Goal: Task Accomplishment & Management: Manage account settings

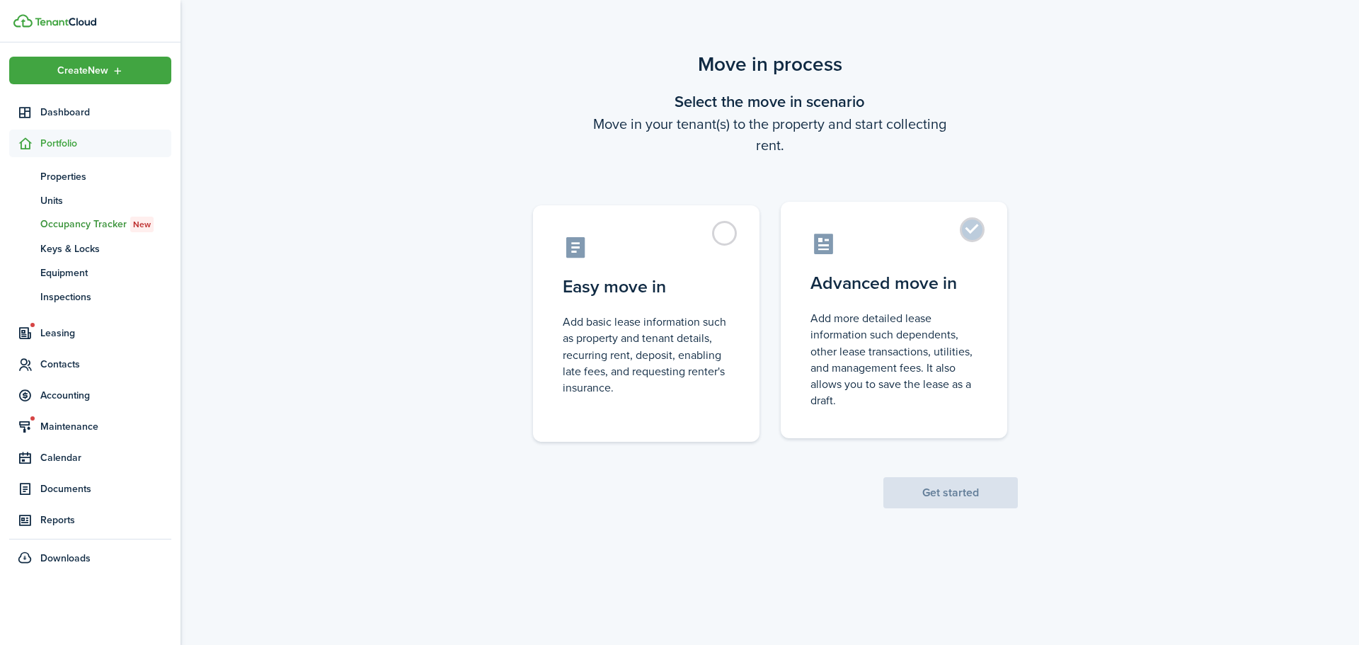
click at [958, 237] on control-radio-card-icon at bounding box center [893, 243] width 167 height 25
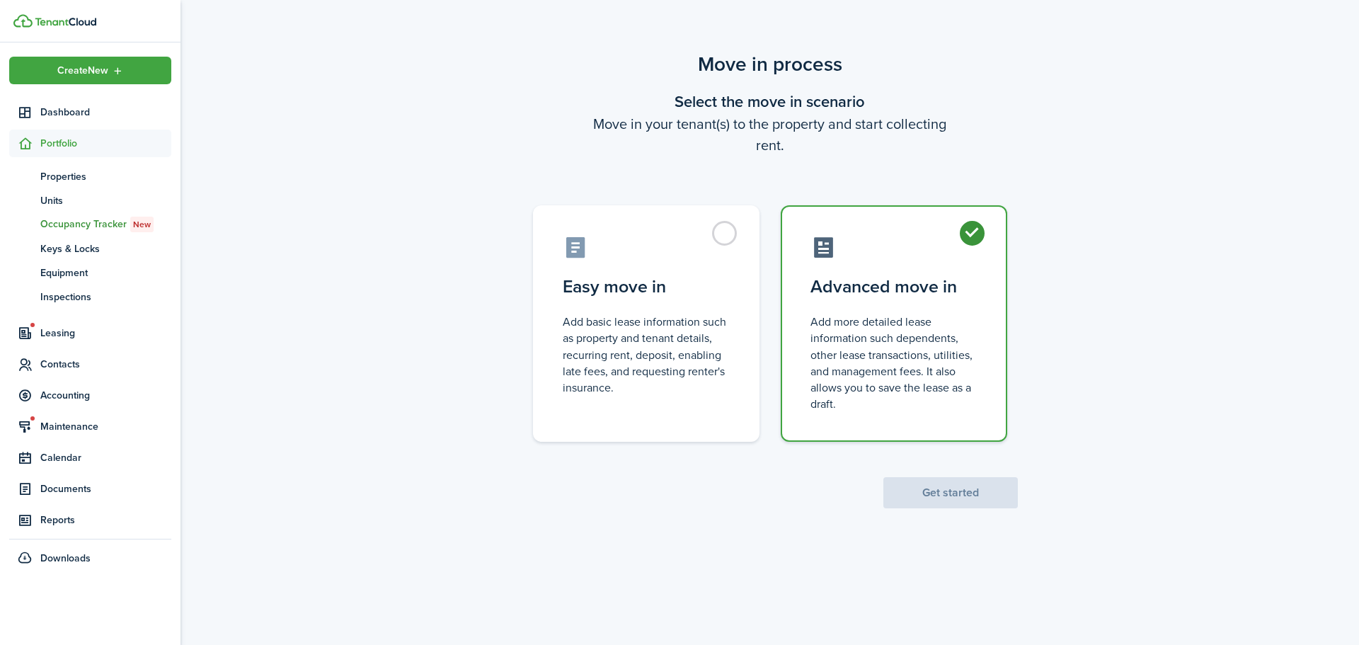
radio input "true"
click at [973, 487] on button "Get started" at bounding box center [950, 492] width 134 height 31
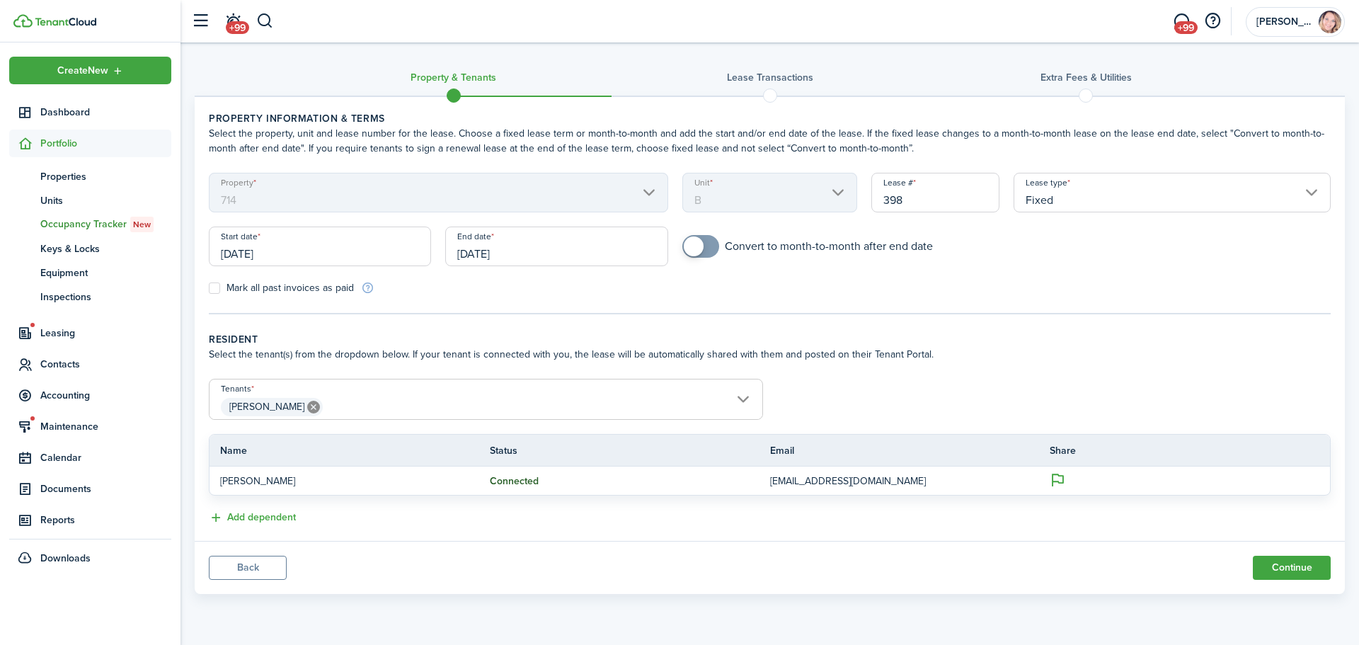
click at [333, 258] on input "[DATE]" at bounding box center [320, 246] width 222 height 40
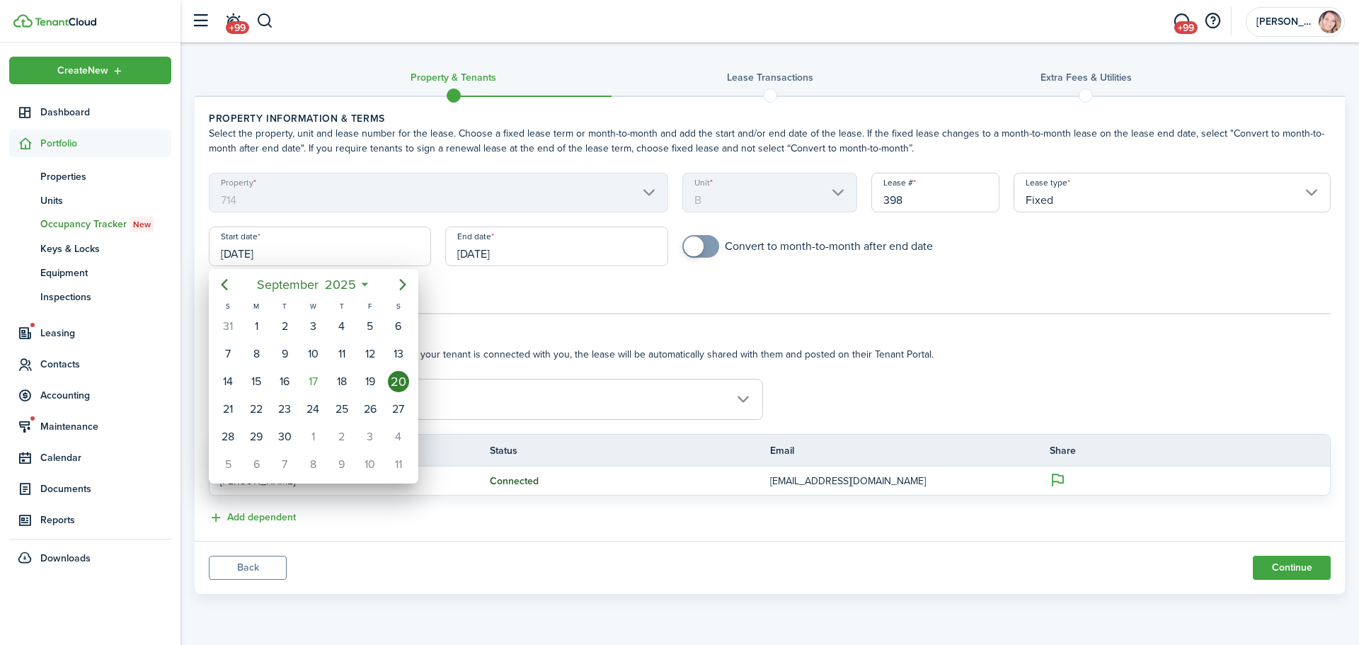
click at [333, 258] on div at bounding box center [679, 322] width 1585 height 871
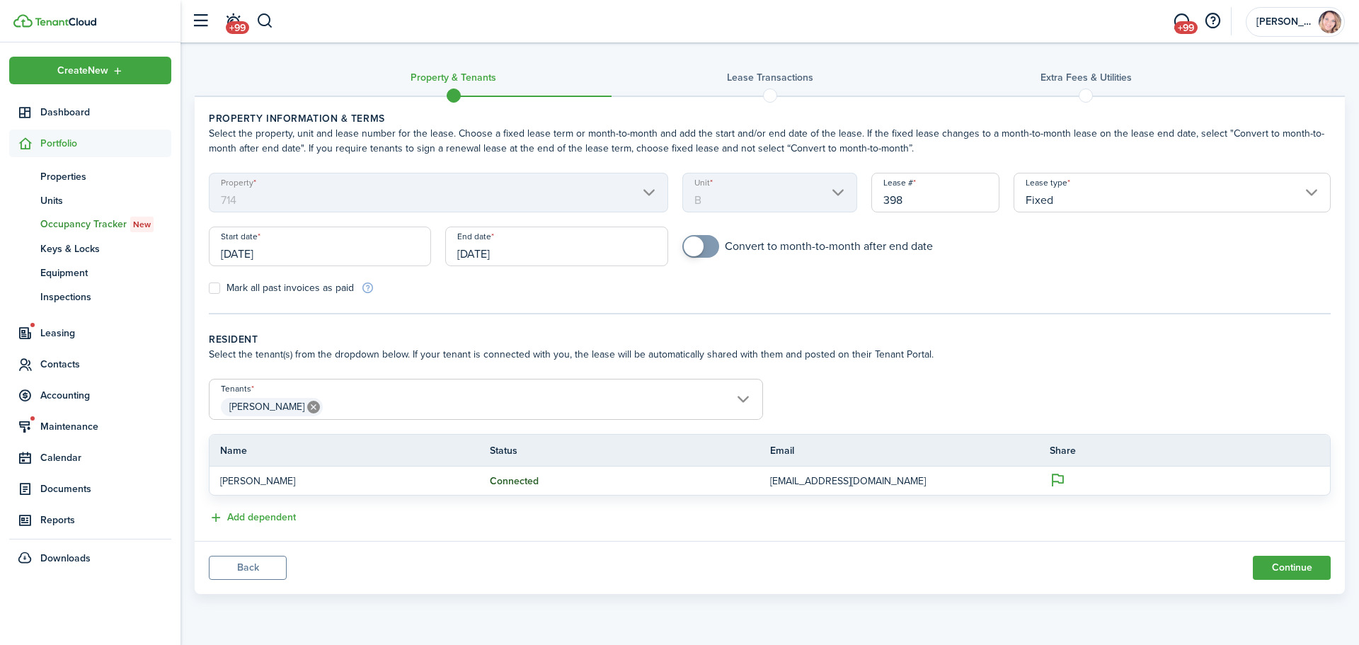
click at [333, 258] on input "[DATE]" at bounding box center [320, 246] width 222 height 40
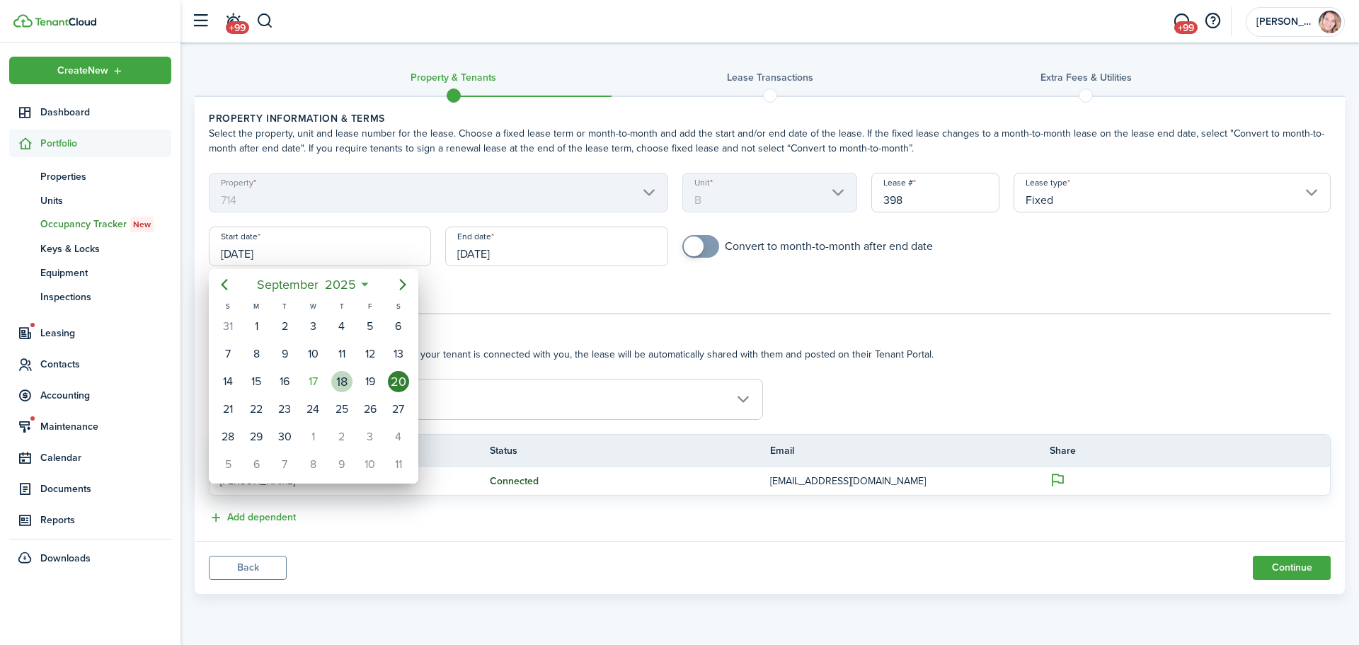
click at [343, 376] on div "18" at bounding box center [341, 381] width 21 height 21
type input "[DATE]"
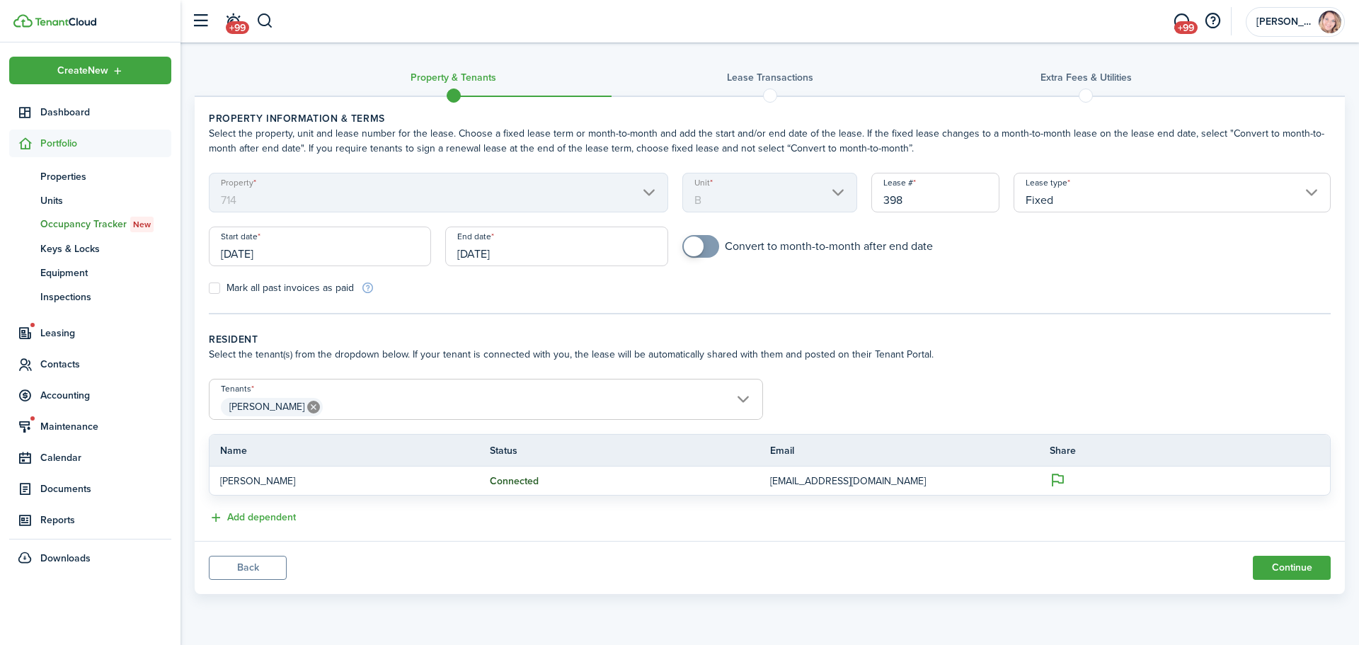
click at [580, 251] on input "[DATE]" at bounding box center [556, 246] width 222 height 40
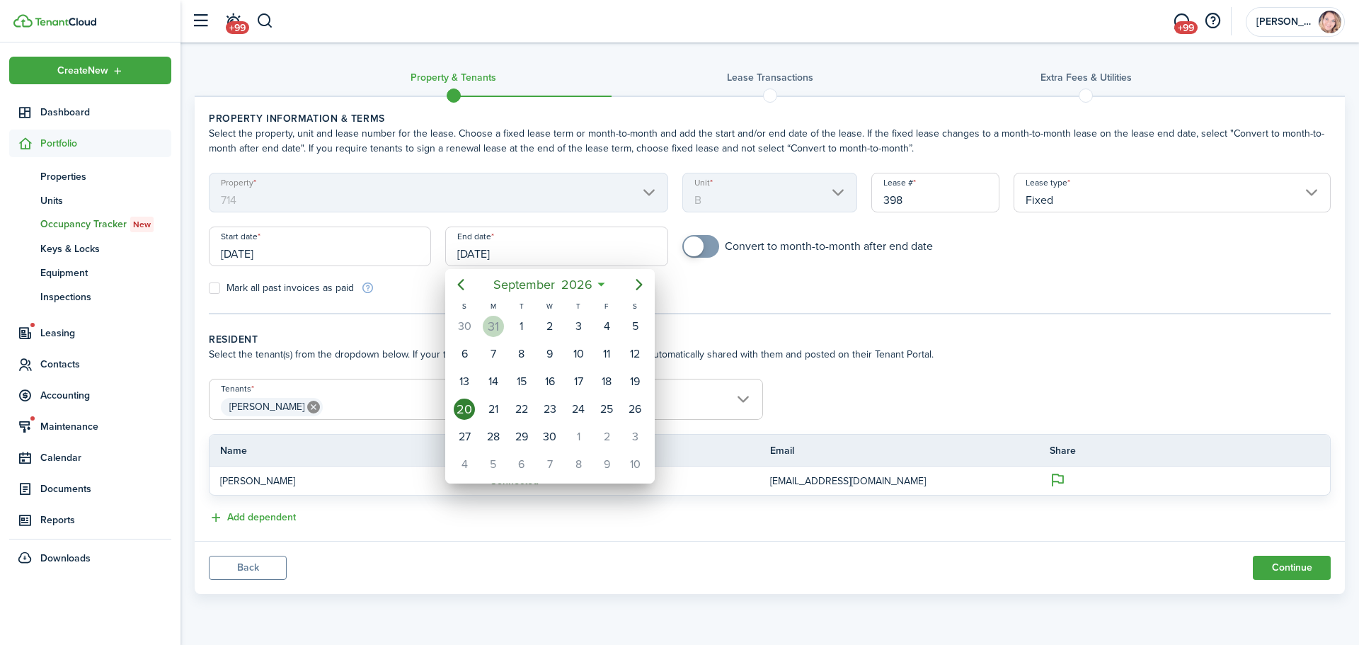
click at [491, 315] on div "31" at bounding box center [493, 326] width 28 height 27
type input "[DATE]"
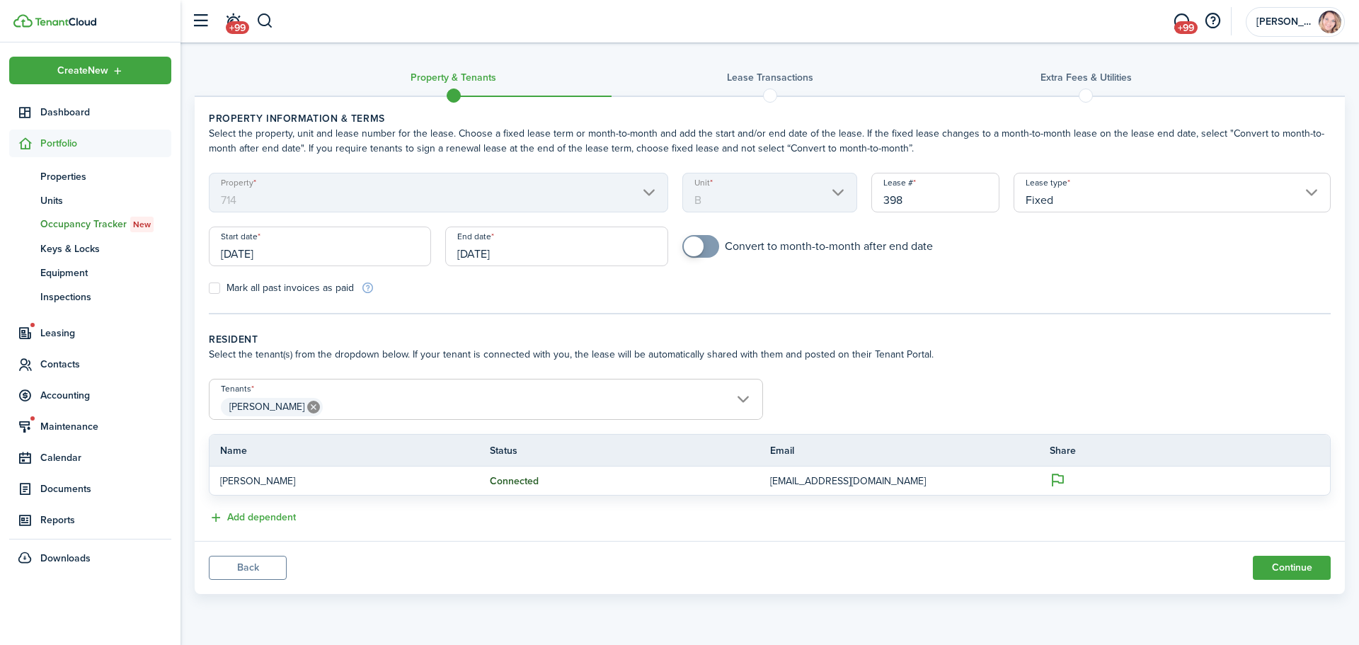
checkbox input "true"
click at [697, 251] on span at bounding box center [694, 246] width 20 height 20
click at [1313, 570] on button "Continue" at bounding box center [1292, 568] width 78 height 24
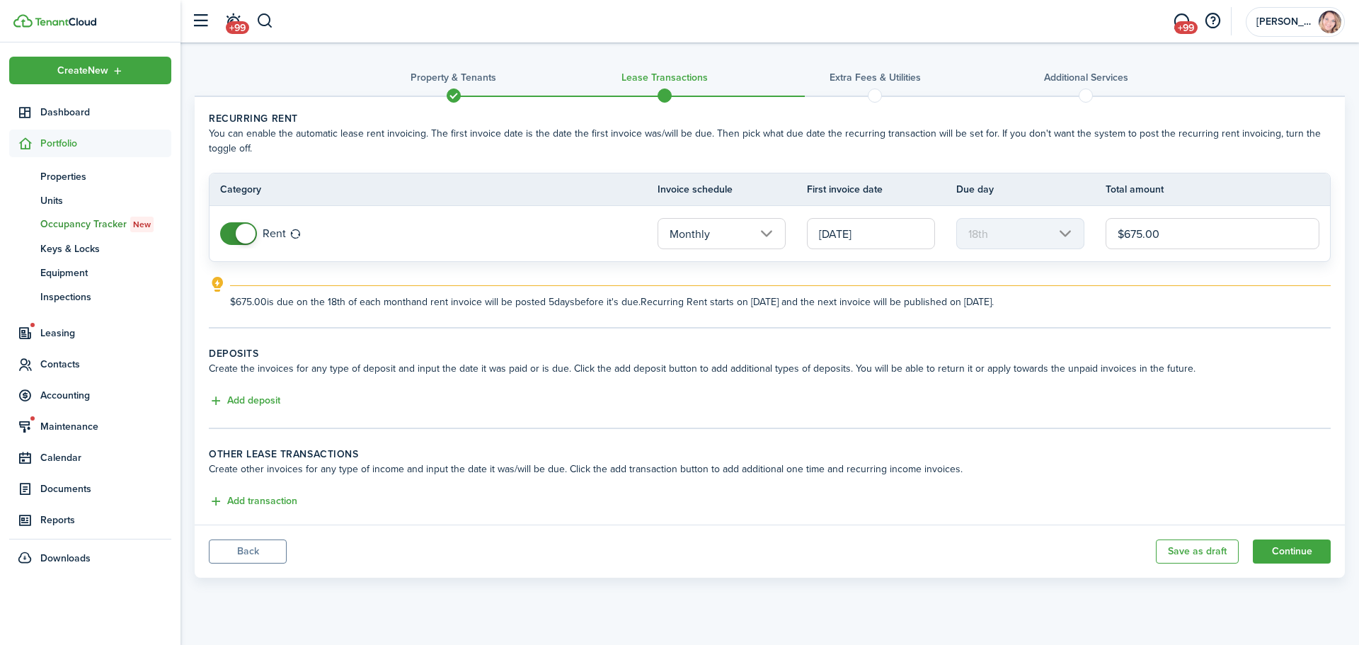
click at [1200, 247] on input "$675.00" at bounding box center [1212, 233] width 214 height 31
type input "$875.00"
click at [1286, 333] on panel-main-body "Recurring rent You can enable the automatic lease rent invoicing. The first inv…" at bounding box center [770, 310] width 1150 height 427
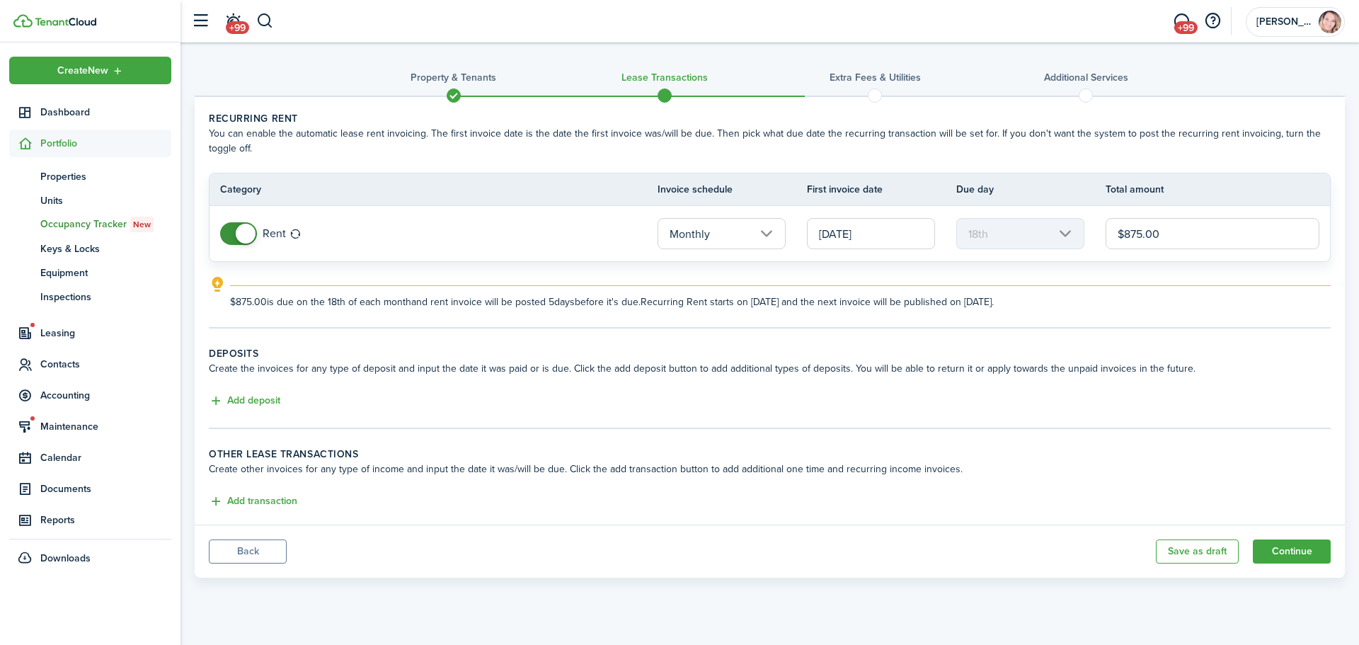
click at [853, 239] on input "[DATE]" at bounding box center [871, 233] width 128 height 31
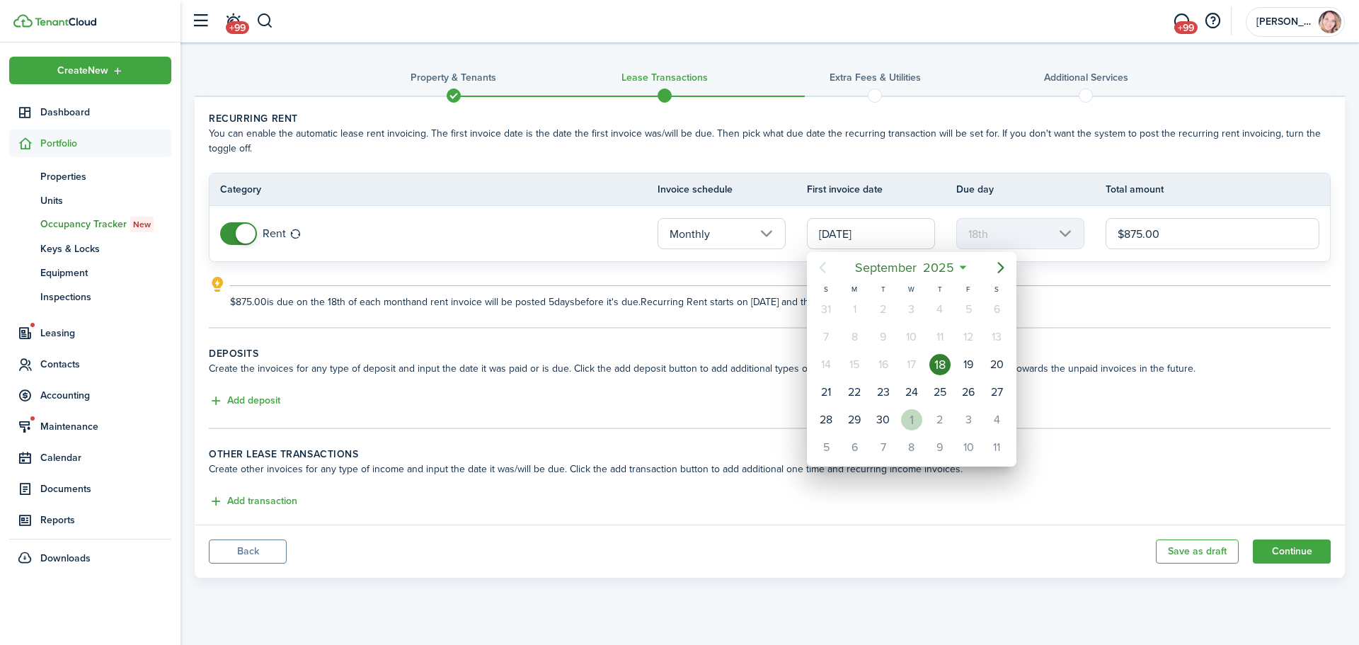
click at [904, 420] on div "1" at bounding box center [911, 419] width 21 height 21
type input "[DATE]"
type input "1st"
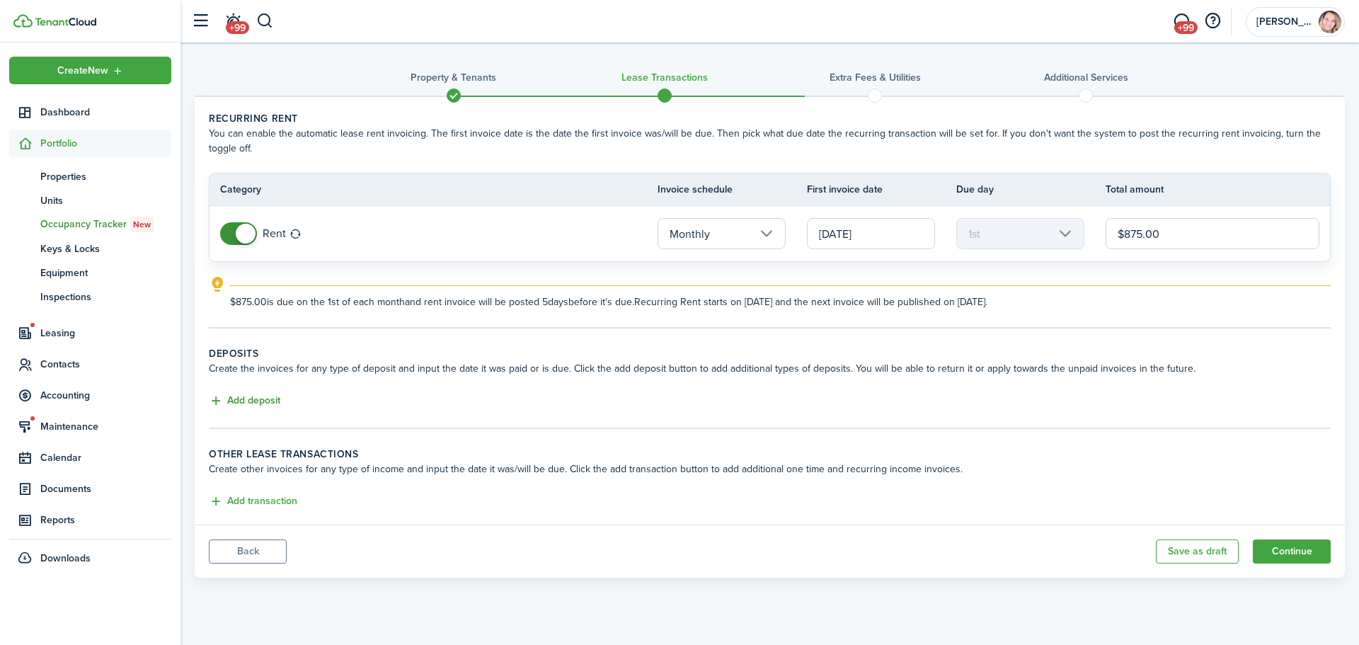
click at [225, 403] on button "Add deposit" at bounding box center [244, 401] width 71 height 16
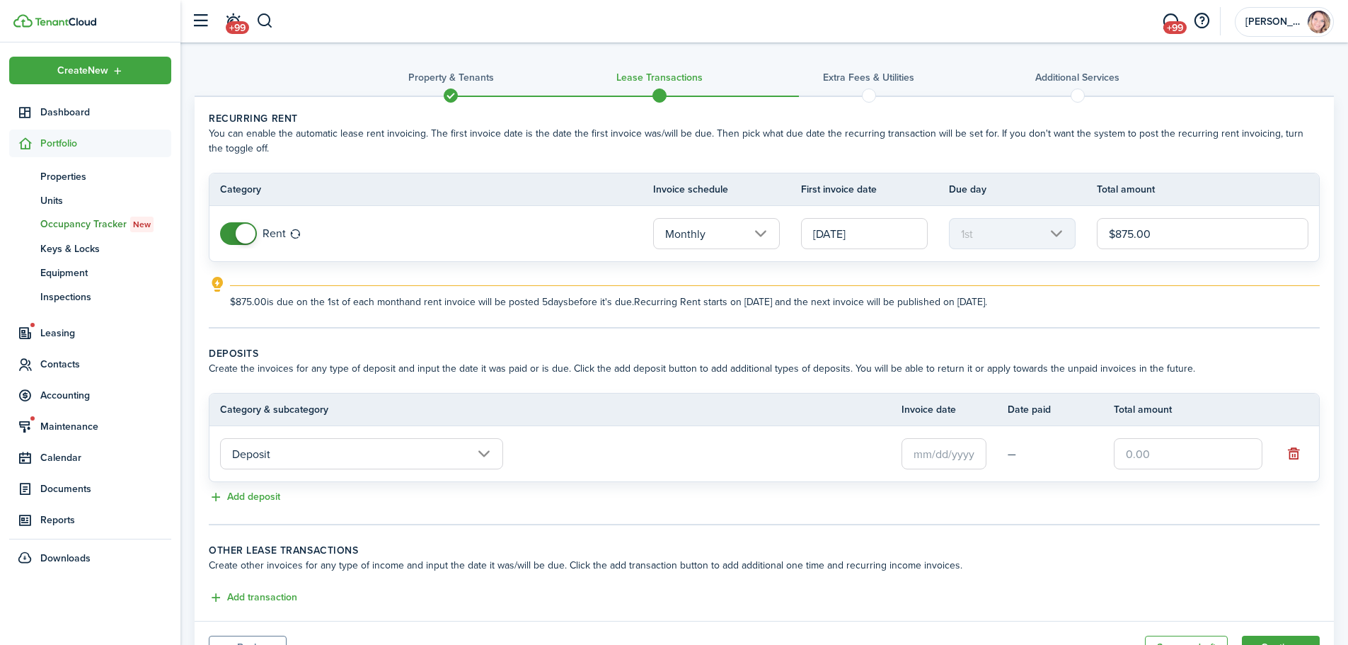
click at [955, 456] on input "text" at bounding box center [944, 453] width 85 height 31
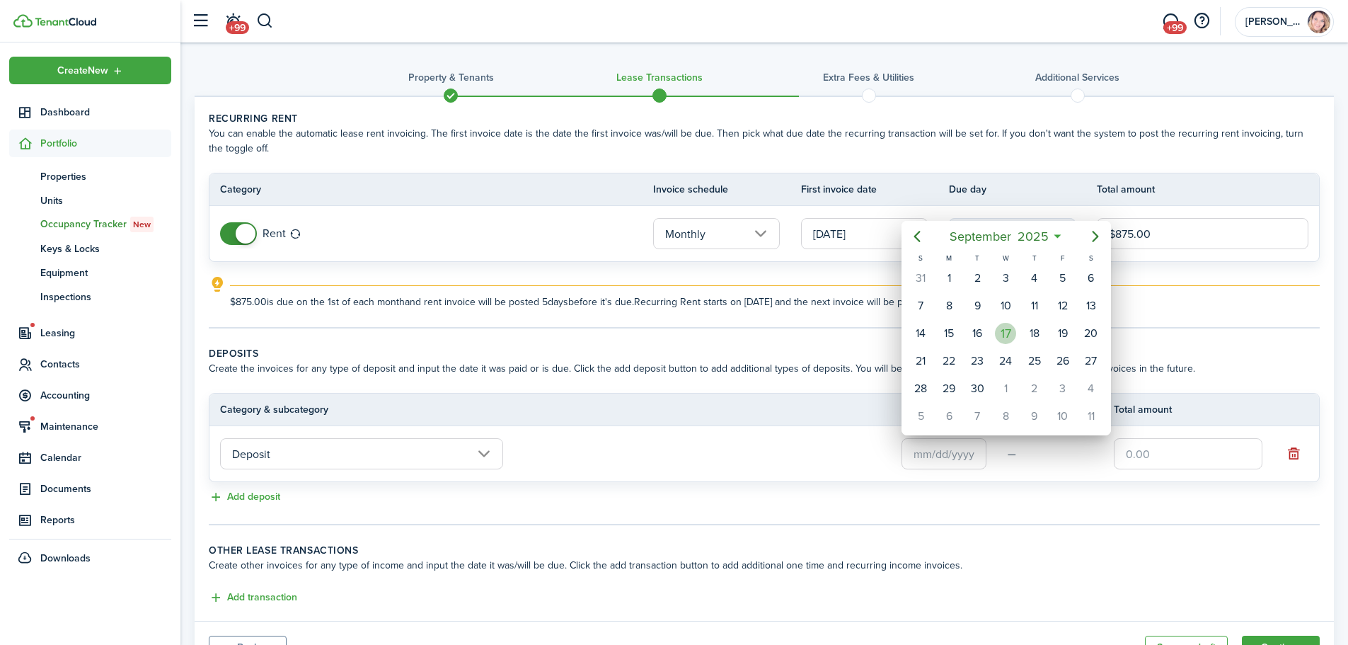
click at [1006, 333] on div "17" at bounding box center [1005, 333] width 21 height 21
type input "[DATE]"
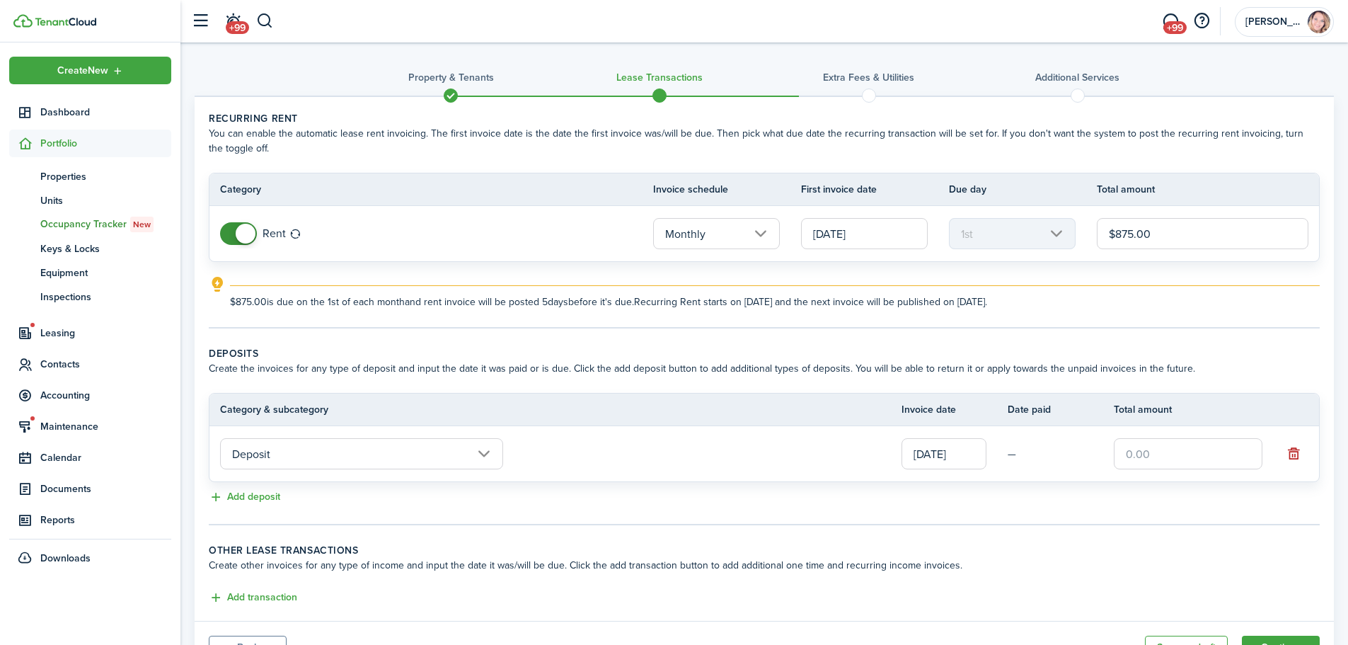
click at [1163, 454] on input "text" at bounding box center [1188, 453] width 149 height 31
type input "$875.00"
click at [1098, 554] on wizard-step-header-title "Other lease transactions" at bounding box center [764, 550] width 1111 height 15
click at [275, 601] on button "Add transaction" at bounding box center [253, 597] width 88 height 16
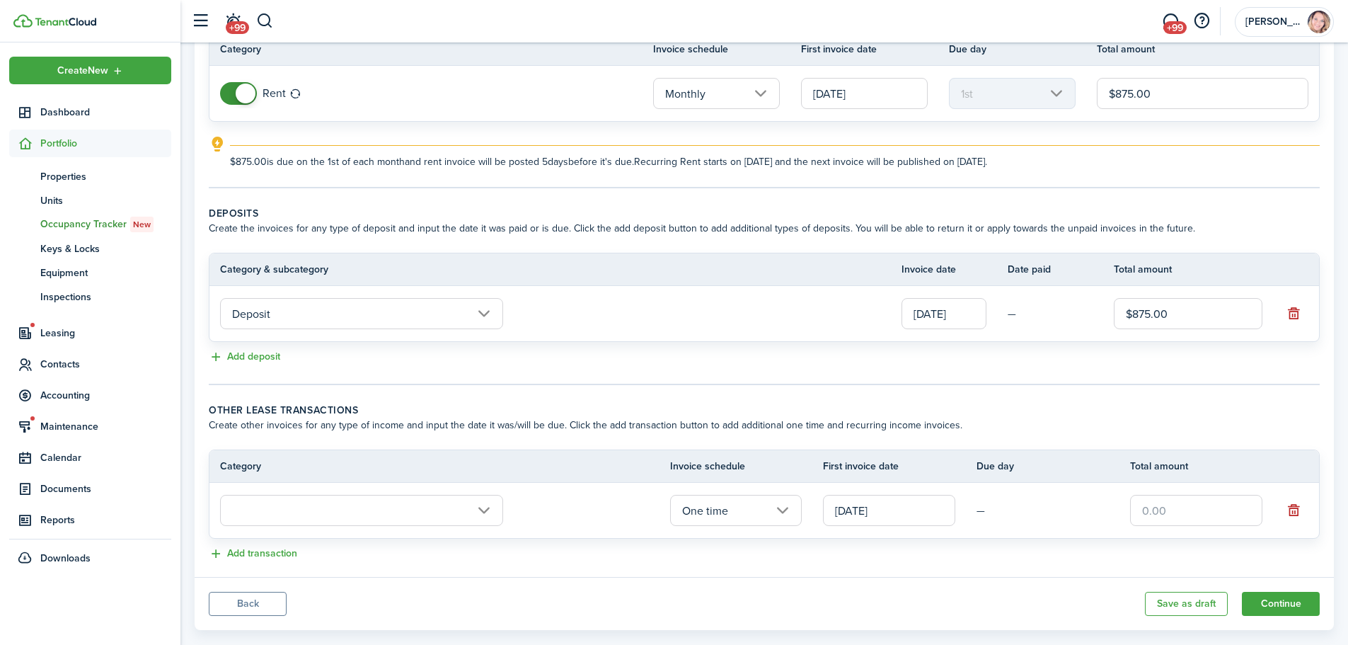
scroll to position [164, 0]
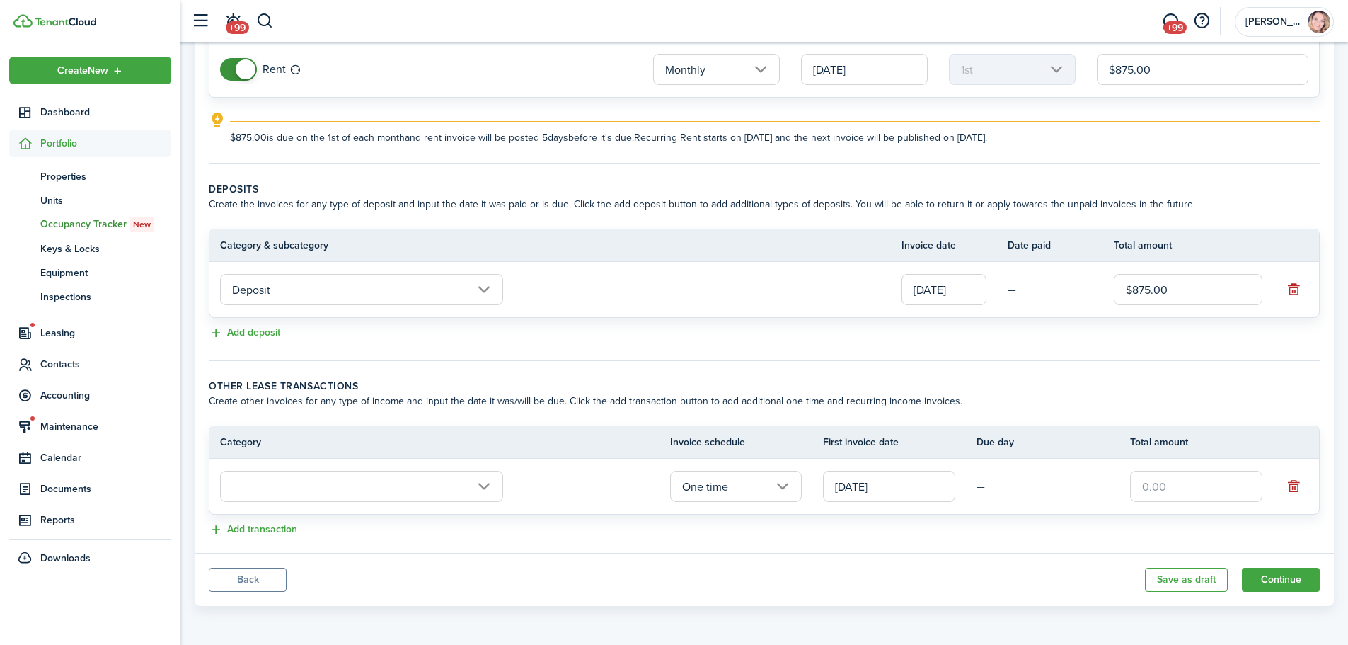
click at [381, 483] on input "text" at bounding box center [361, 486] width 283 height 31
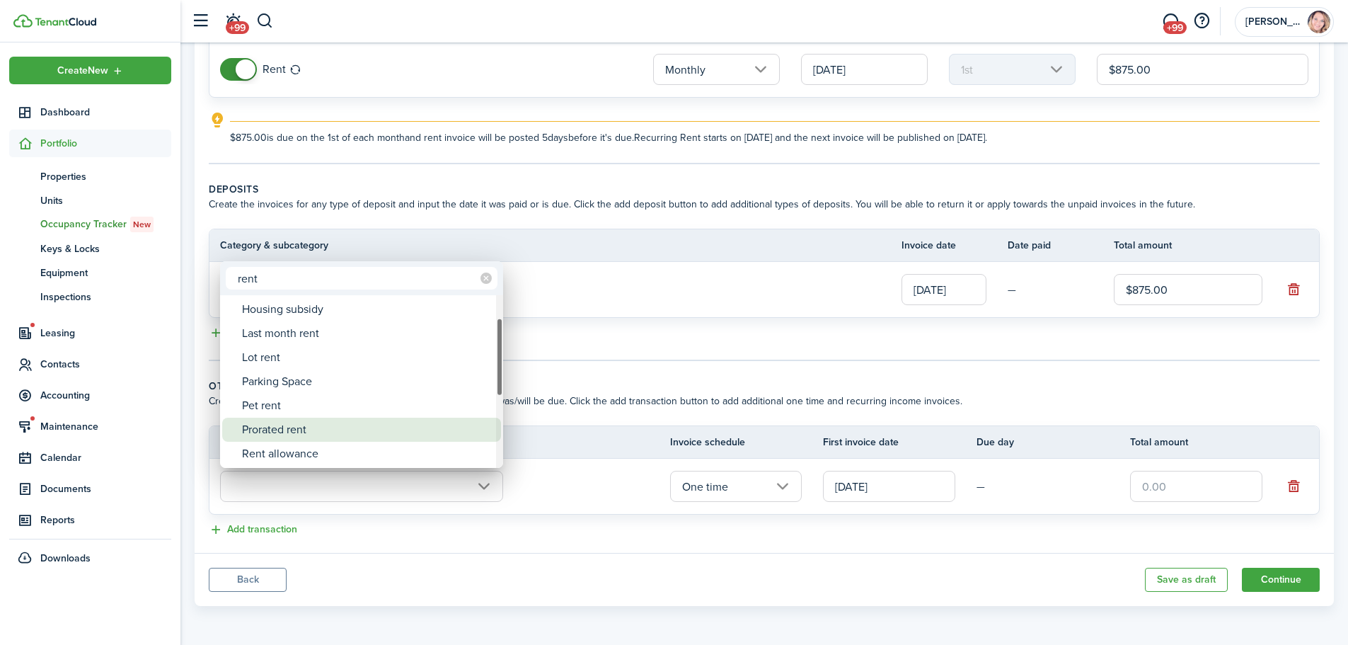
type input "rent"
click at [354, 433] on div "Prorated rent" at bounding box center [367, 430] width 251 height 24
type input "Rent / Prorated rent"
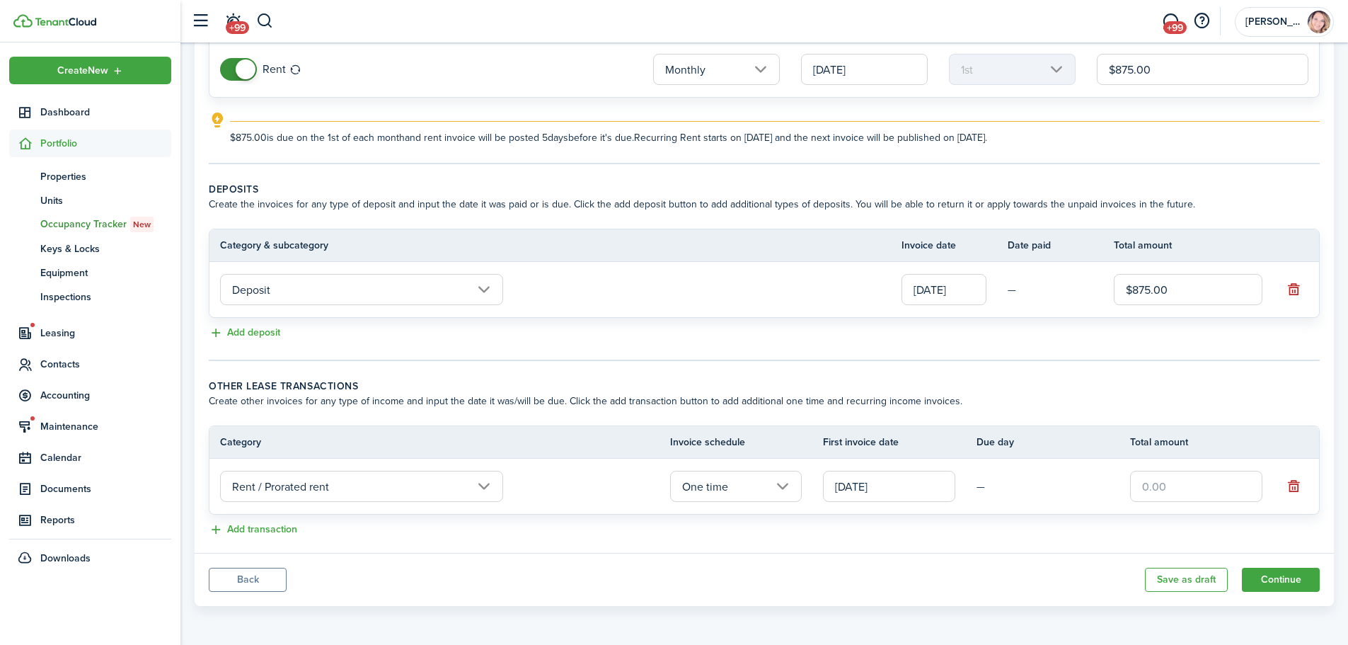
click at [1169, 482] on input "text" at bounding box center [1196, 486] width 132 height 31
type input "$367.00"
drag, startPoint x: 1298, startPoint y: 579, endPoint x: 1308, endPoint y: 580, distance: 10.0
click at [1300, 579] on button "Continue" at bounding box center [1281, 580] width 78 height 24
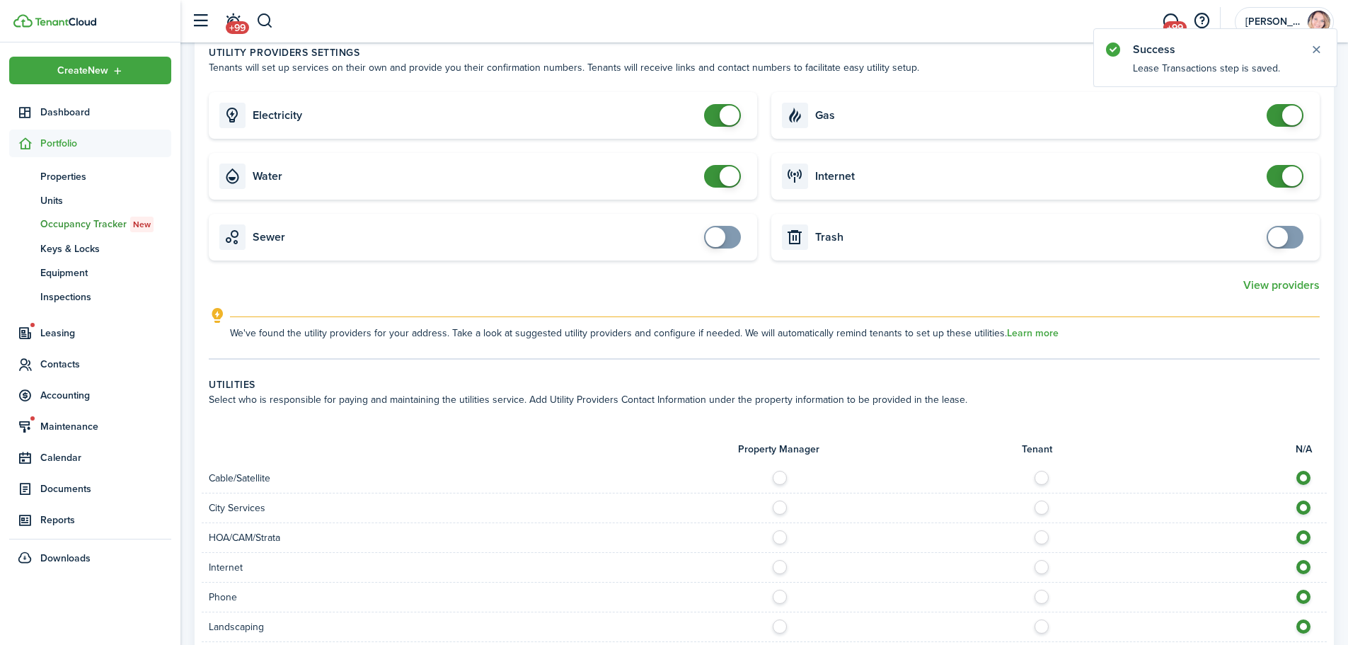
scroll to position [637, 0]
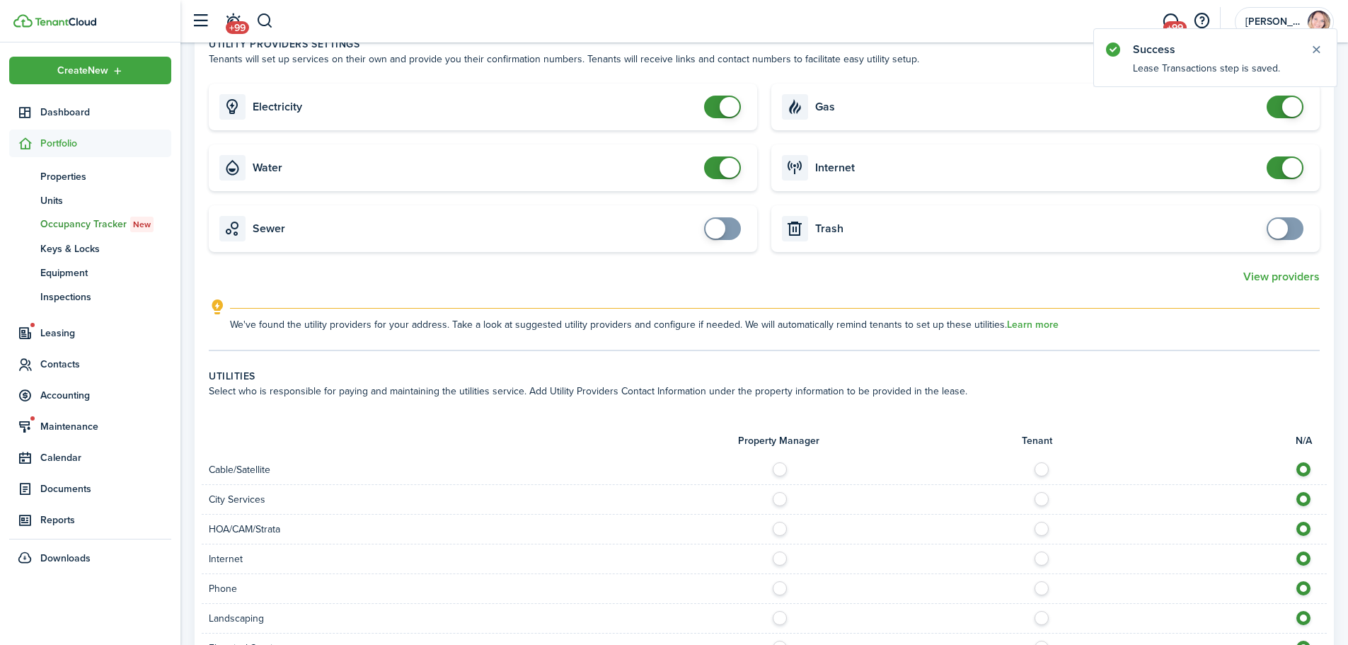
checkbox input "false"
click at [727, 163] on span at bounding box center [730, 168] width 20 height 20
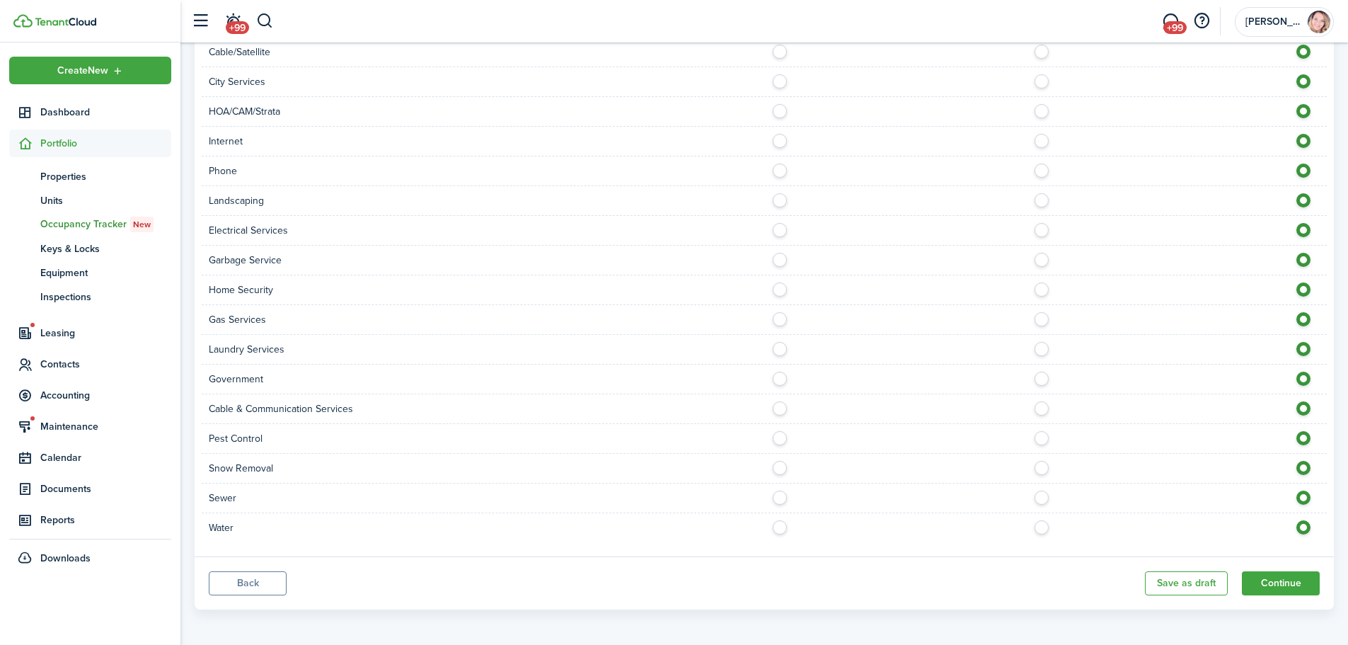
scroll to position [1058, 0]
click at [1275, 579] on button "Continue" at bounding box center [1281, 580] width 78 height 24
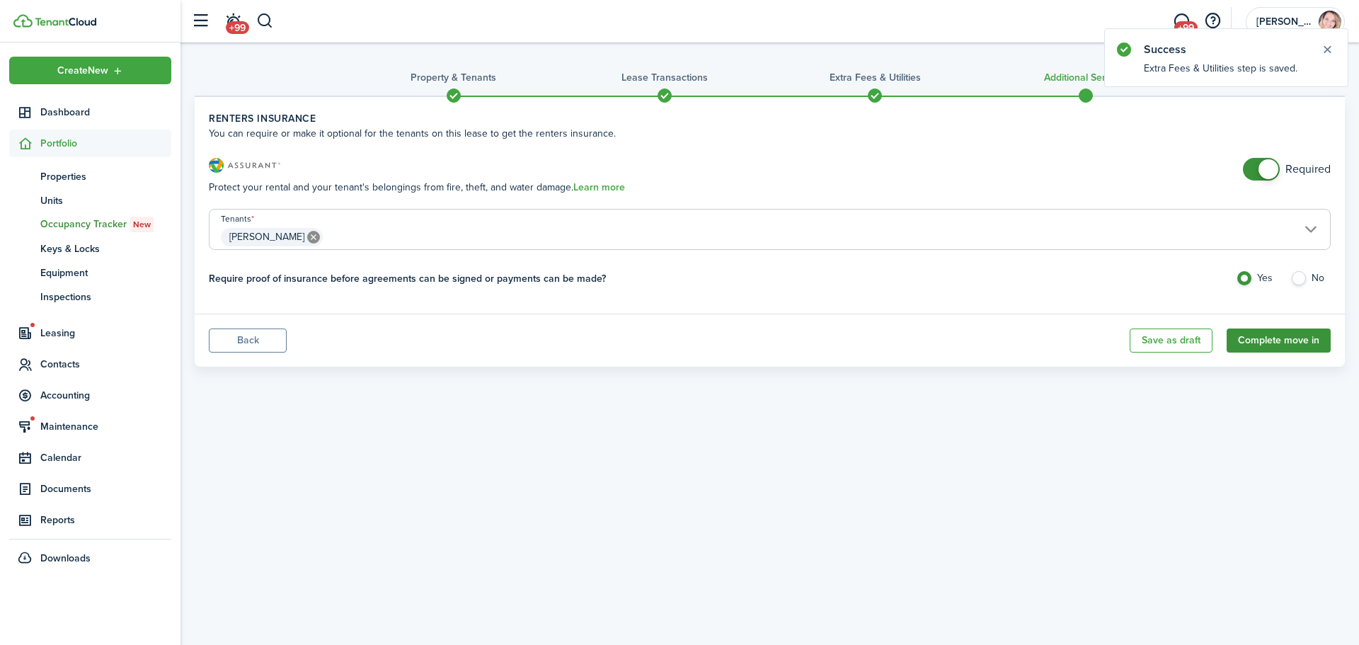
click at [1292, 344] on button "Complete move in" at bounding box center [1278, 340] width 104 height 24
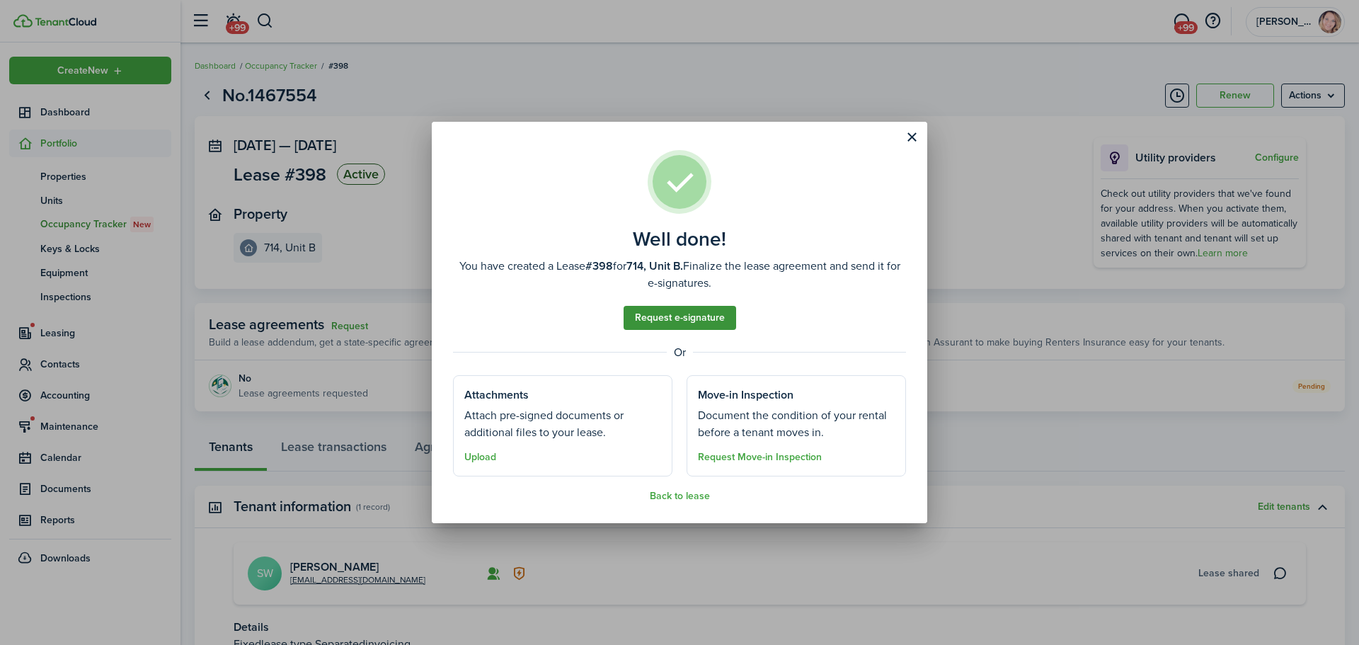
click at [696, 313] on link "Request e-signature" at bounding box center [679, 318] width 113 height 24
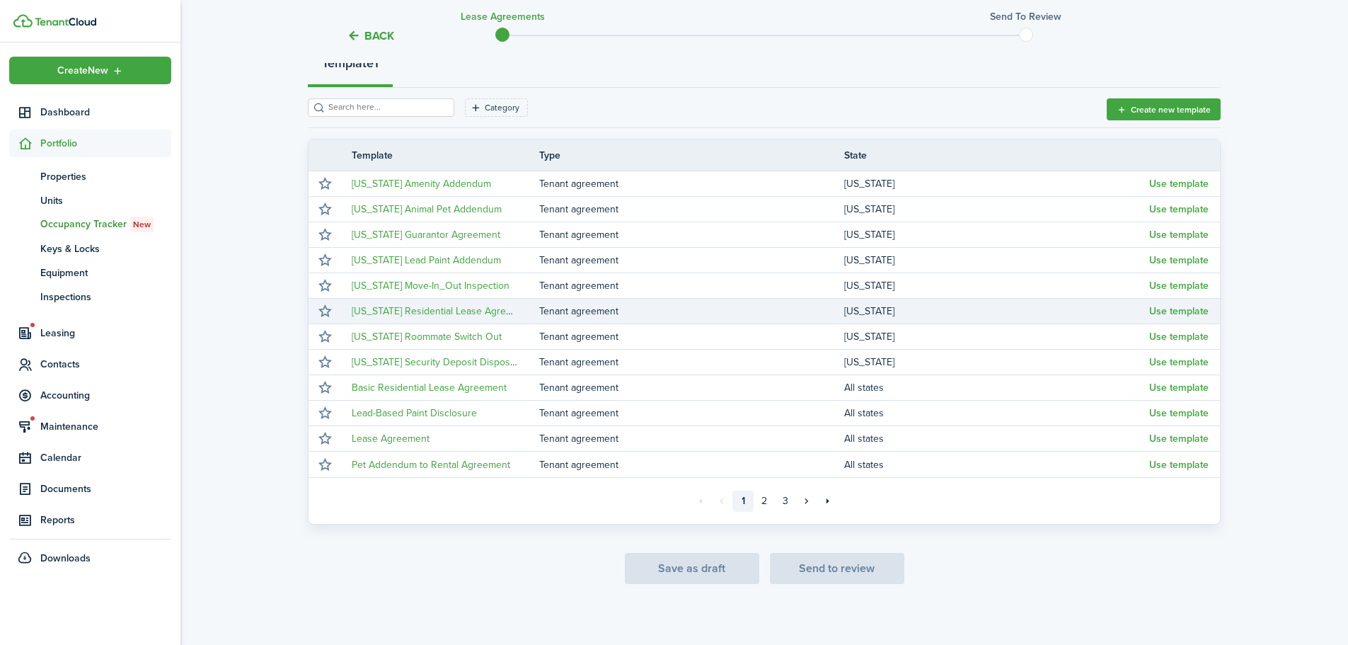
scroll to position [183, 0]
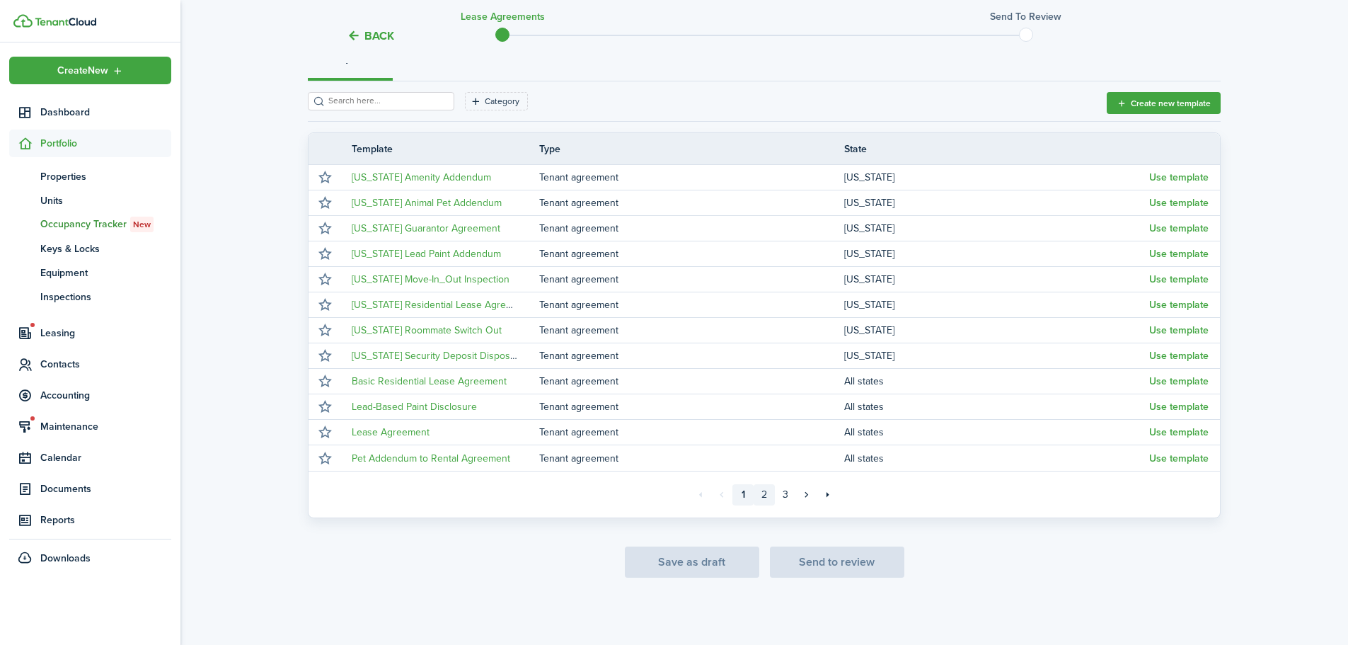
click at [759, 494] on link "2" at bounding box center [764, 494] width 21 height 21
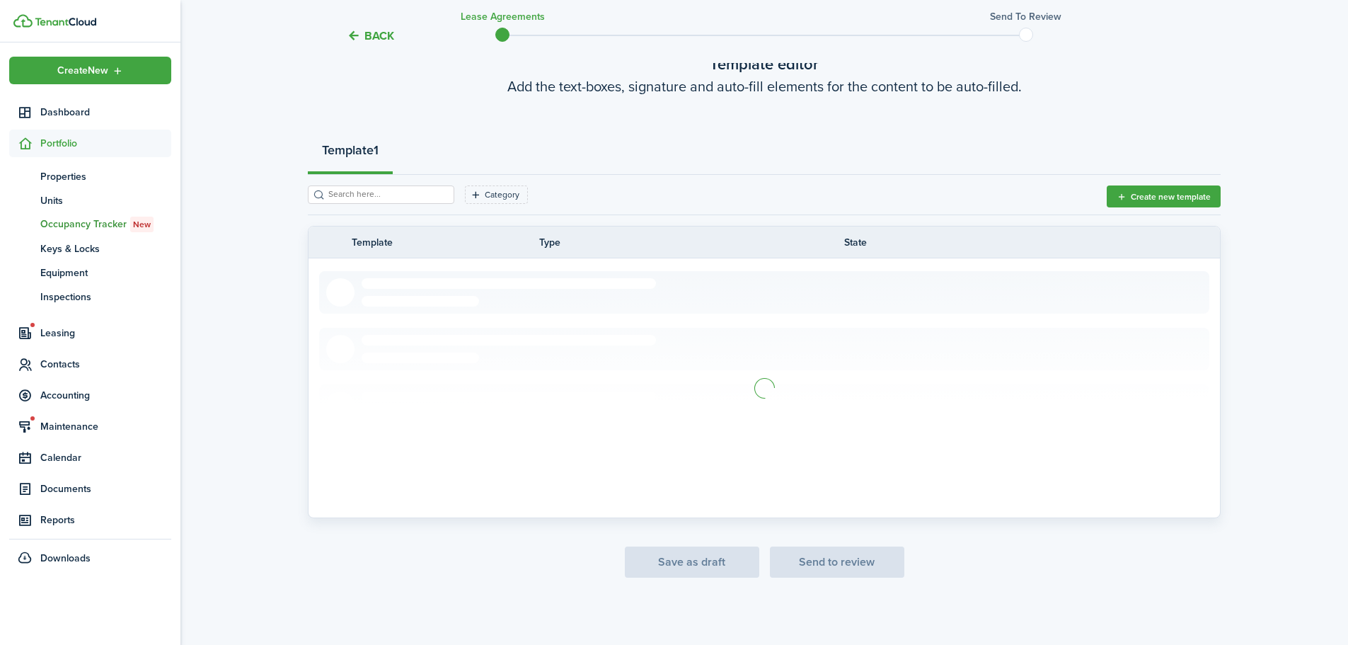
scroll to position [183, 0]
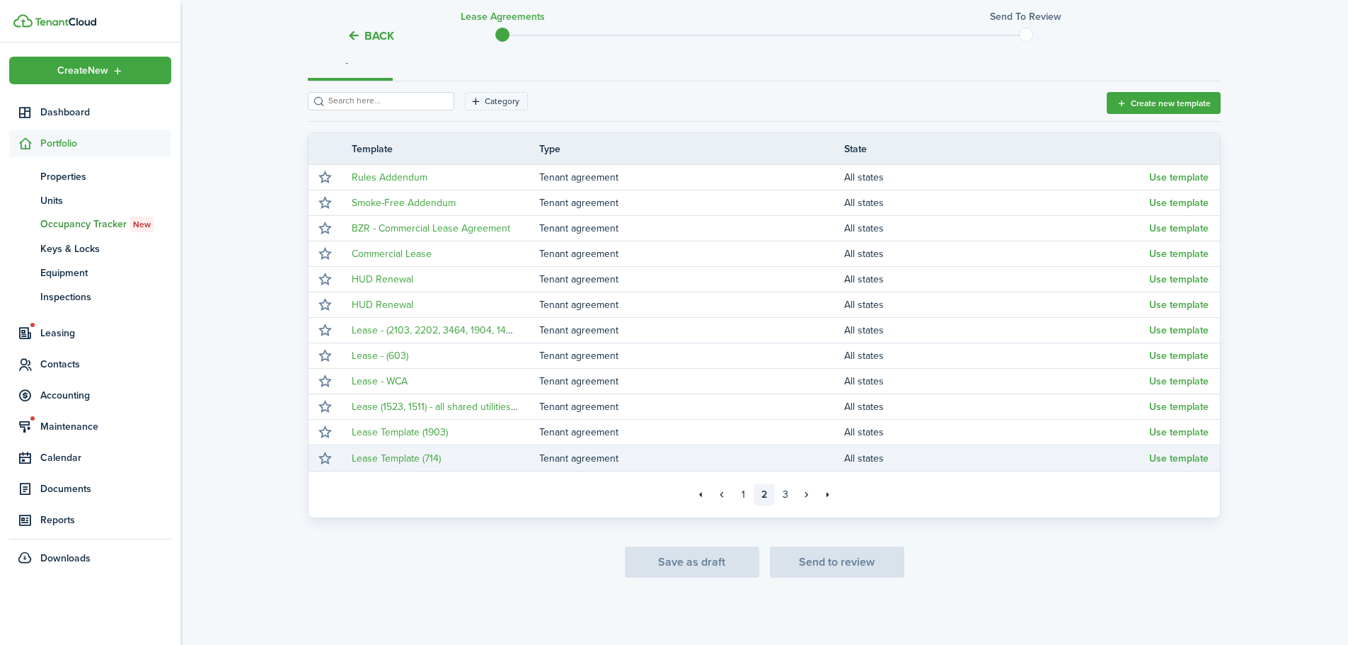
click at [462, 456] on td "Lease Template (714)" at bounding box center [440, 458] width 198 height 19
click at [1172, 457] on button "Use template" at bounding box center [1178, 458] width 59 height 11
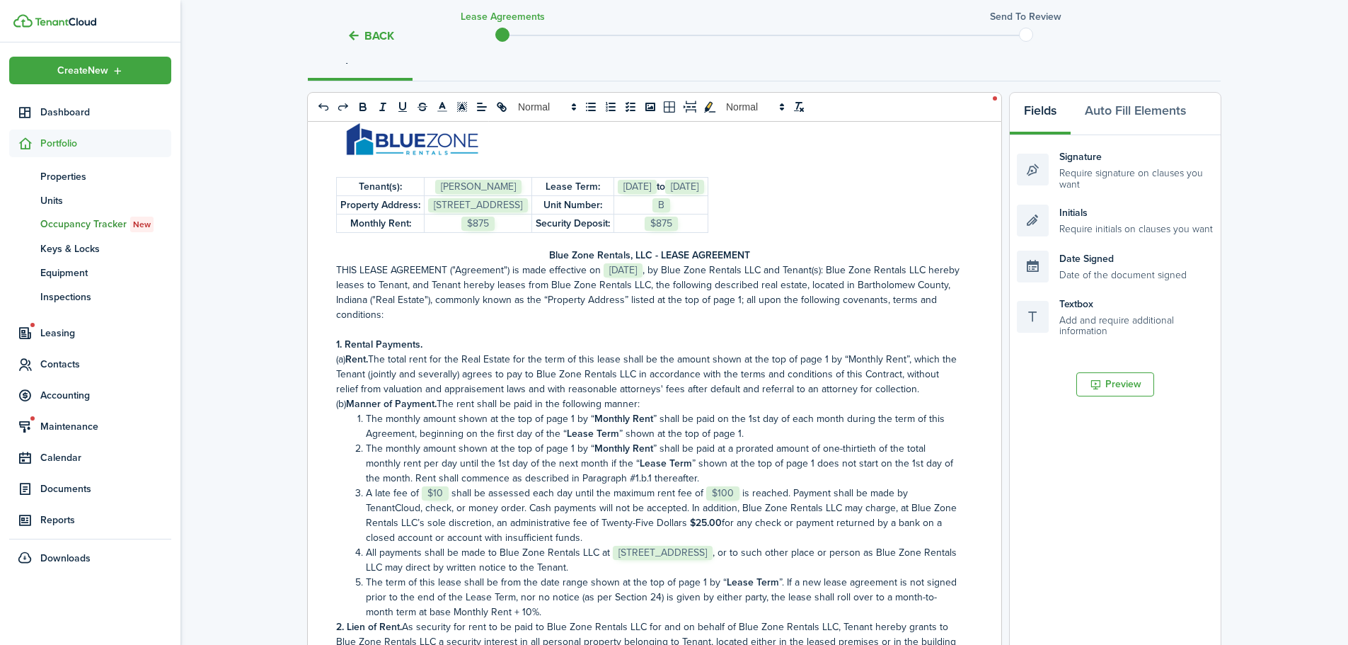
click at [572, 410] on p "(b) Manner of Payment. The rent shall be paid in the following manner:" at bounding box center [649, 403] width 626 height 15
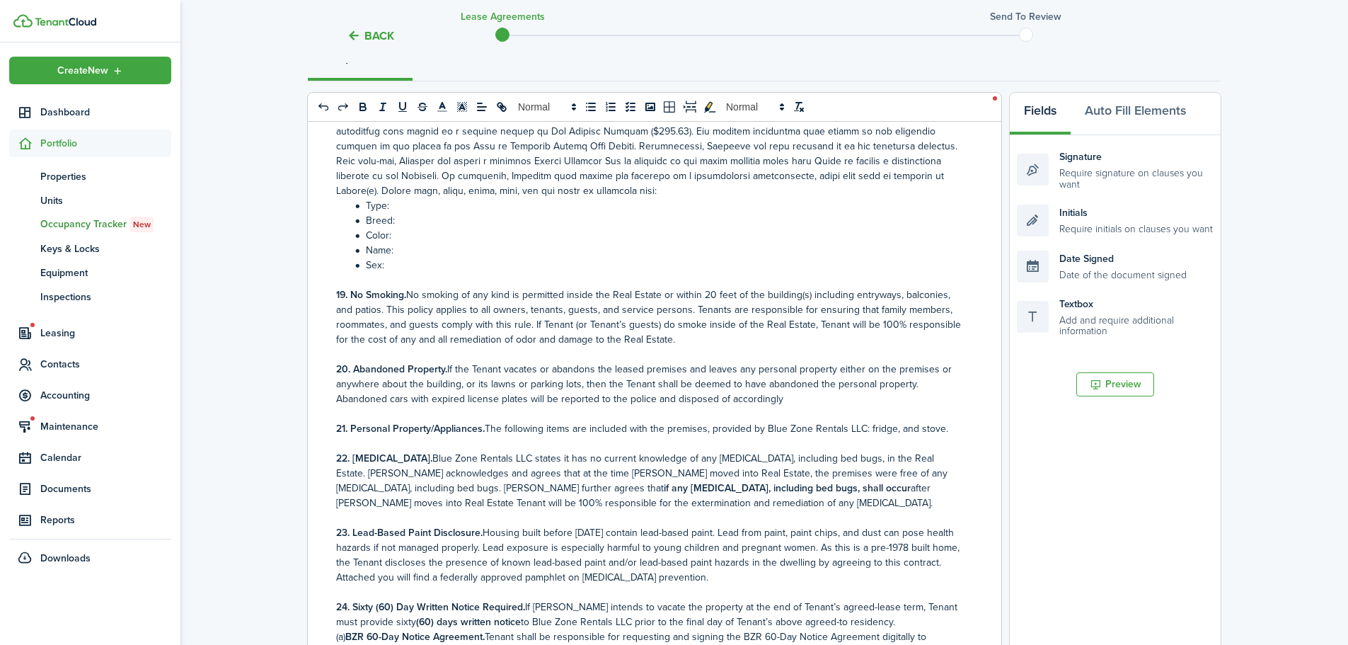
scroll to position [3963, 0]
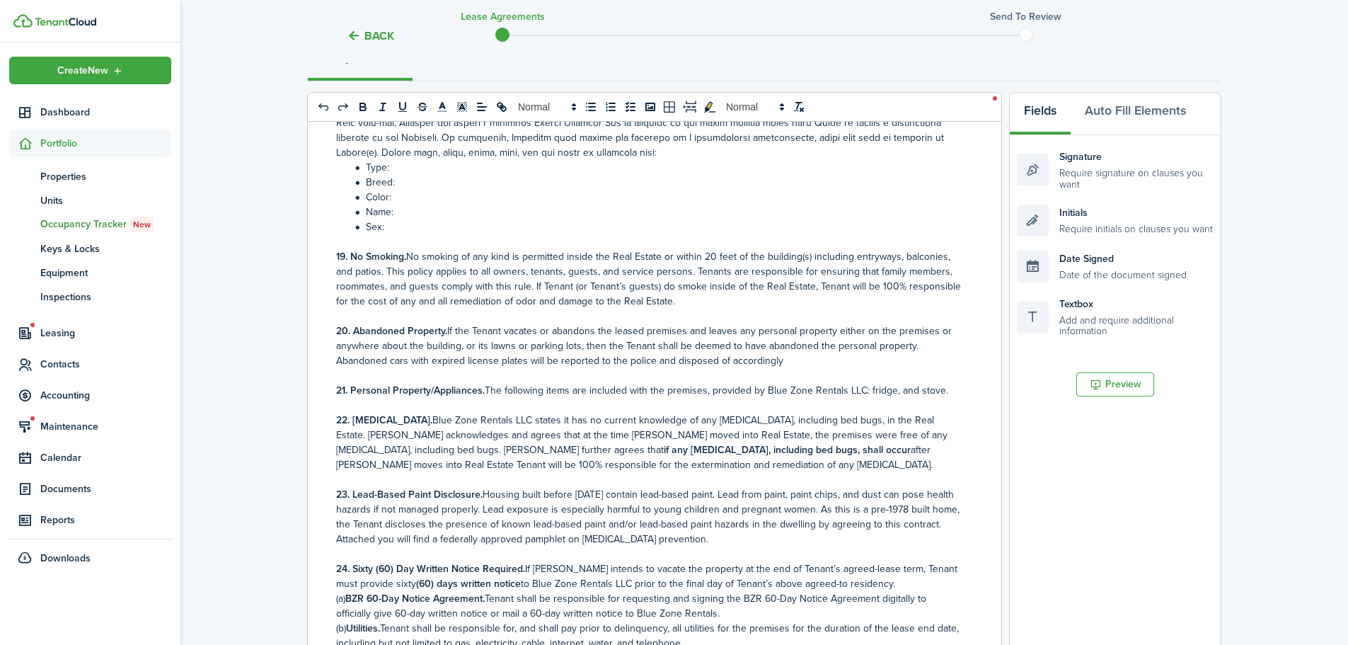
click at [439, 234] on p at bounding box center [649, 241] width 626 height 15
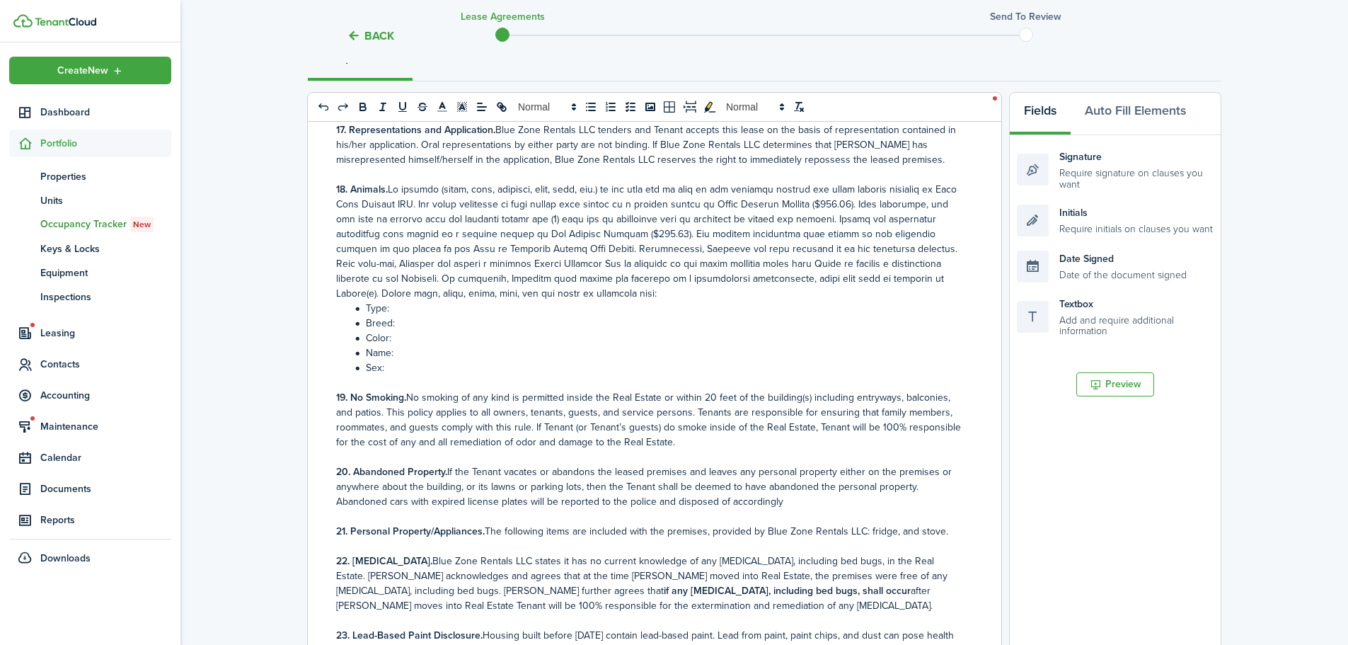
scroll to position [3821, 0]
click at [435, 301] on li "Type:" at bounding box center [656, 308] width 611 height 15
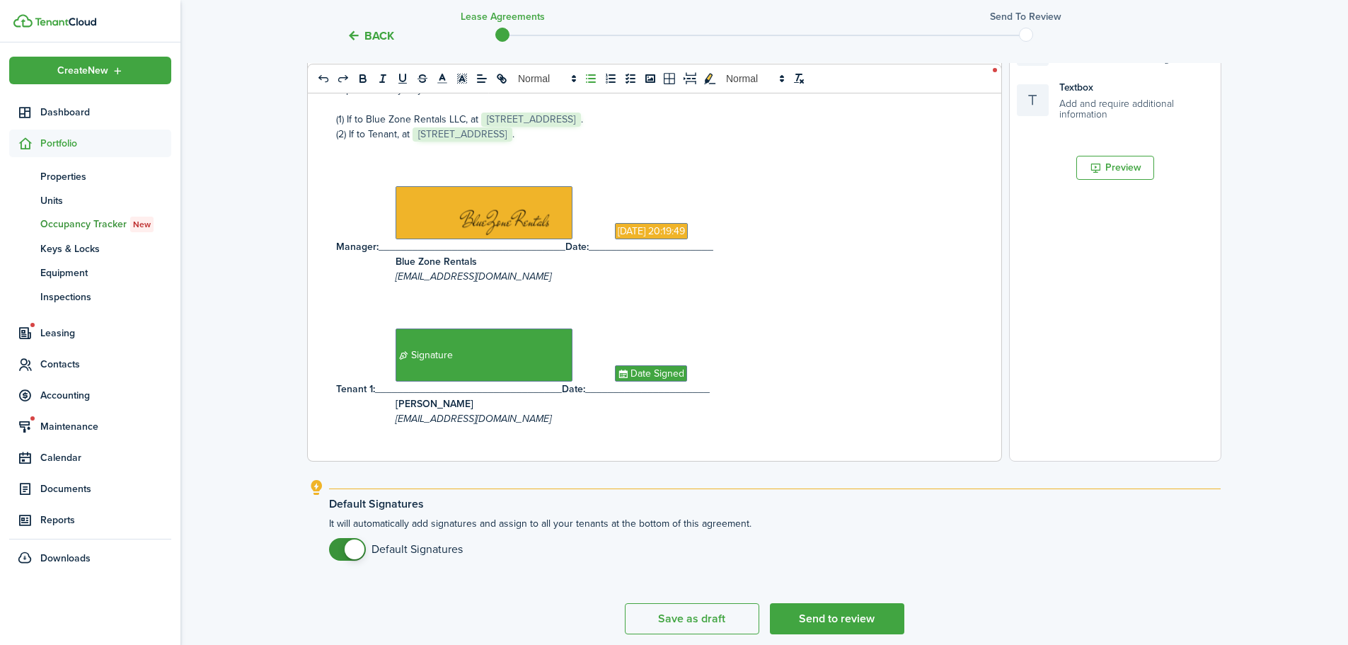
scroll to position [456, 0]
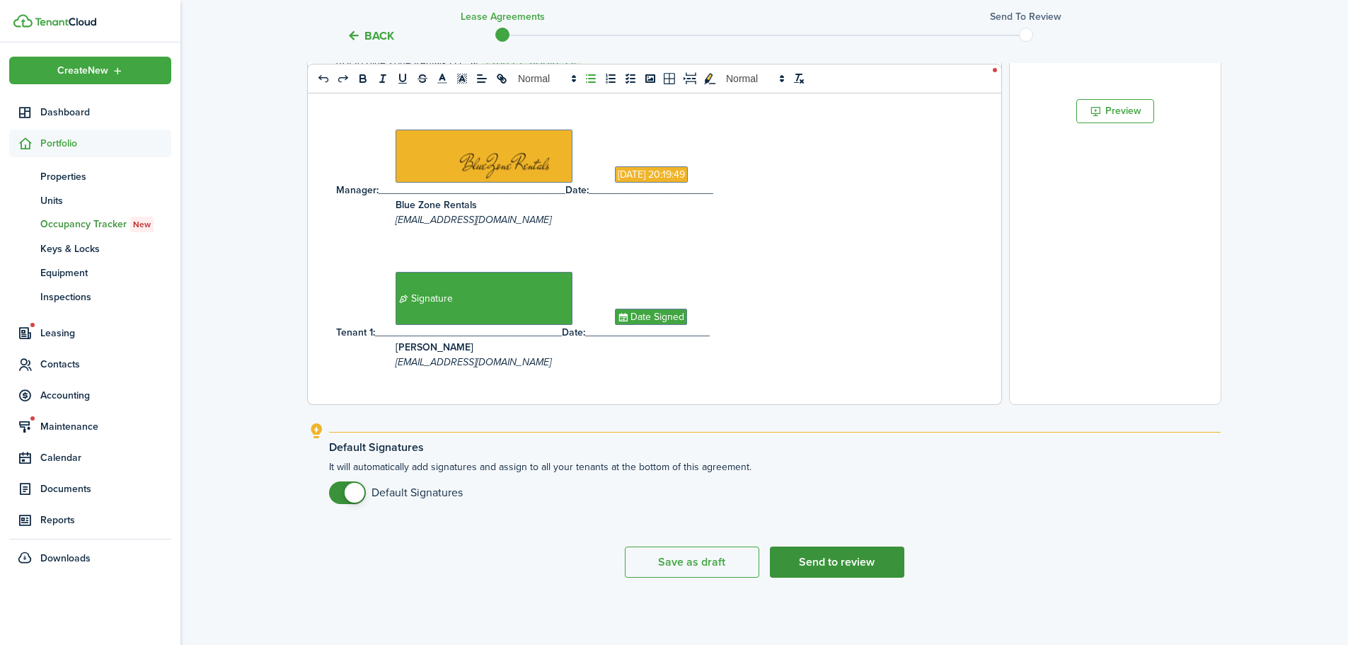
click at [882, 573] on button "Send to review" at bounding box center [837, 561] width 134 height 31
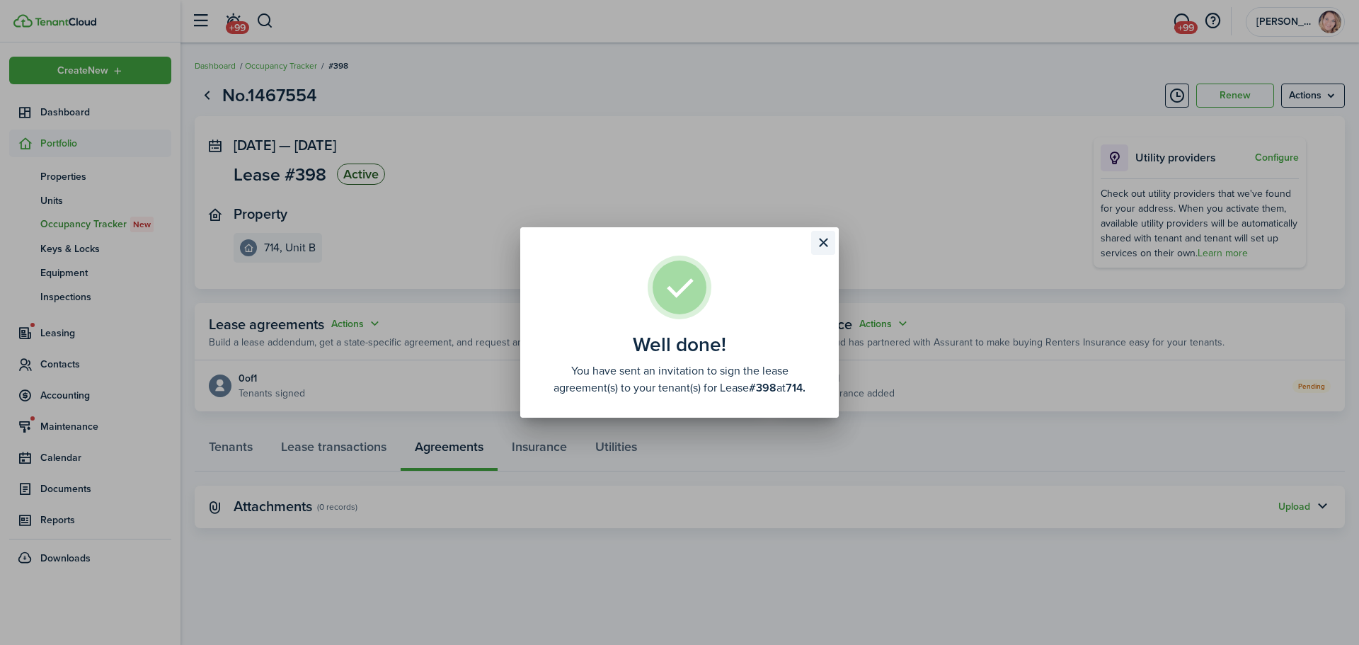
click at [827, 246] on button "Close modal" at bounding box center [823, 243] width 24 height 24
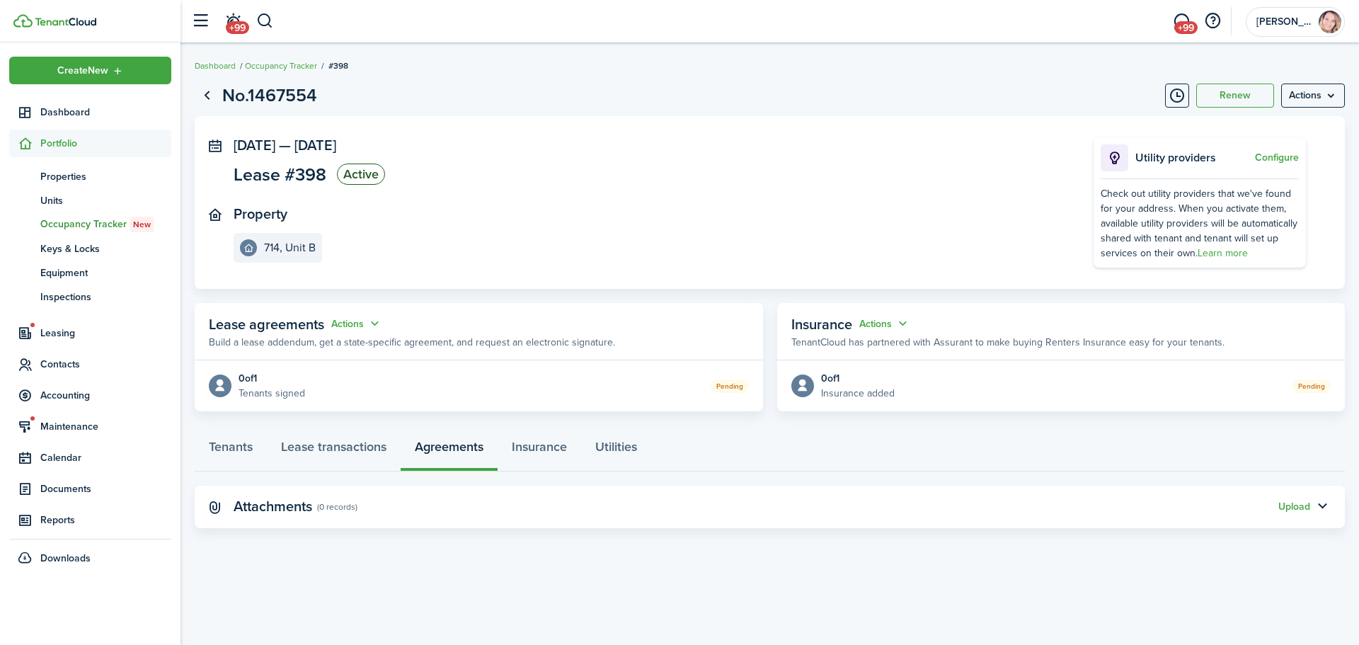
click at [1158, 22] on header-wrapper "+99 +99 [PERSON_NAME]" at bounding box center [764, 21] width 1161 height 42
click at [1192, 26] on span "+99" at bounding box center [1185, 27] width 23 height 13
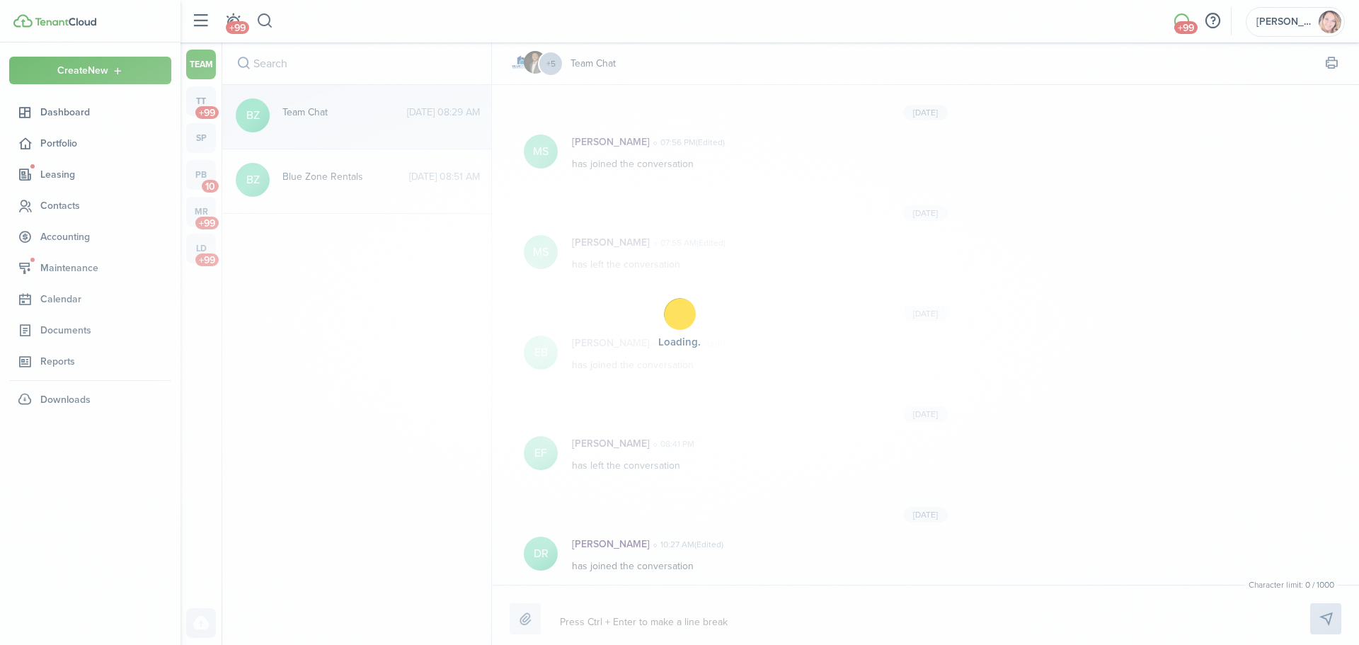
scroll to position [1404, 0]
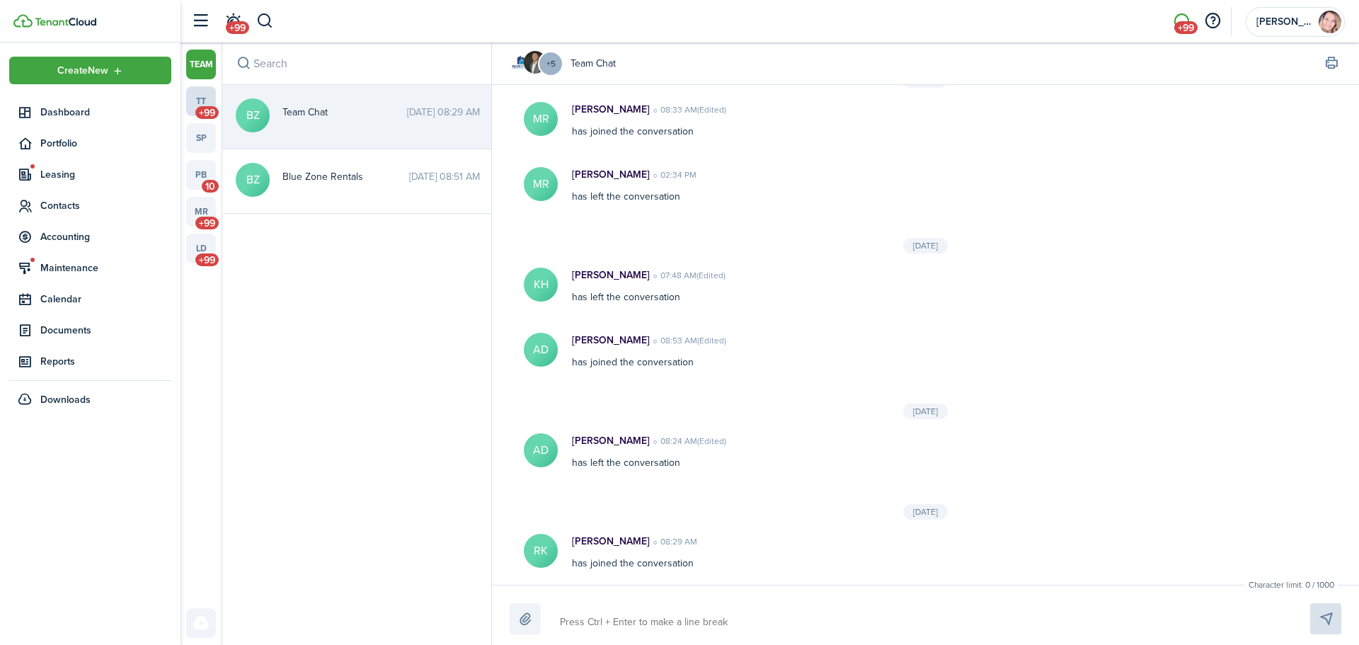
click at [204, 110] on span "+99" at bounding box center [206, 112] width 23 height 13
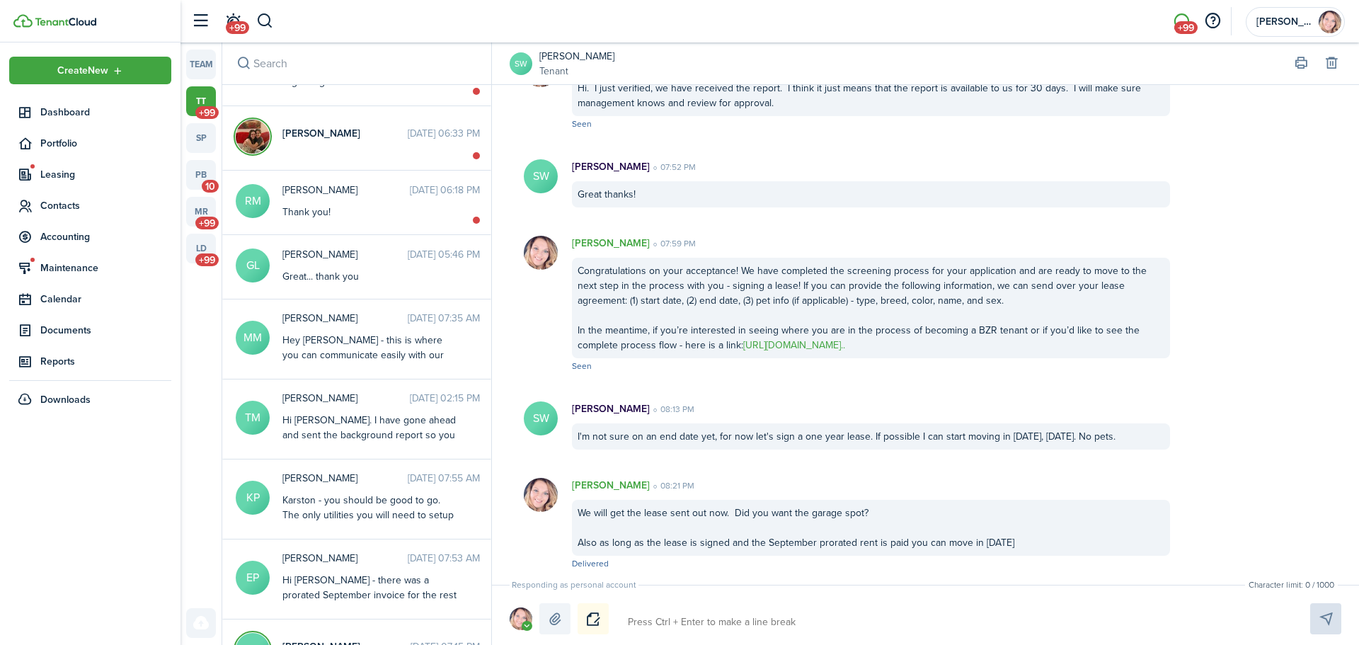
scroll to position [991, 0]
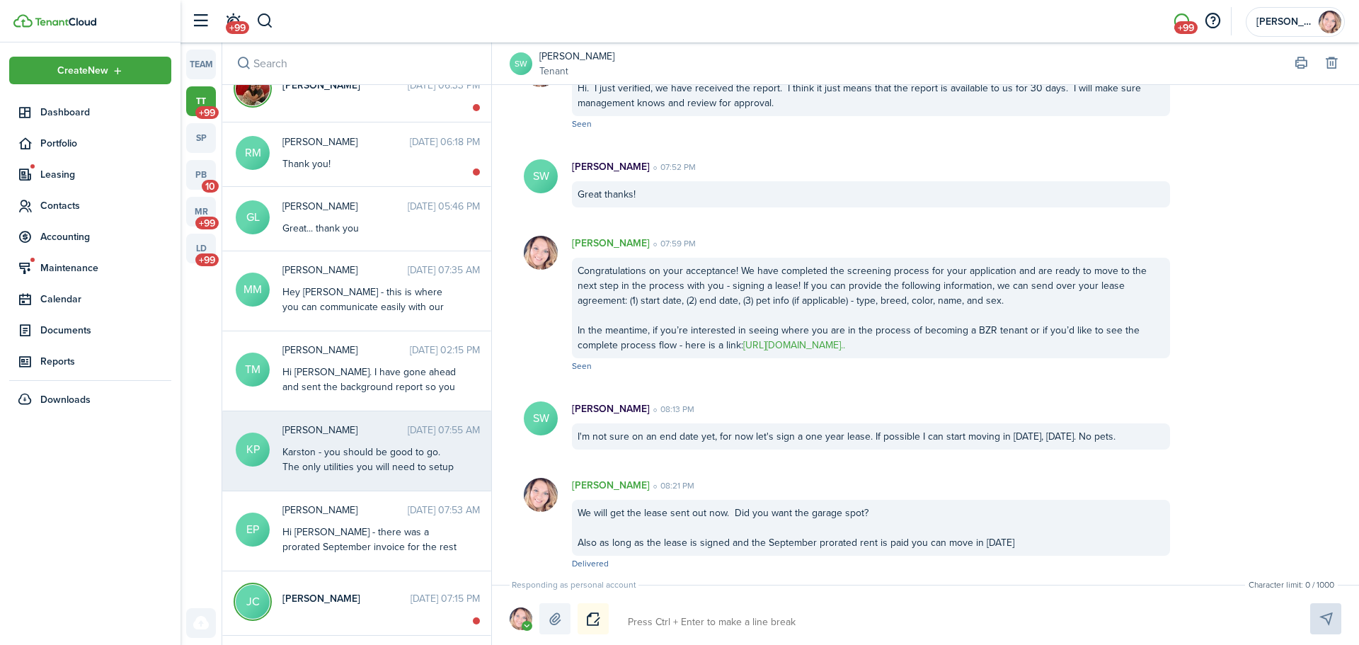
click at [309, 456] on div "Karston - you should be good to go. The only utilities you will need to setup b…" at bounding box center [370, 488] width 177 height 89
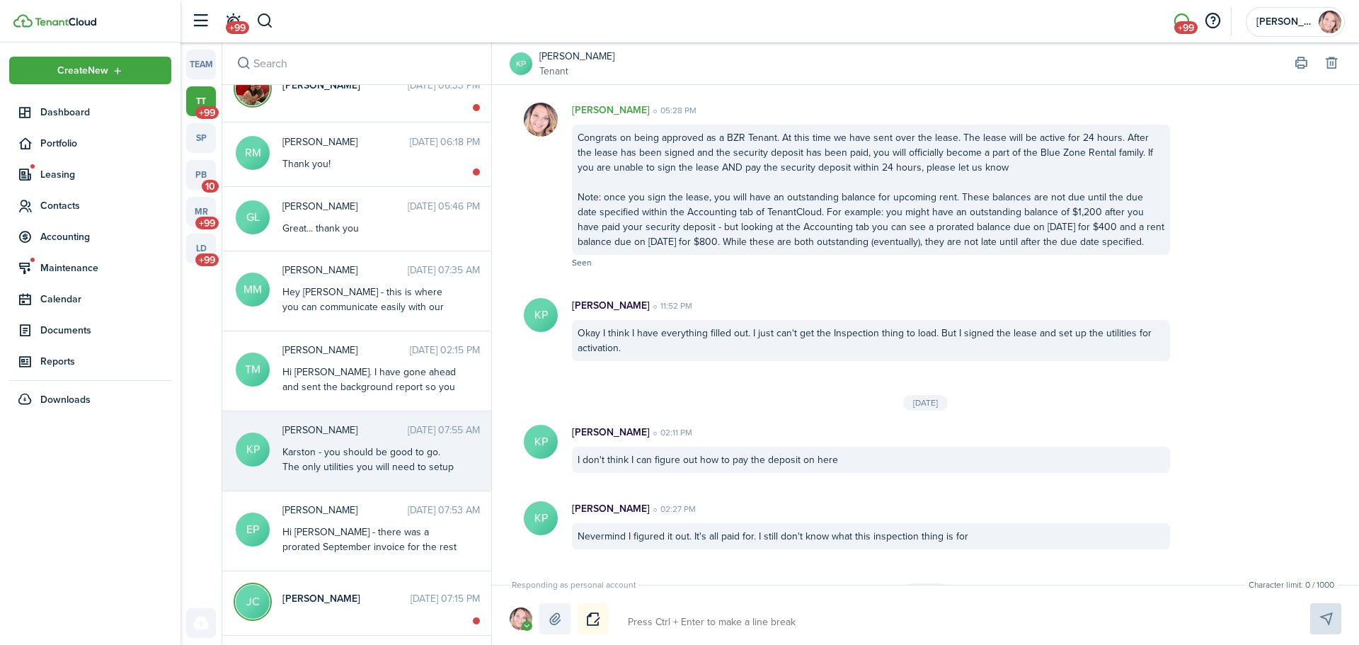
scroll to position [1393, 0]
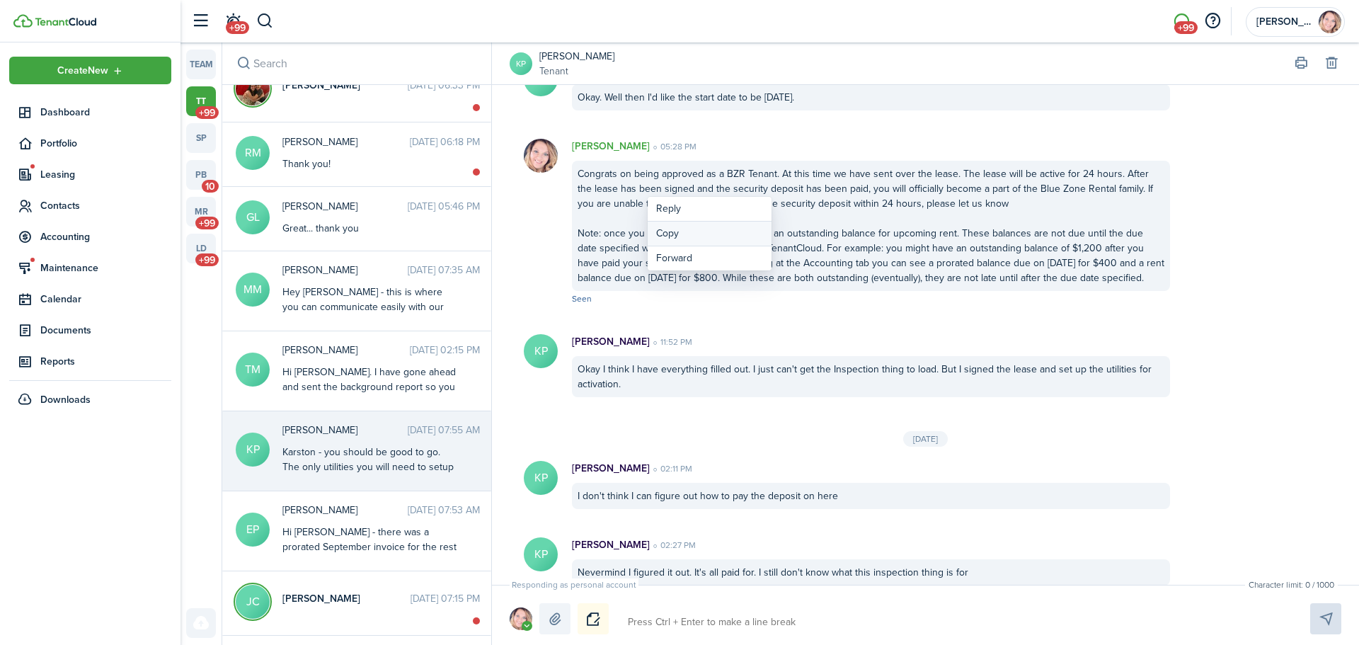
click at [701, 231] on button "Copy" at bounding box center [709, 233] width 124 height 25
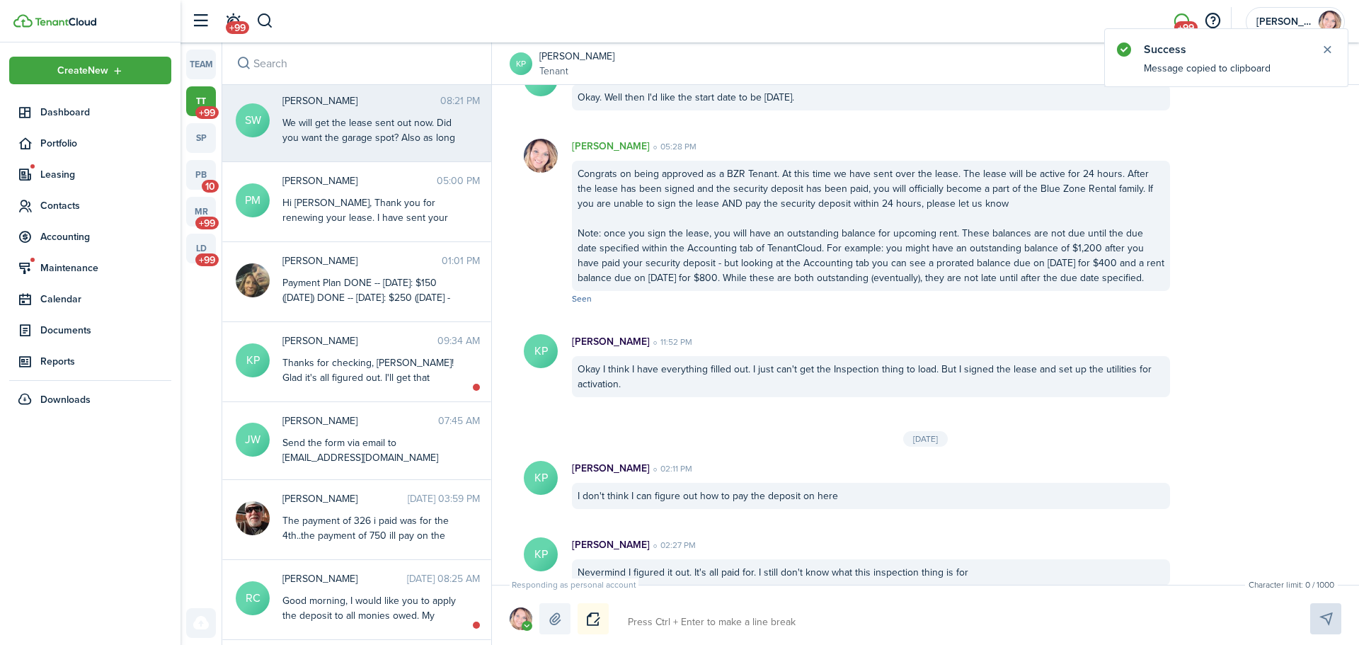
scroll to position [0, 0]
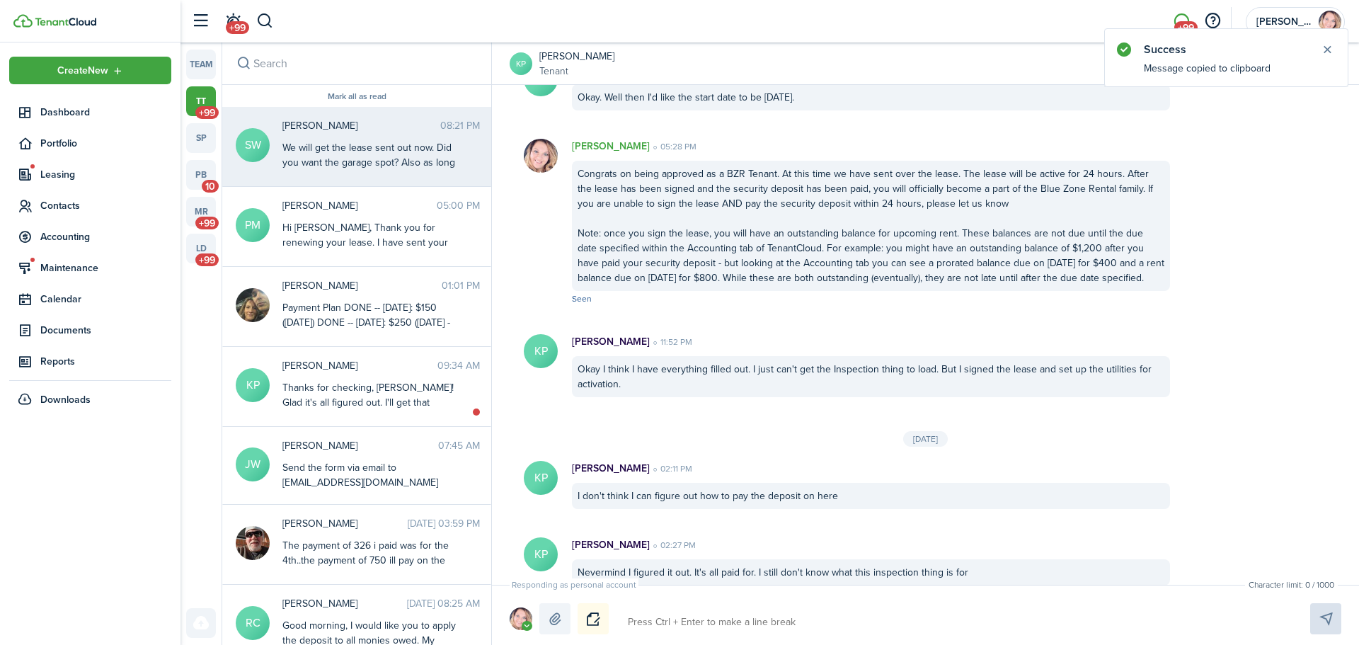
click at [355, 163] on div "We will get the lease sent out now. Did you want the garage spot? Also as long …" at bounding box center [370, 177] width 177 height 74
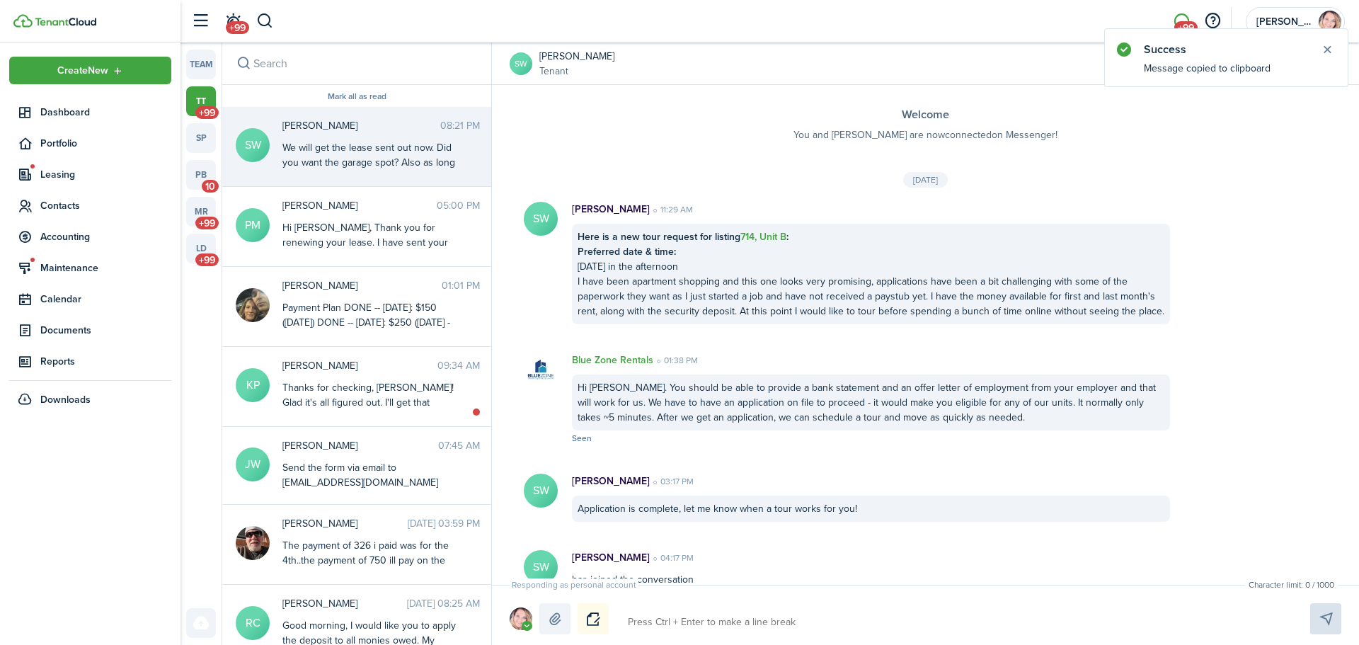
scroll to position [748, 0]
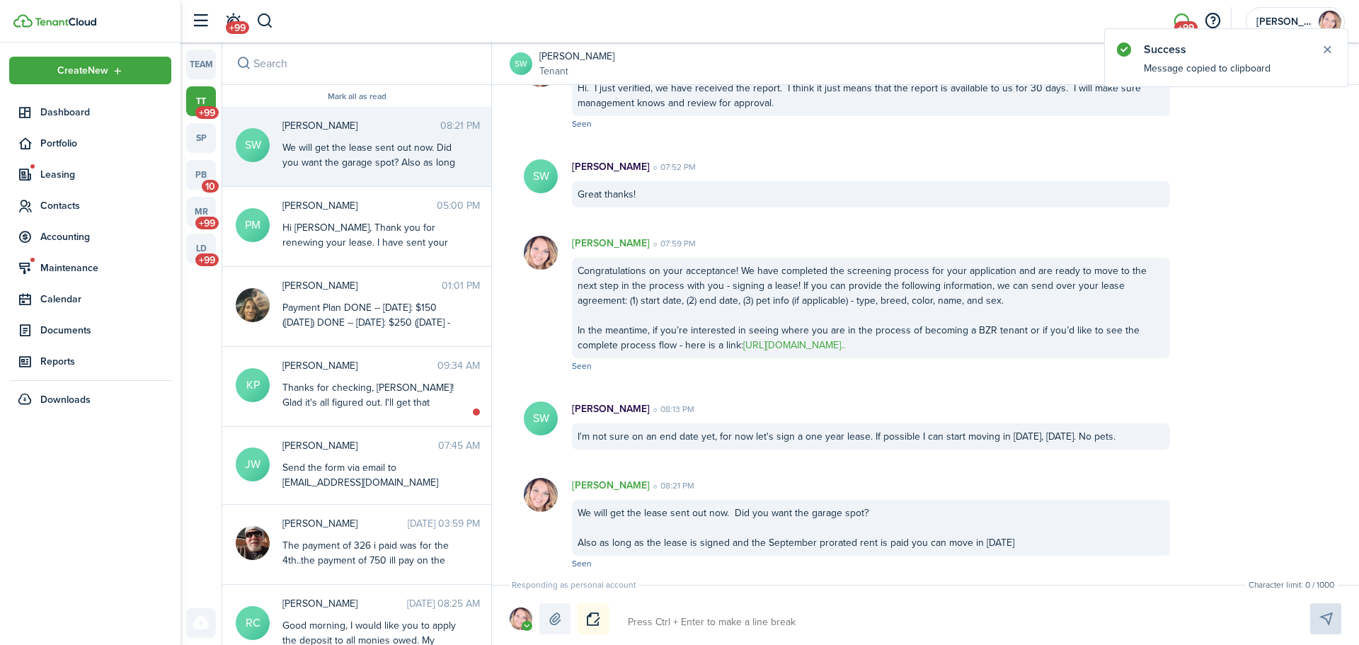
click at [774, 628] on textarea at bounding box center [952, 622] width 659 height 24
paste textarea "Congrats on being approved as a BZR Tenant. At this time we have sent over the …"
type textarea "Congrats on being approved as a BZR Tenant. At this time we have sent over the …"
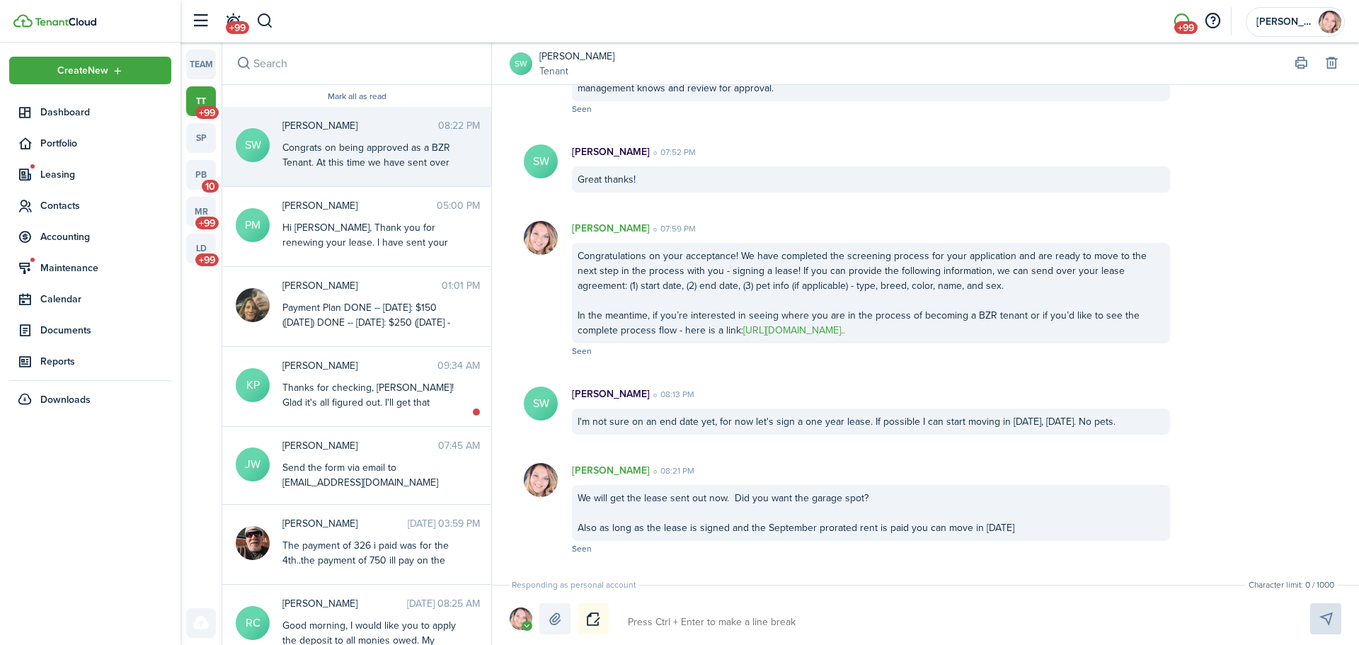
scroll to position [0, 0]
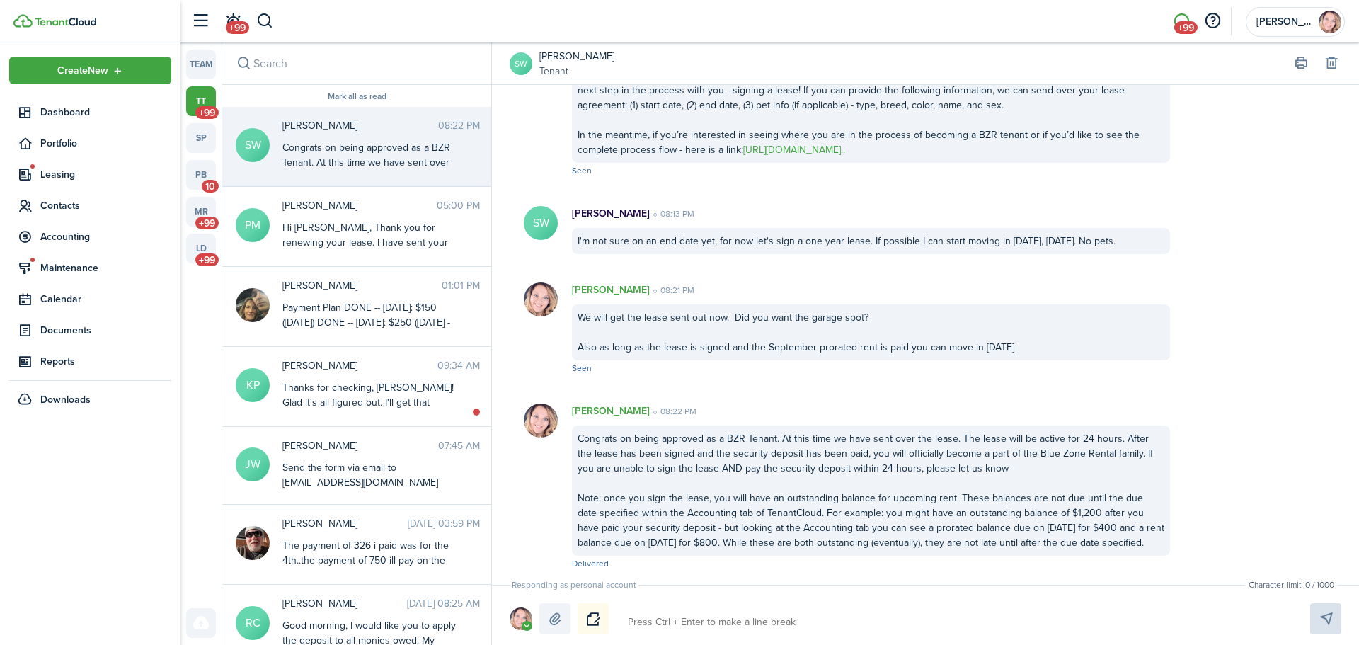
type textarea "O"
type textarea "Of"
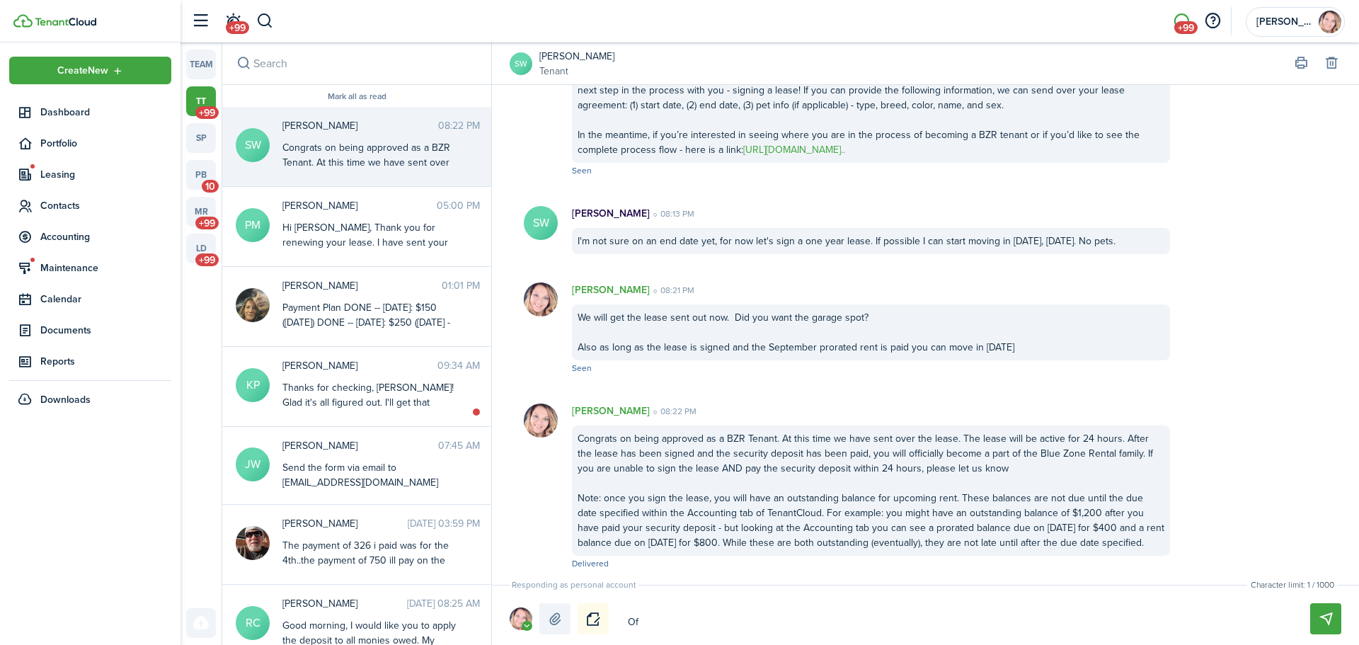
type textarea "Of"
type textarea "O"
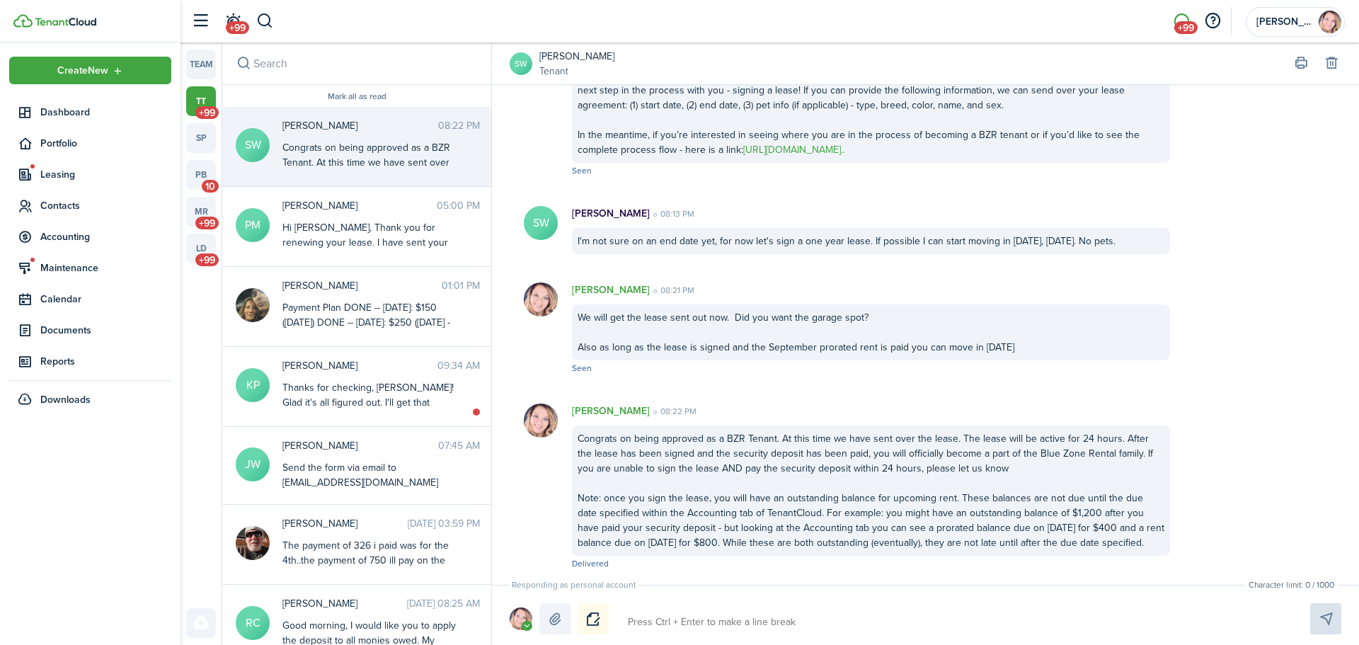
type textarea "I"
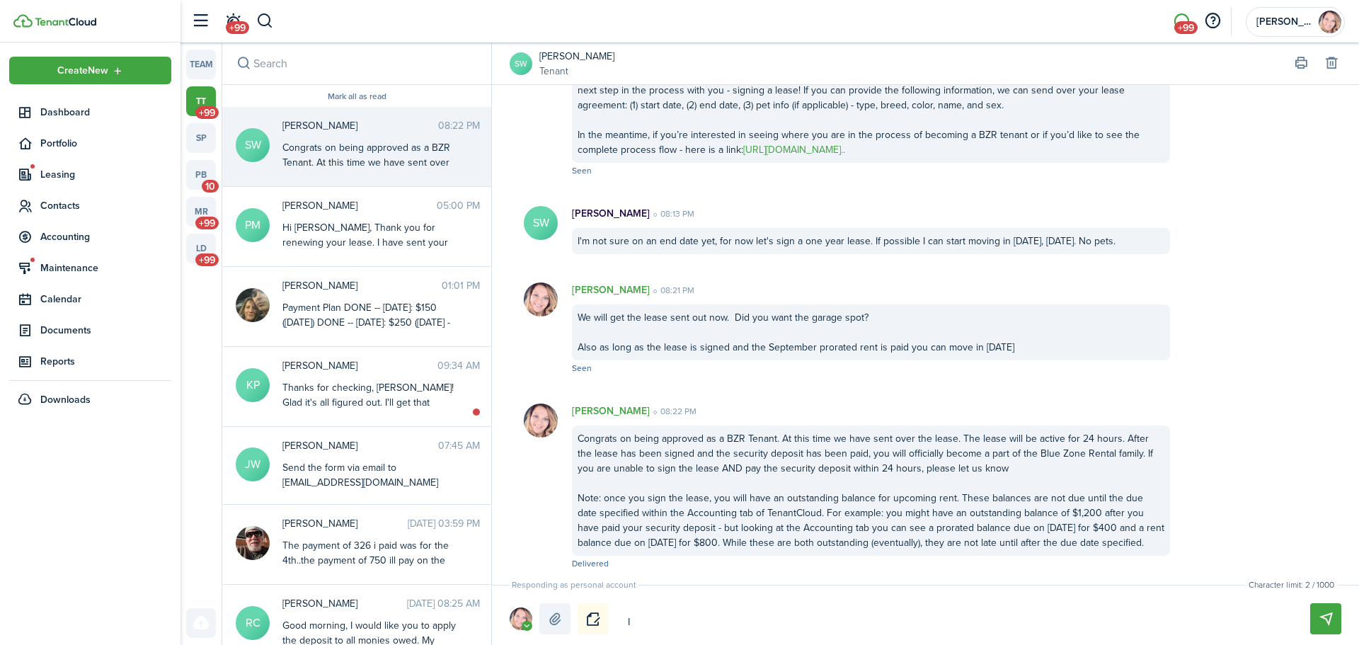
type textarea "I"
type textarea "If"
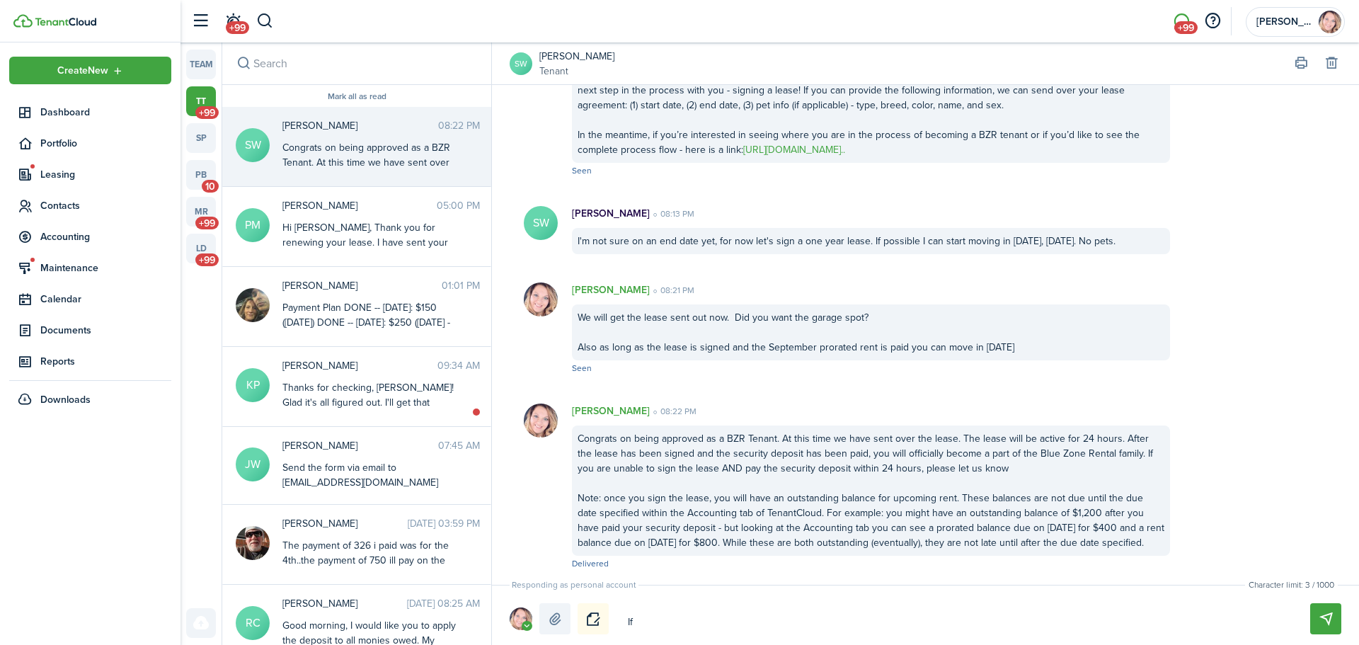
type textarea "If y"
type textarea "If yo"
type textarea "If you"
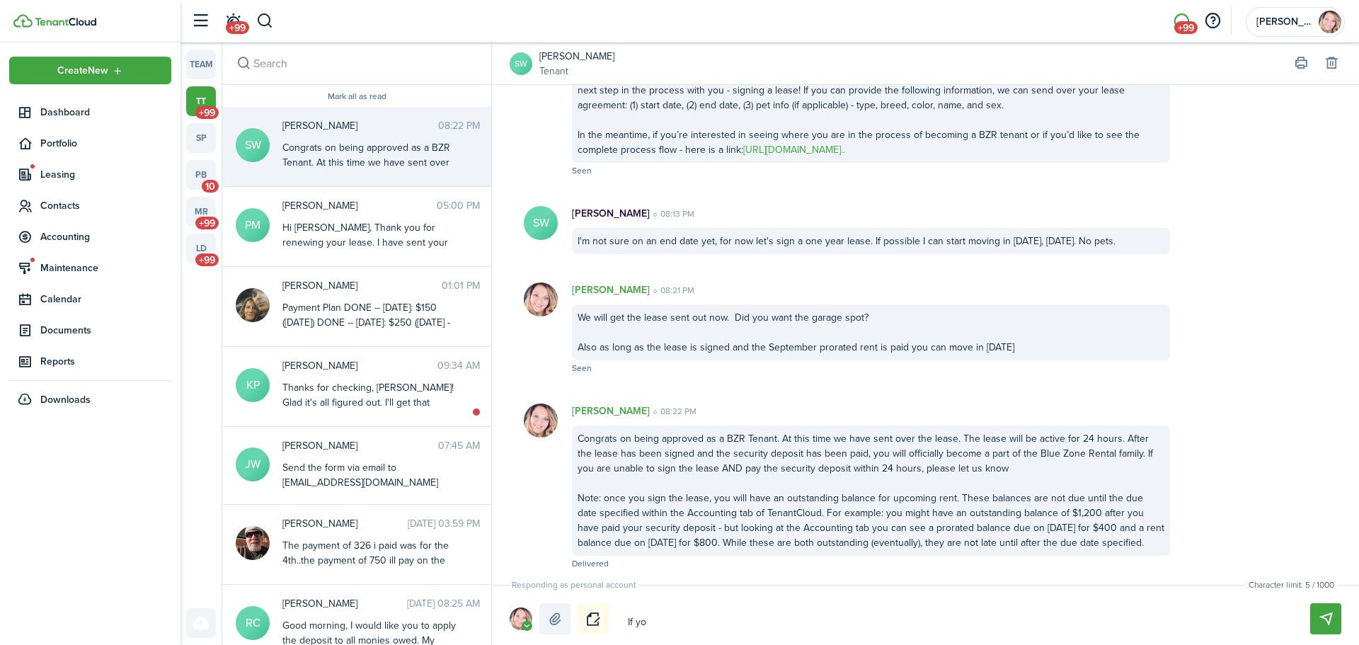
type textarea "If you"
type textarea "If you w"
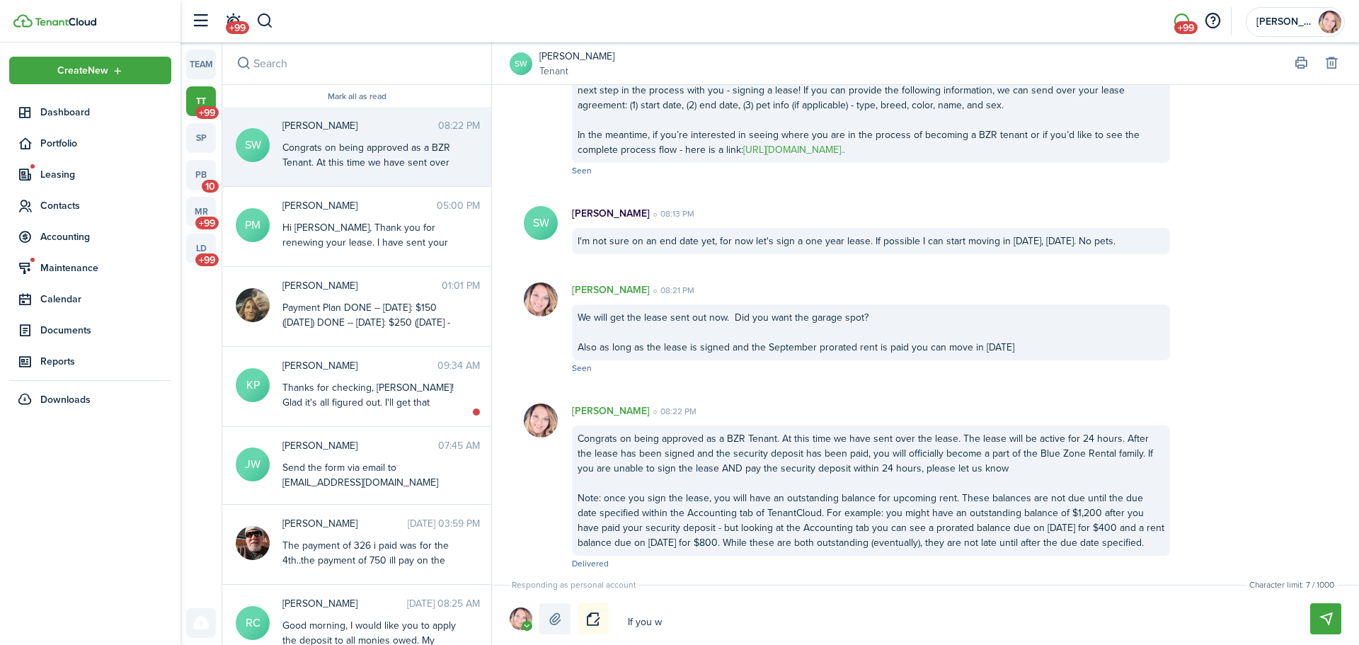
type textarea "If you wo"
type textarea "If you wou"
type textarea "If you woul"
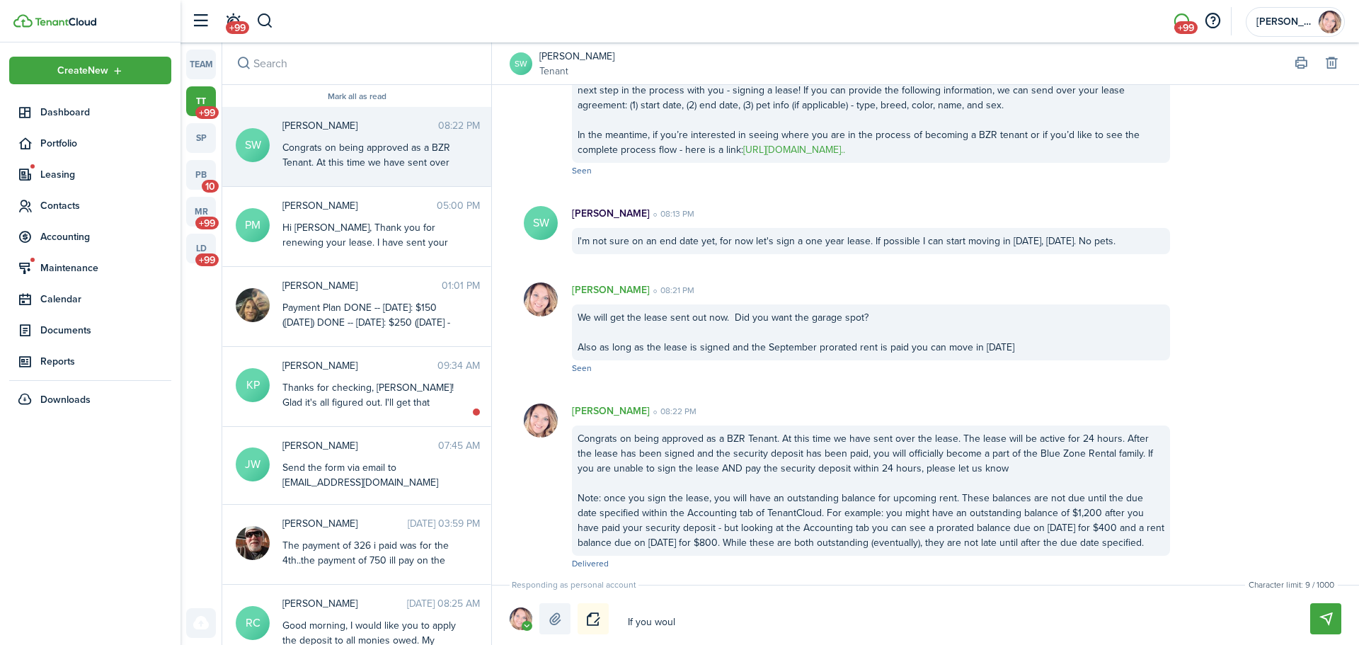
type textarea "If you woul"
type textarea "If you would"
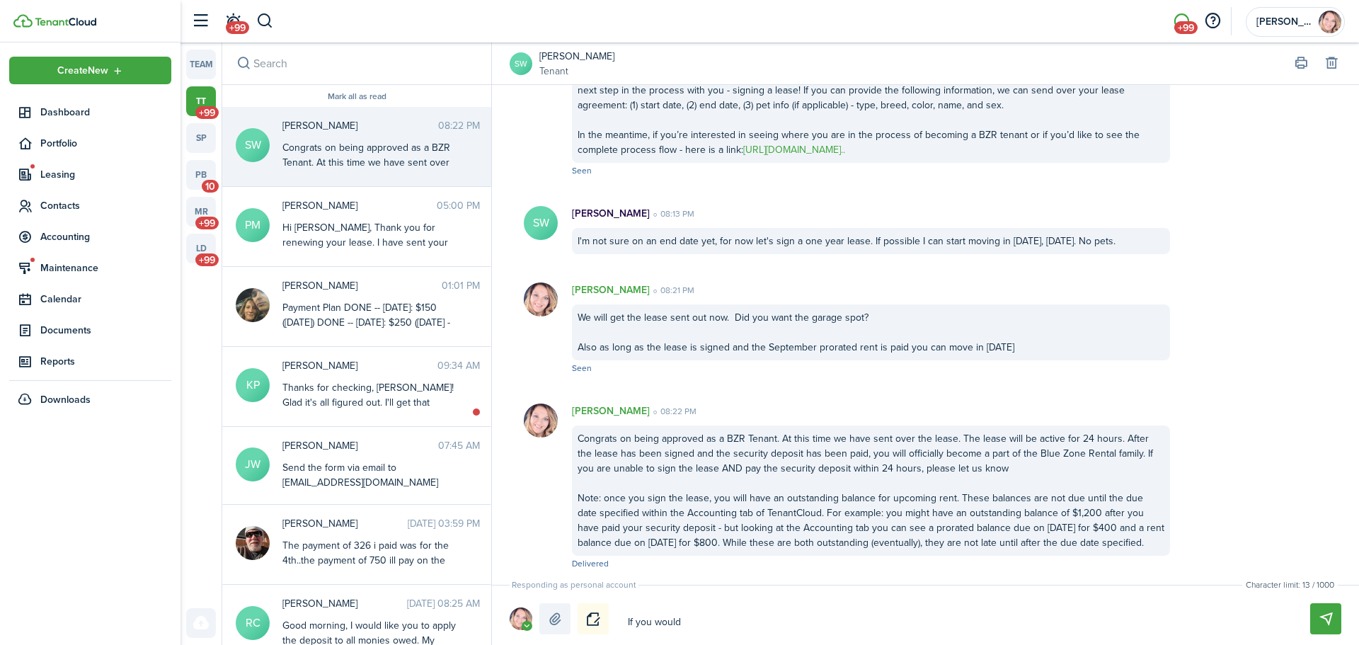
type textarea "If you would l"
type textarea "If you would li"
type textarea "If you would lik"
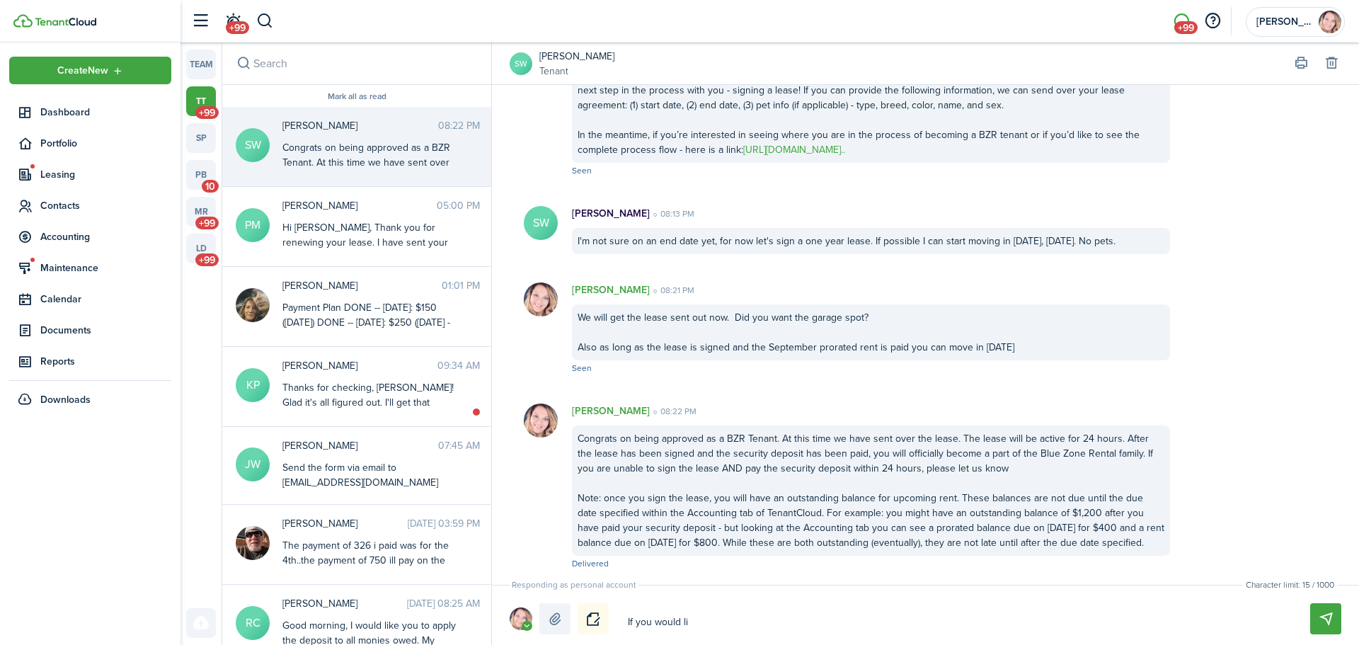
type textarea "If you would lik"
type textarea "If you would like"
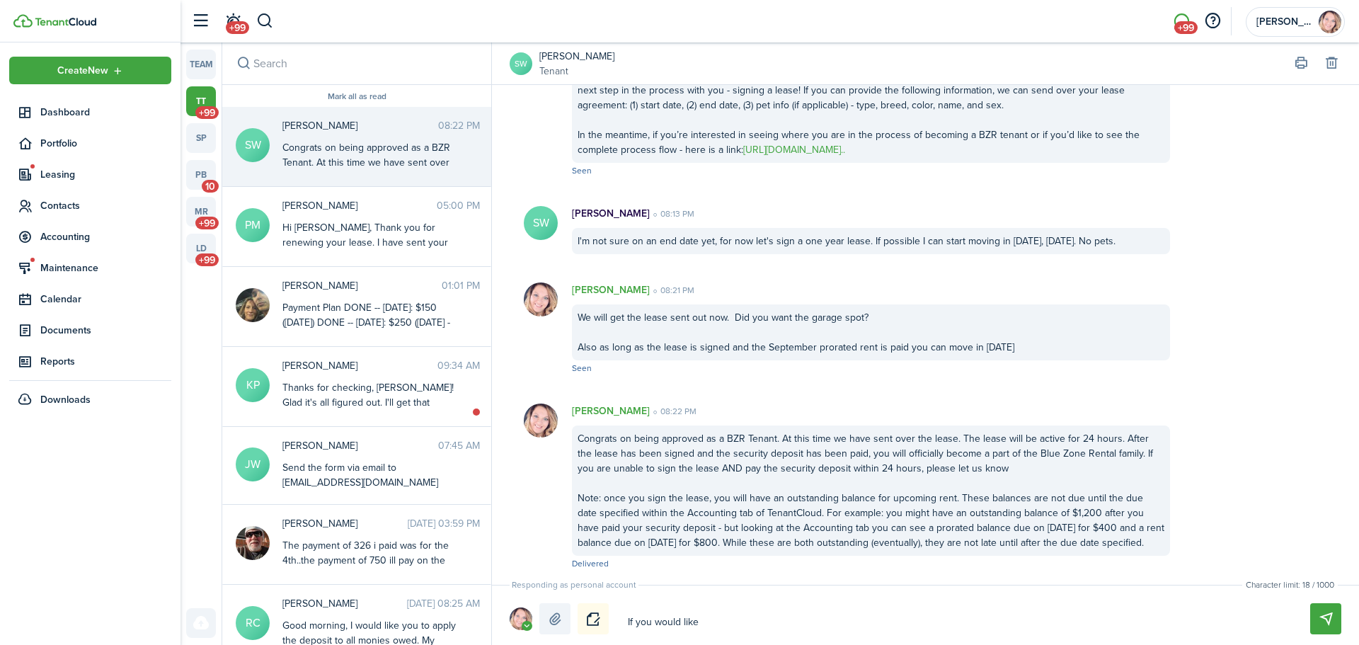
type textarea "If you would like t"
type textarea "If you would like to"
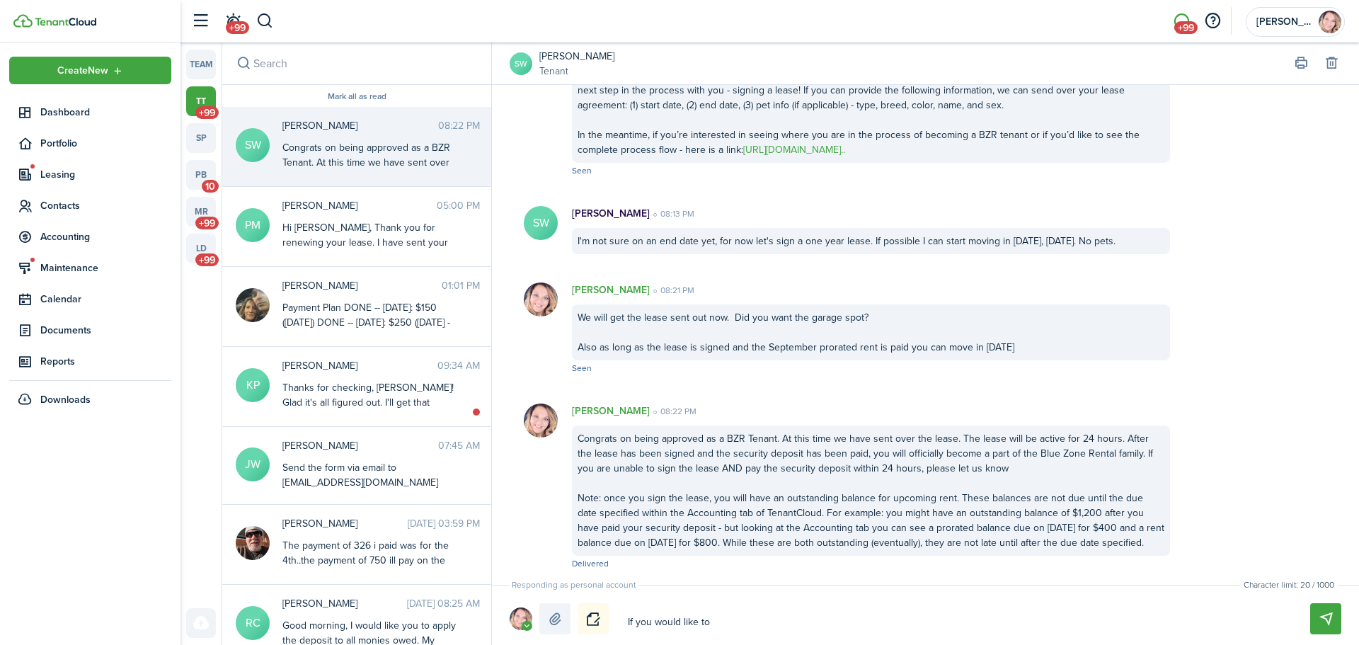
type textarea "If you would like to"
type textarea "If you would like to a"
type textarea "If you would like to ad"
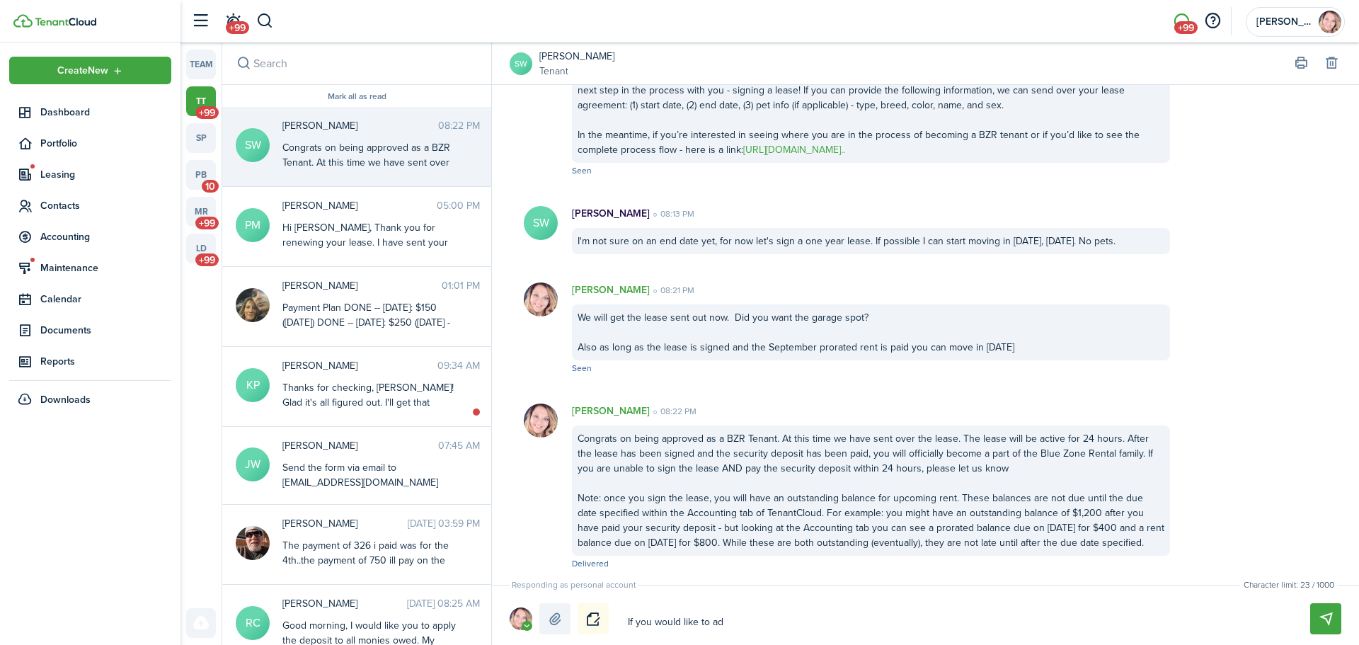
type textarea "If you would like to add"
type textarea "If you would like to add a"
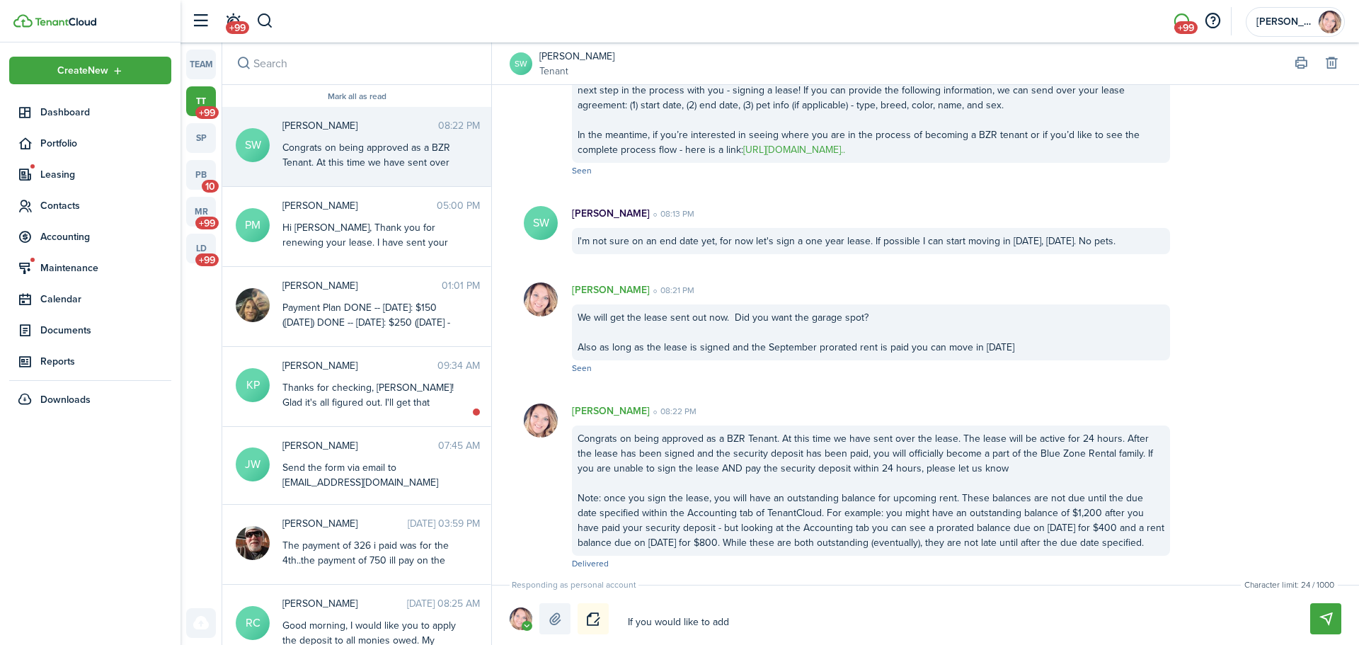
type textarea "If you would like to add a"
type textarea "If you would like to add a g"
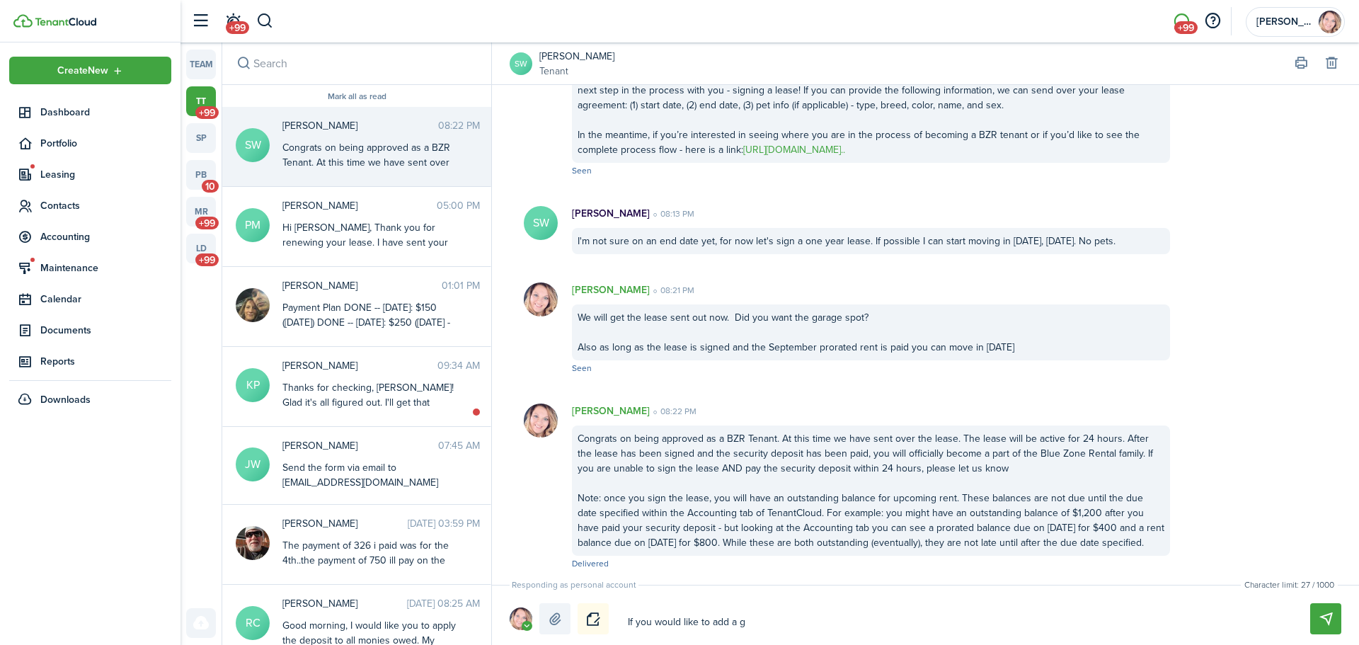
type textarea "If you would like to add a ga"
type textarea "If you would like to add a gar"
type textarea "If you would like to add a gara"
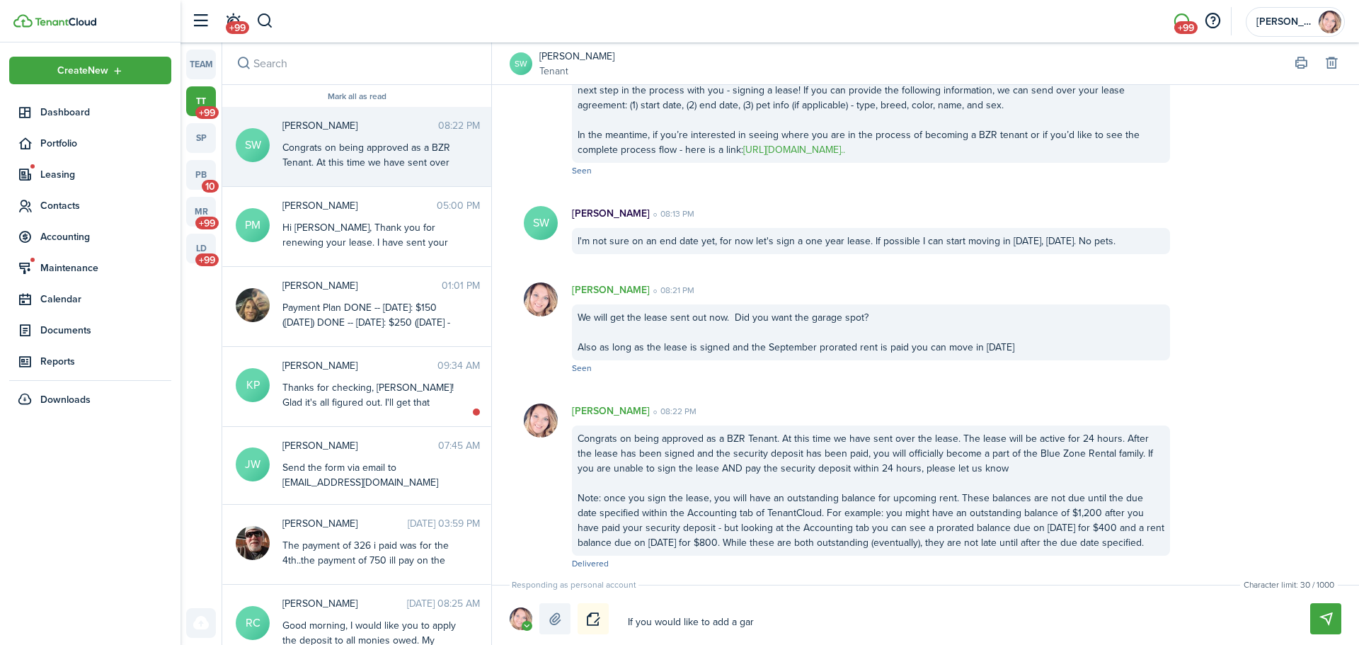
type textarea "If you would like to add a gara"
type textarea "If you would like to add a garag"
type textarea "If you would like to add a garage"
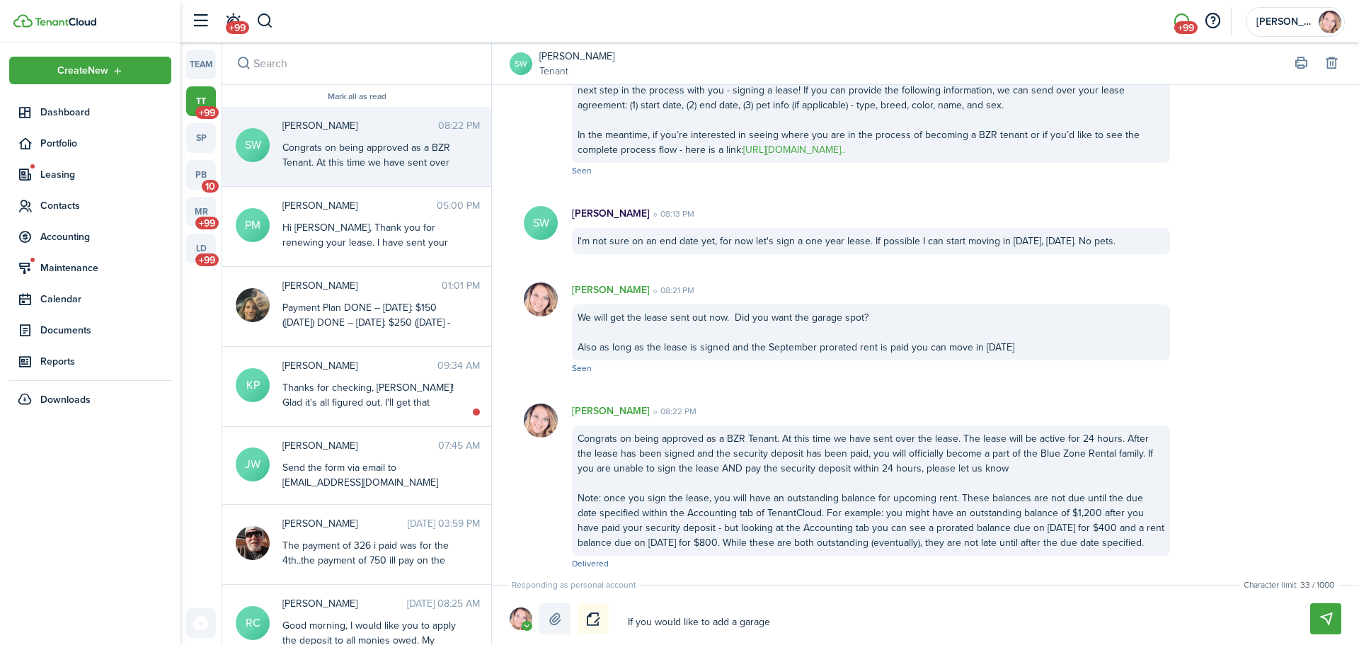
type textarea "If you would like to add a garage"
type textarea "If you would like to add a garage s"
type textarea "If you would like to add a garage sp"
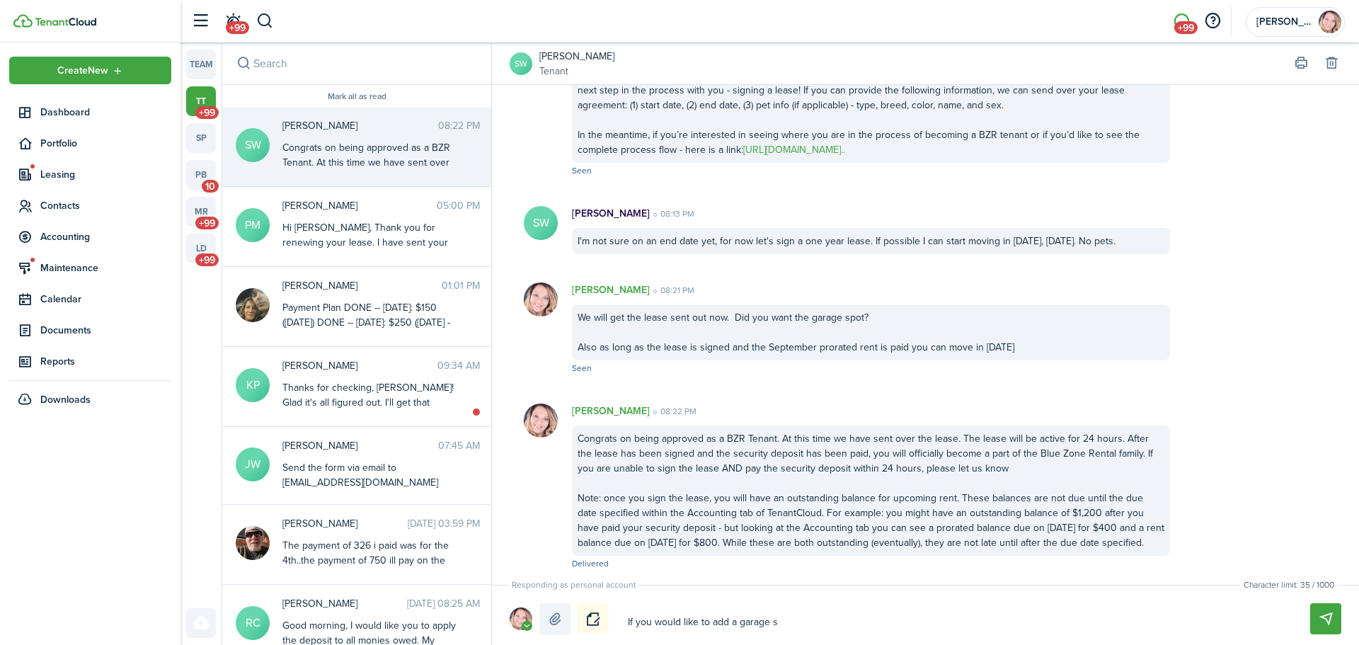
type textarea "If you would like to add a garage sp"
type textarea "If you would like to add a garage spo"
type textarea "If you would like to add a garage spot"
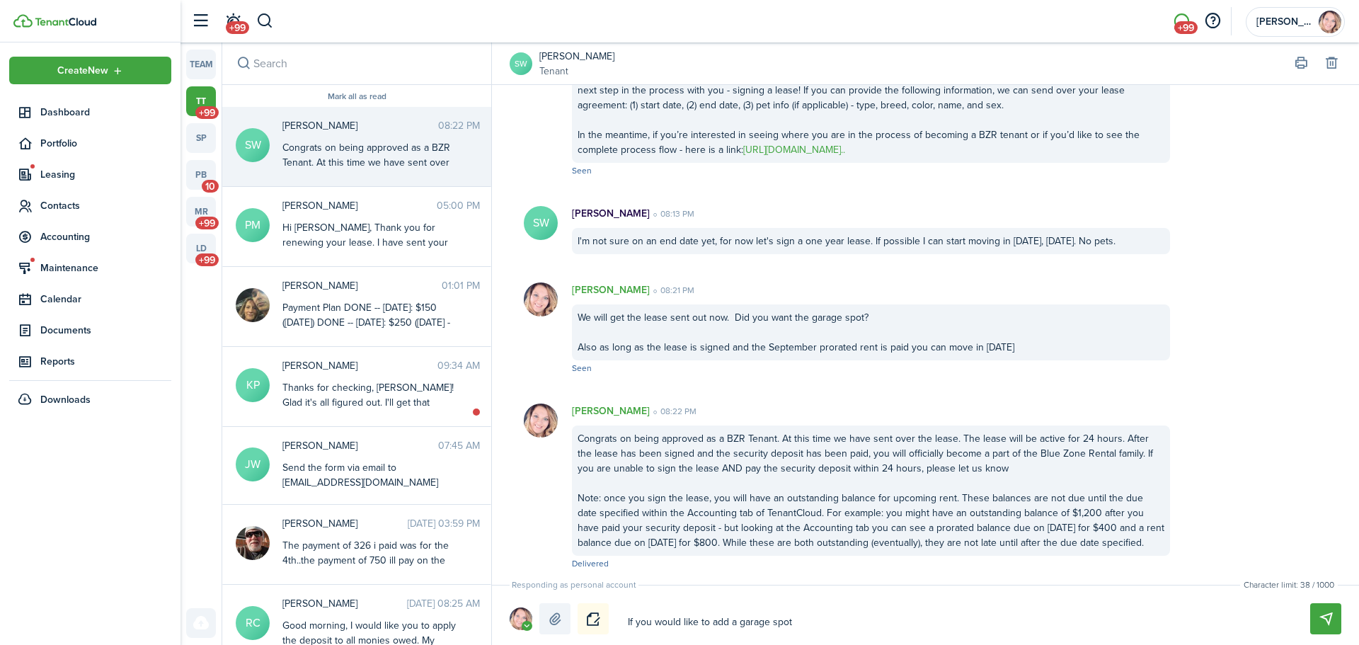
type textarea "If you would like to add a garage spot"
type textarea "If you would like to add a garage spot j"
type textarea "If you would like to add a garage spot ju"
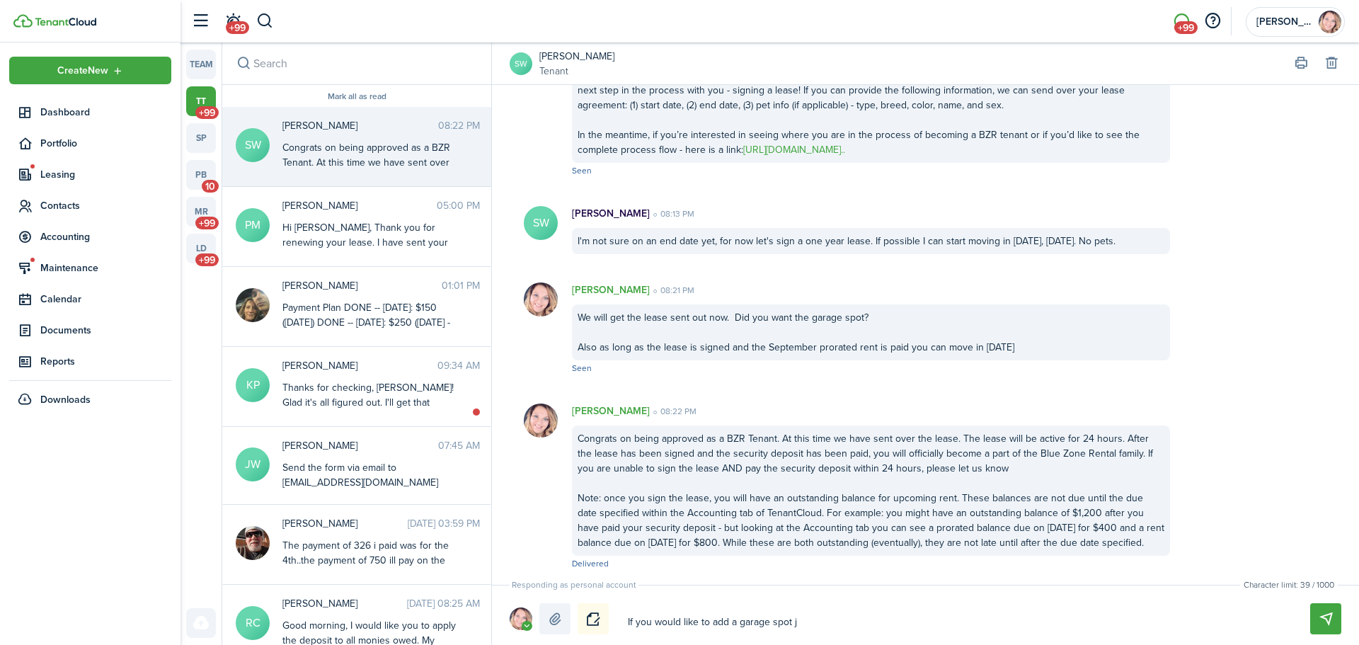
type textarea "If you would like to add a garage spot ju"
type textarea "If you would like to add a garage spot jus"
type textarea "If you would like to add a garage spot just"
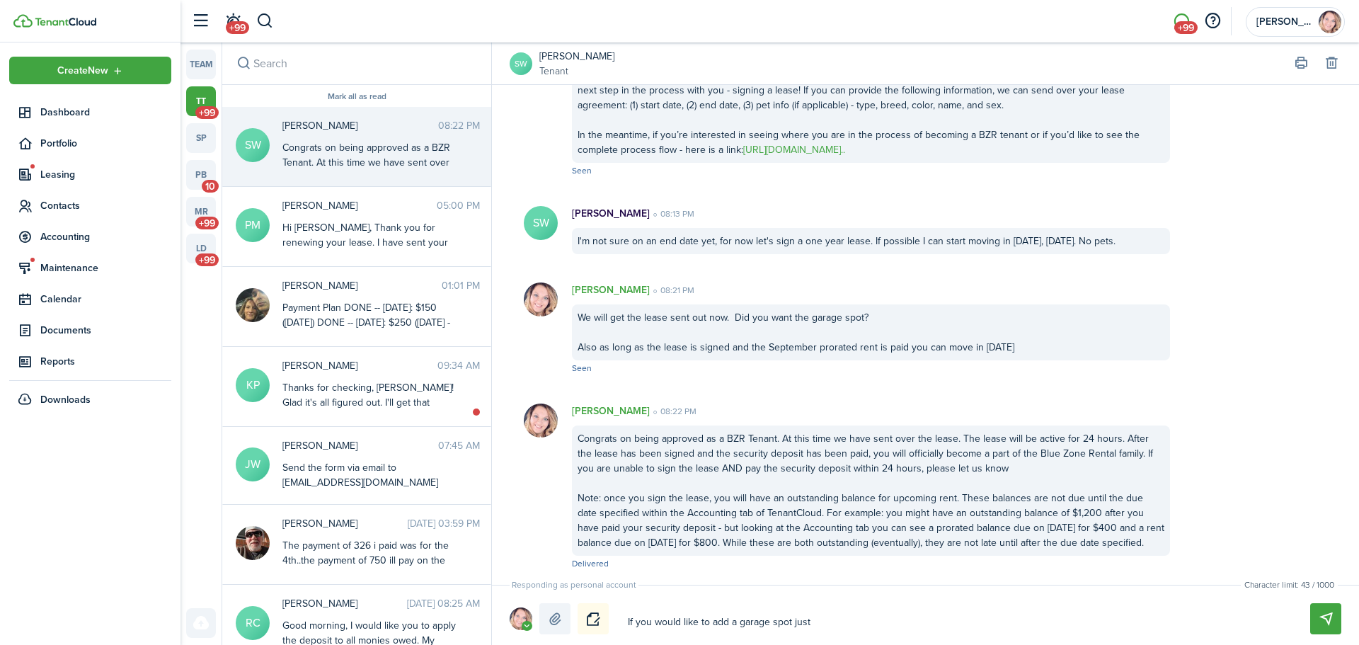
type textarea "If you would like to add a garage spot jus"
type textarea "If you would like to add a garage spot ju"
type textarea "If you would like to add a garage spot j"
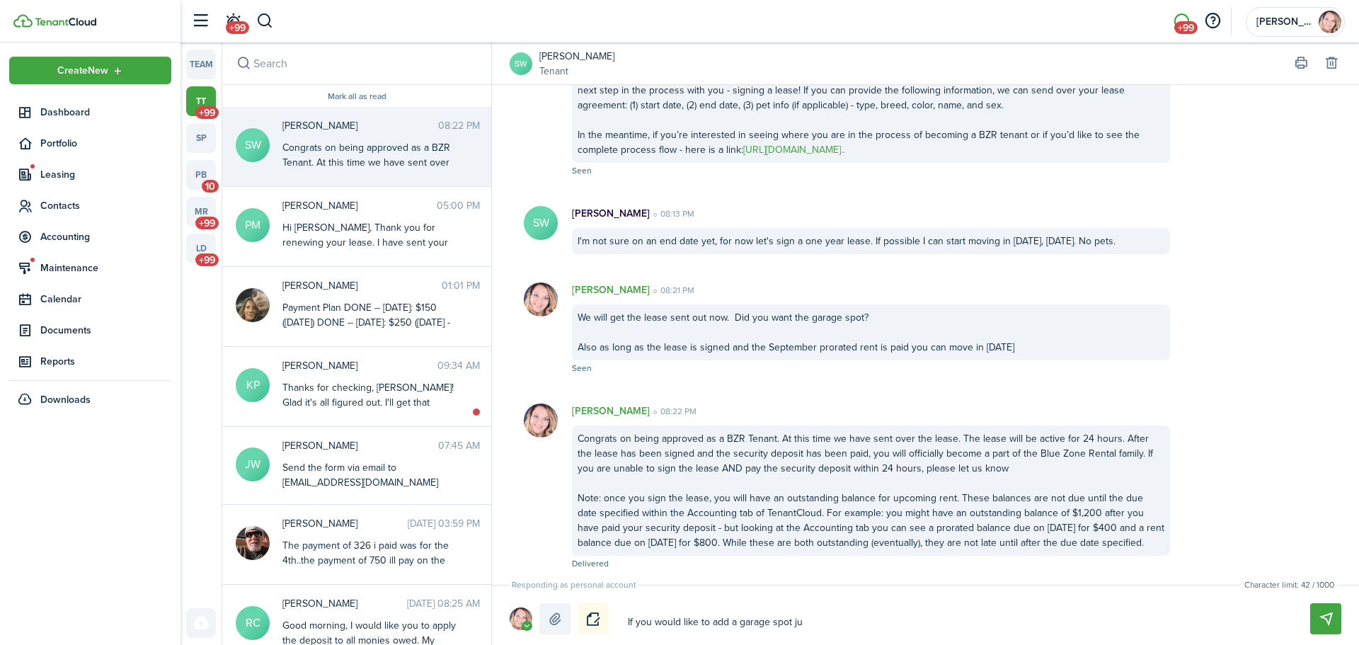
type textarea "If you would like to add a garage spot j"
type textarea "If you would like to add a garage spot"
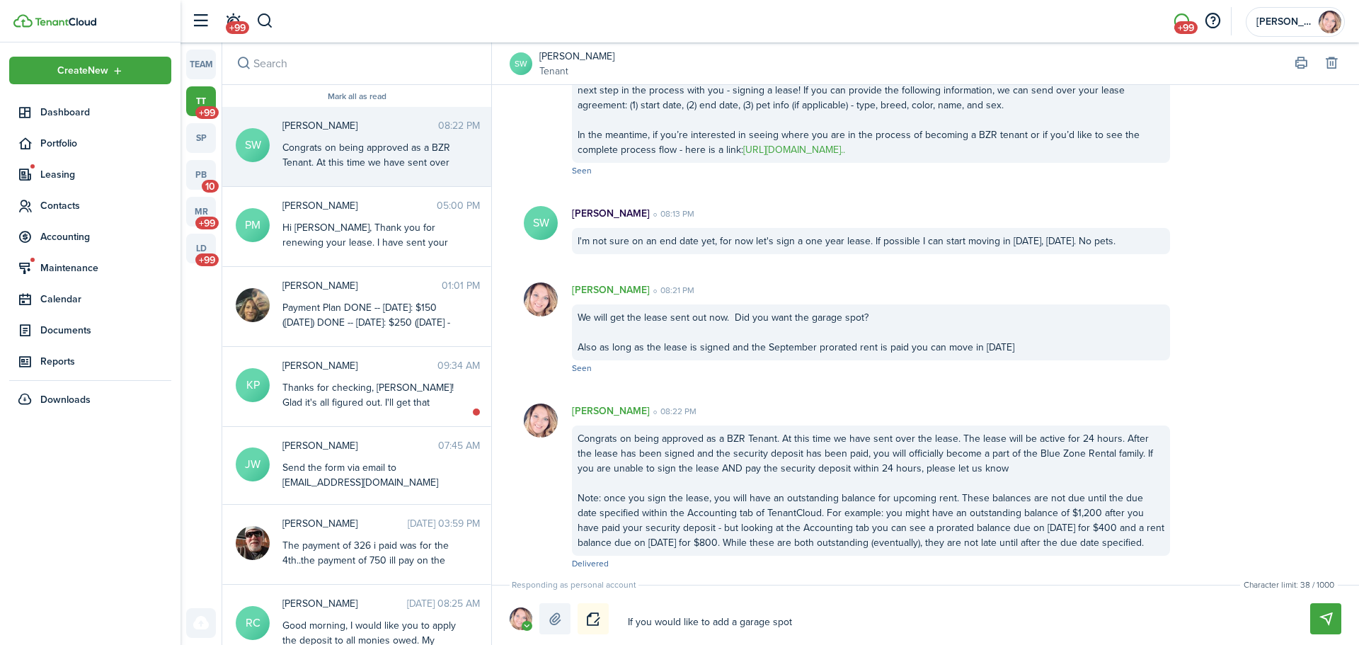
type textarea "If you would like to add a garage spot,"
type textarea "If you would like to add a garage spot, p"
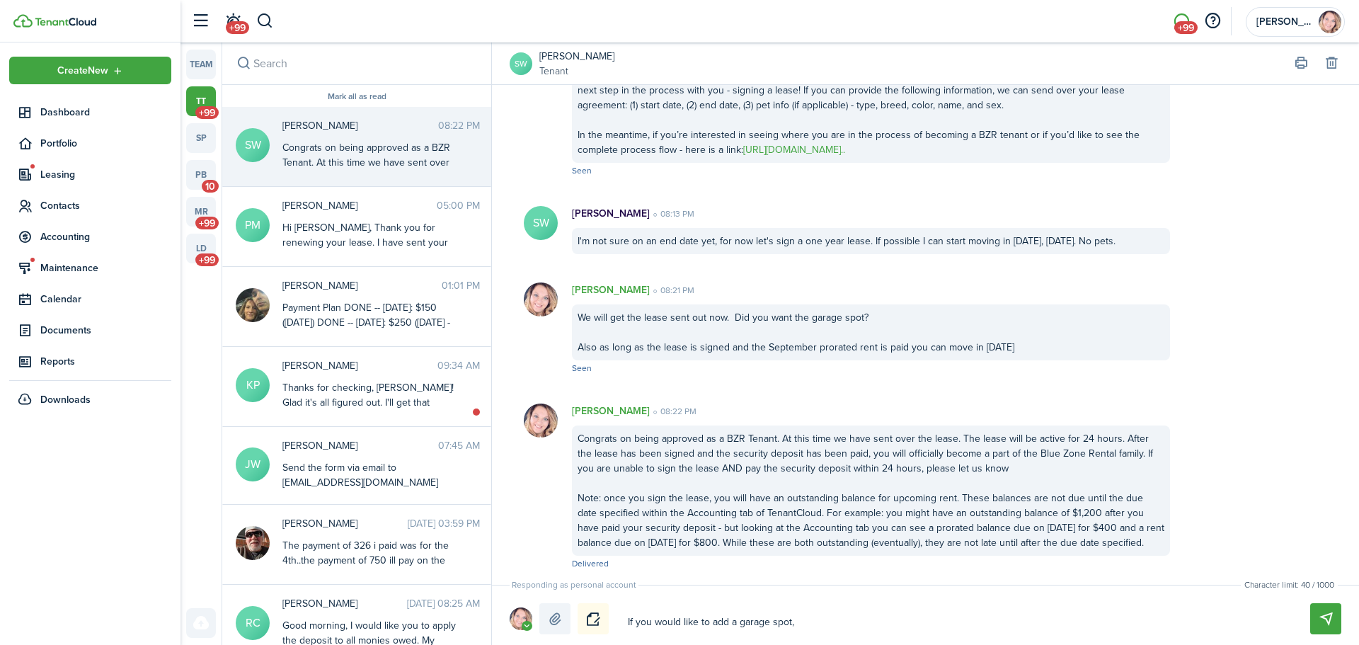
type textarea "If you would like to add a garage spot, p"
type textarea "If you would like to add a garage spot, pl"
type textarea "If you would like to add a garage spot, ple"
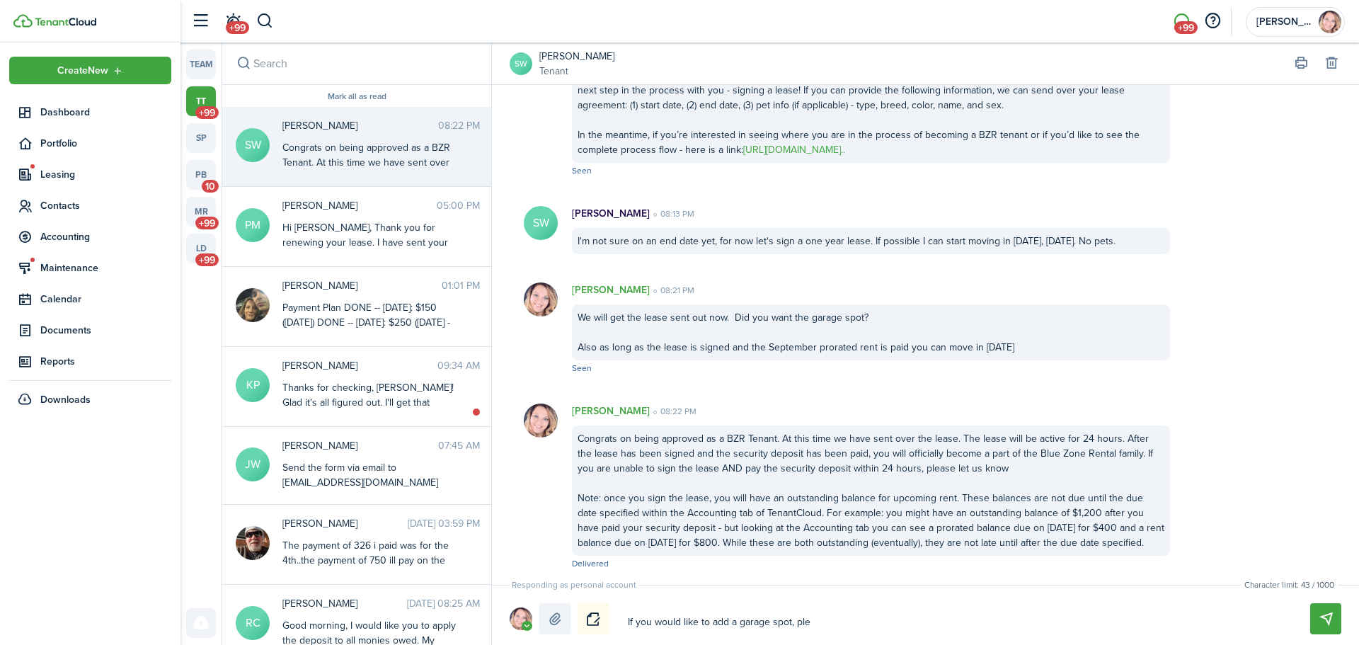
type textarea "If you would like to add a garage spot, plea"
type textarea "If you would like to add a garage spot, pleas"
type textarea "If you would like to add a garage spot, please"
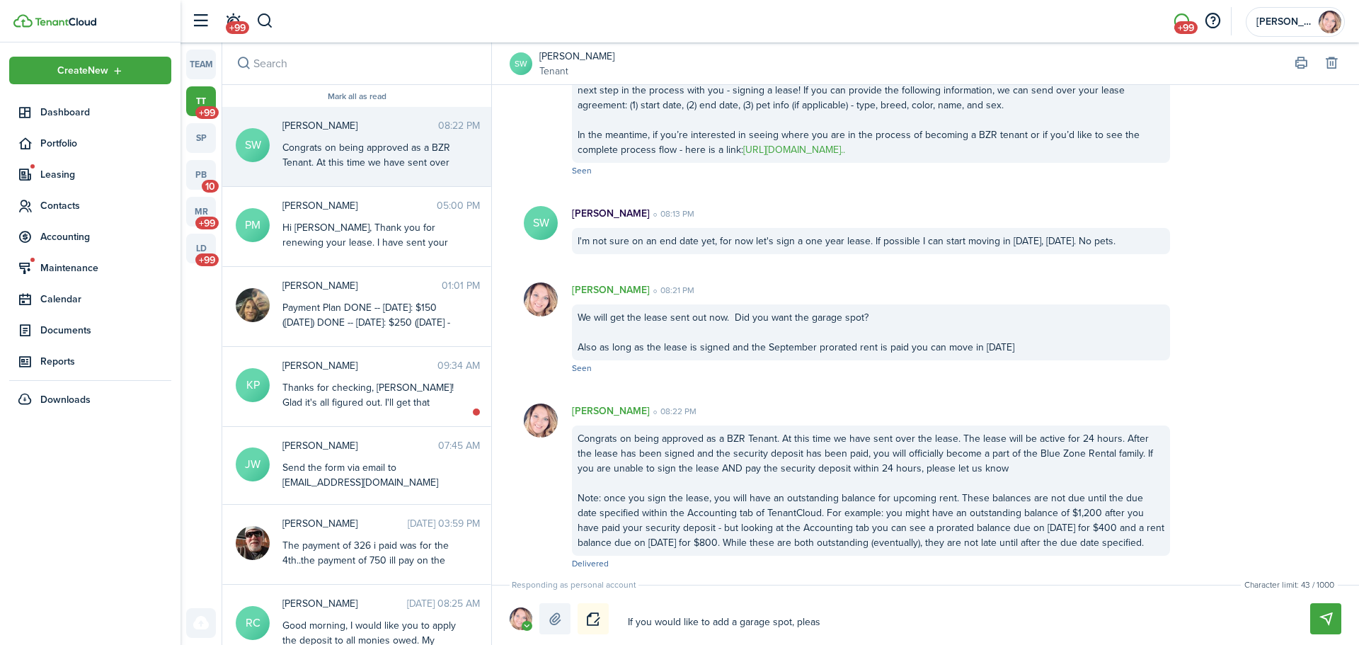
type textarea "If you would like to add a garage spot, please"
type textarea "If you would like to add a garage spot, please j"
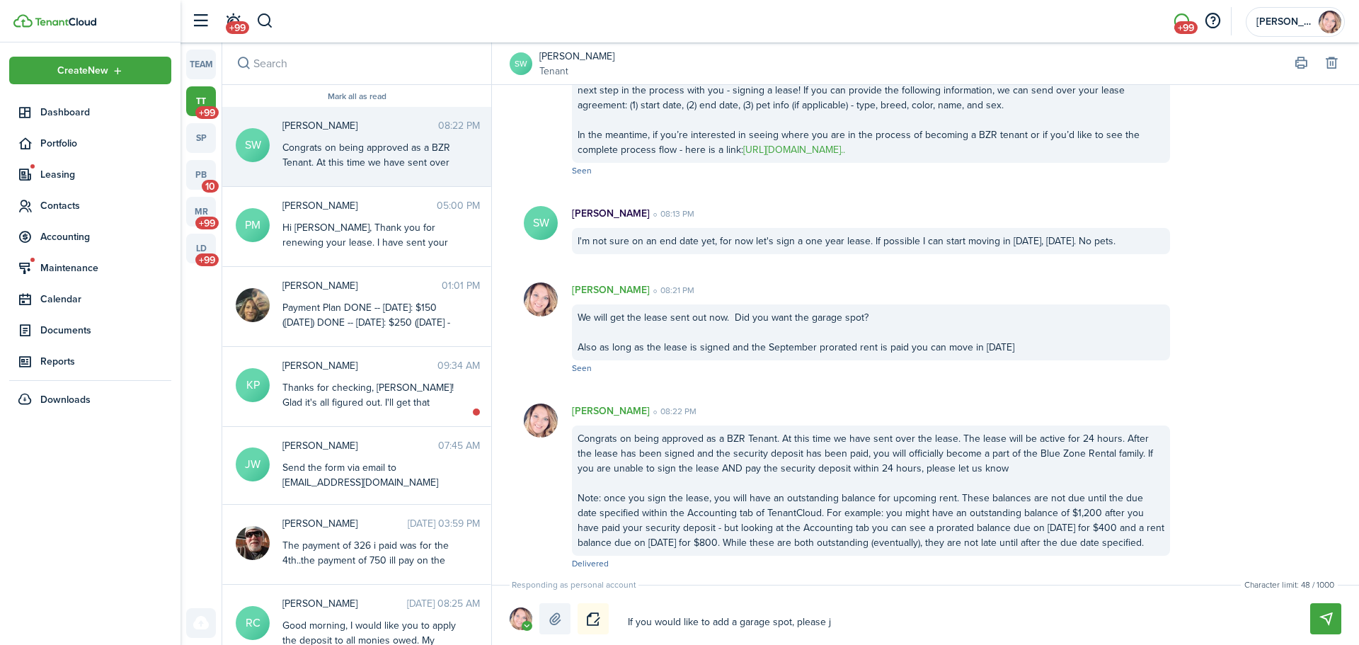
type textarea "If you would like to add a garage spot, please je"
type textarea "If you would like to add a garage spot, please j"
type textarea "If you would like to add a garage spot, please ju"
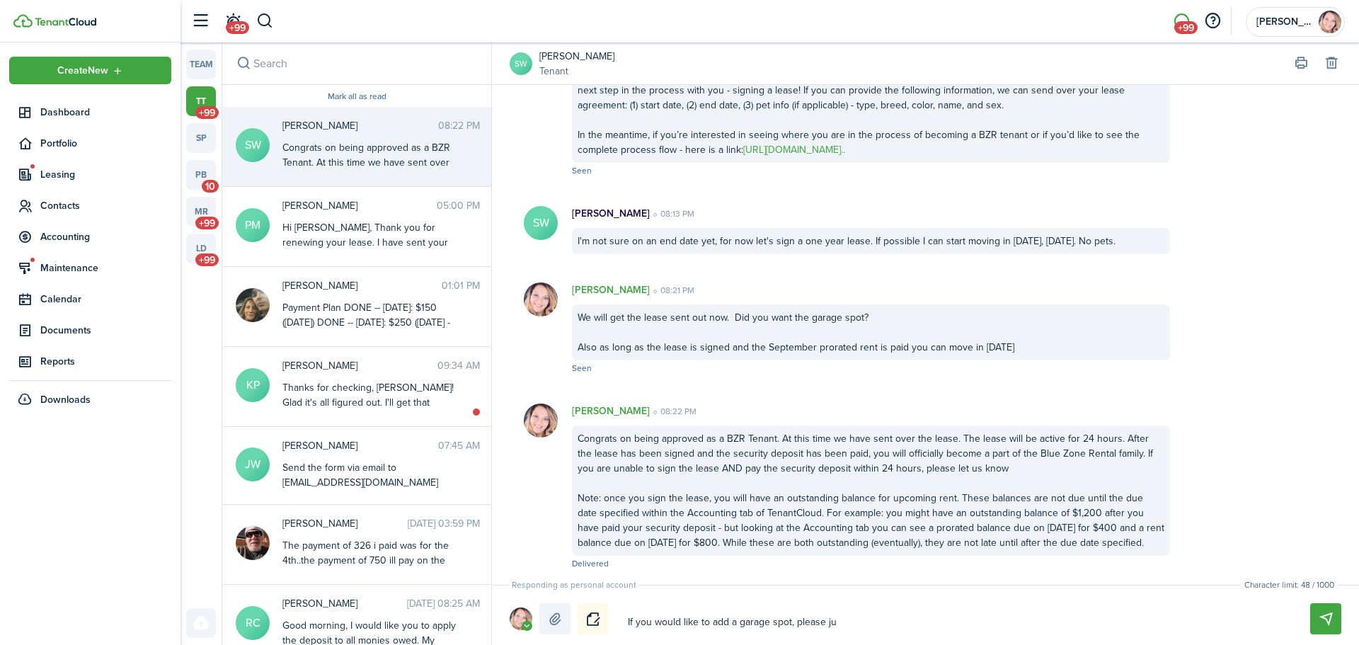
type textarea "If you would like to add a garage spot, please ju"
type textarea "If you would like to add a garage spot, please jus"
type textarea "If you would like to add a garage spot, please just"
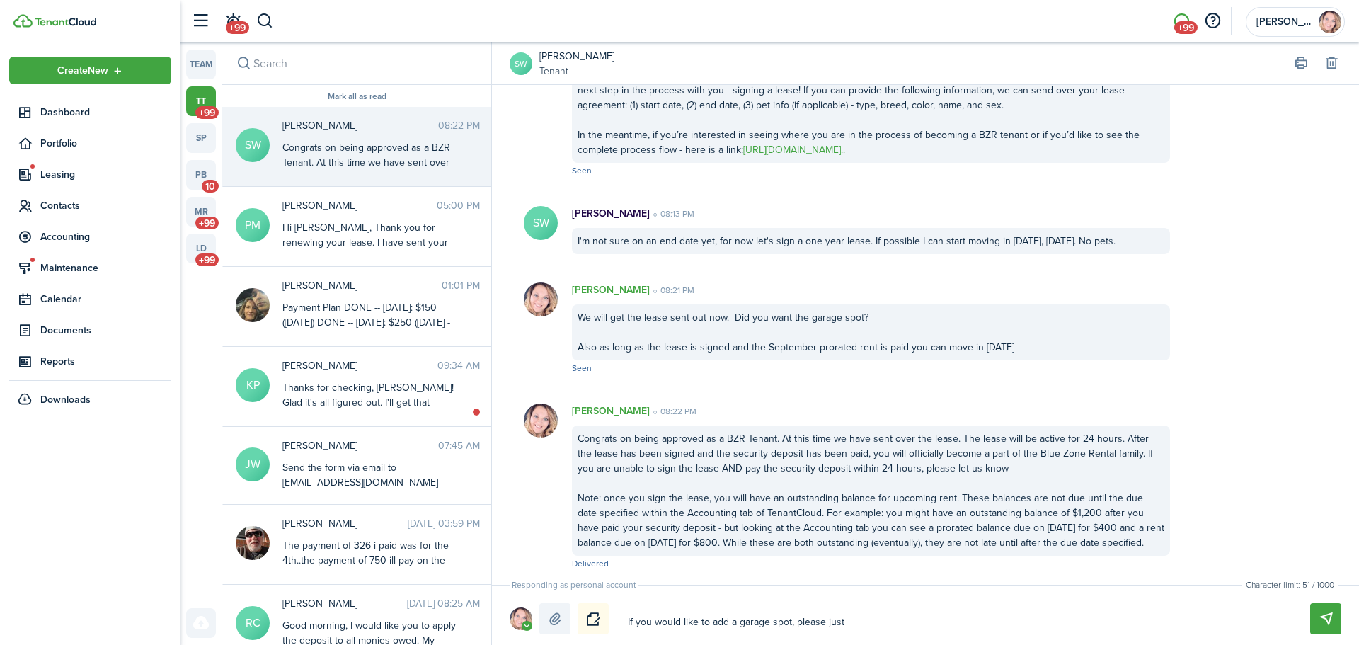
type textarea "If you would like to add a garage spot, please just"
type textarea "If you would like to add a garage spot, please just l"
type textarea "If you would like to add a garage spot, please just le"
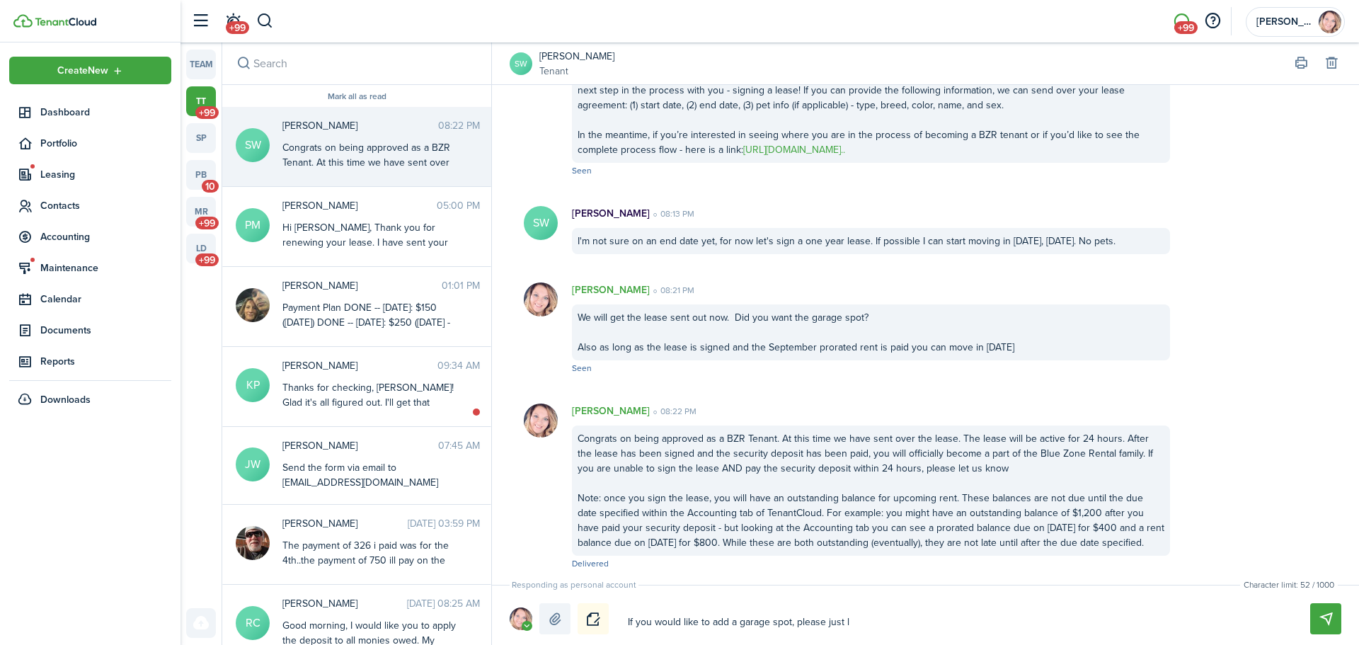
type textarea "If you would like to add a garage spot, please just le"
type textarea "If you would like to add a garage spot, please just let"
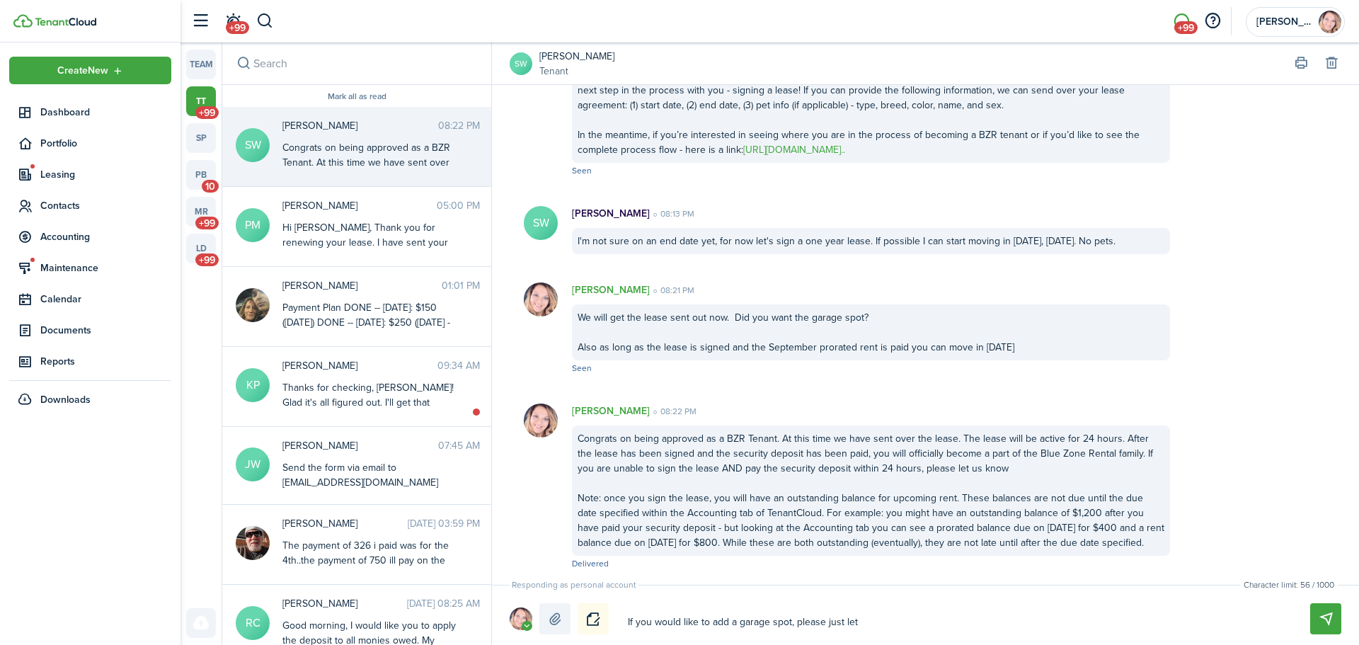
type textarea "If you would like to add a garage spot, please just let u"
type textarea "If you would like to add a garage spot, please just let us"
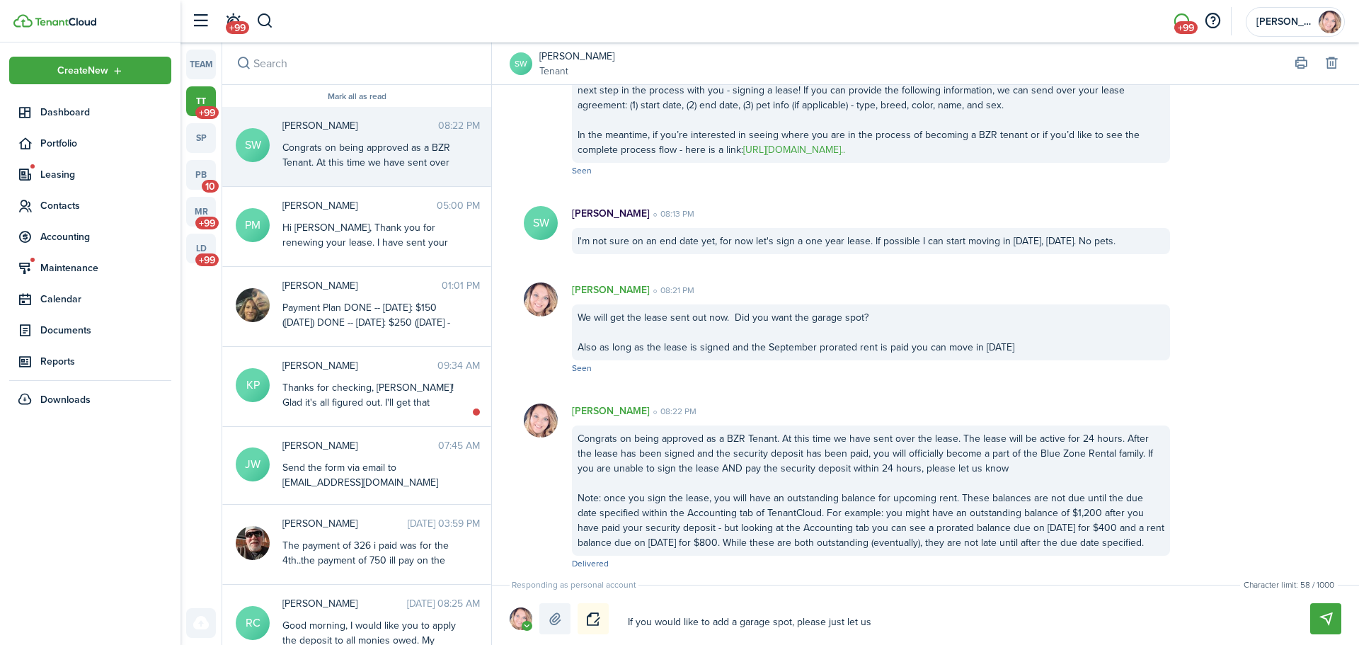
type textarea "If you would like to add a garage spot, please just let us"
type textarea "If you would like to add a garage spot, please just let us k"
type textarea "If you would like to add a garage spot, please just let us kn"
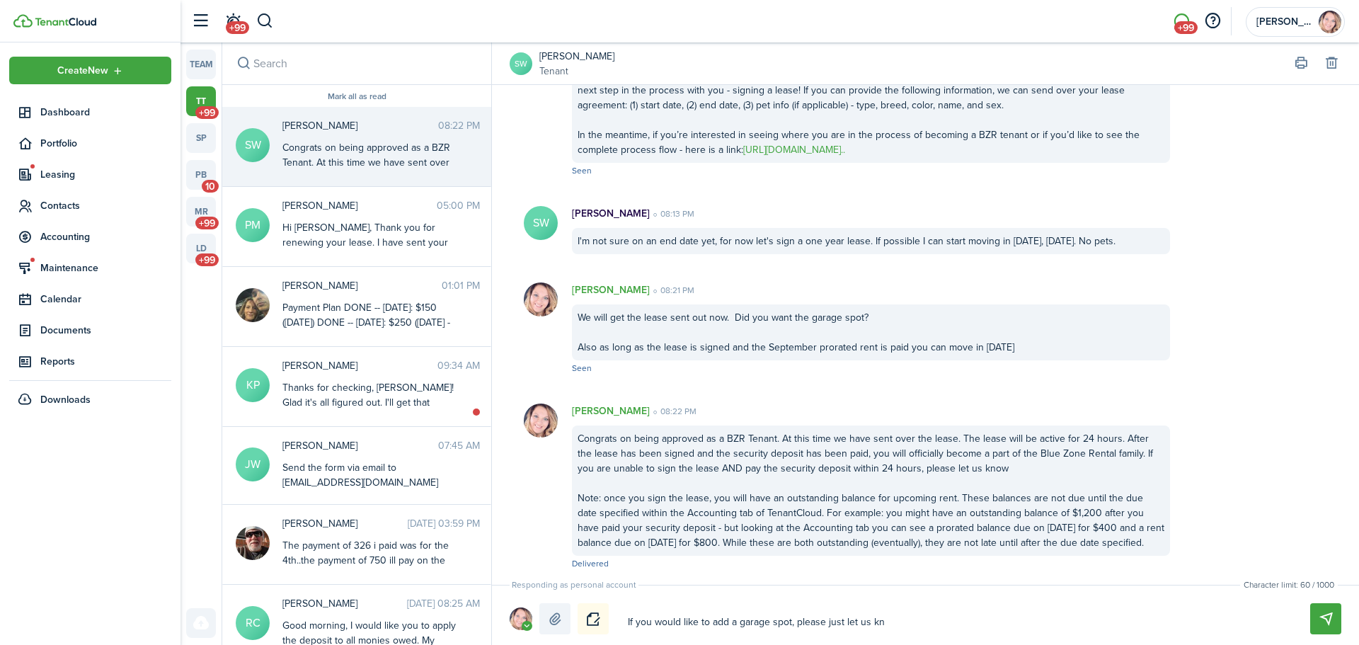
type textarea "If you would like to add a garage spot, please just let us kno"
type textarea "If you would like to add a garage spot, please just let us know"
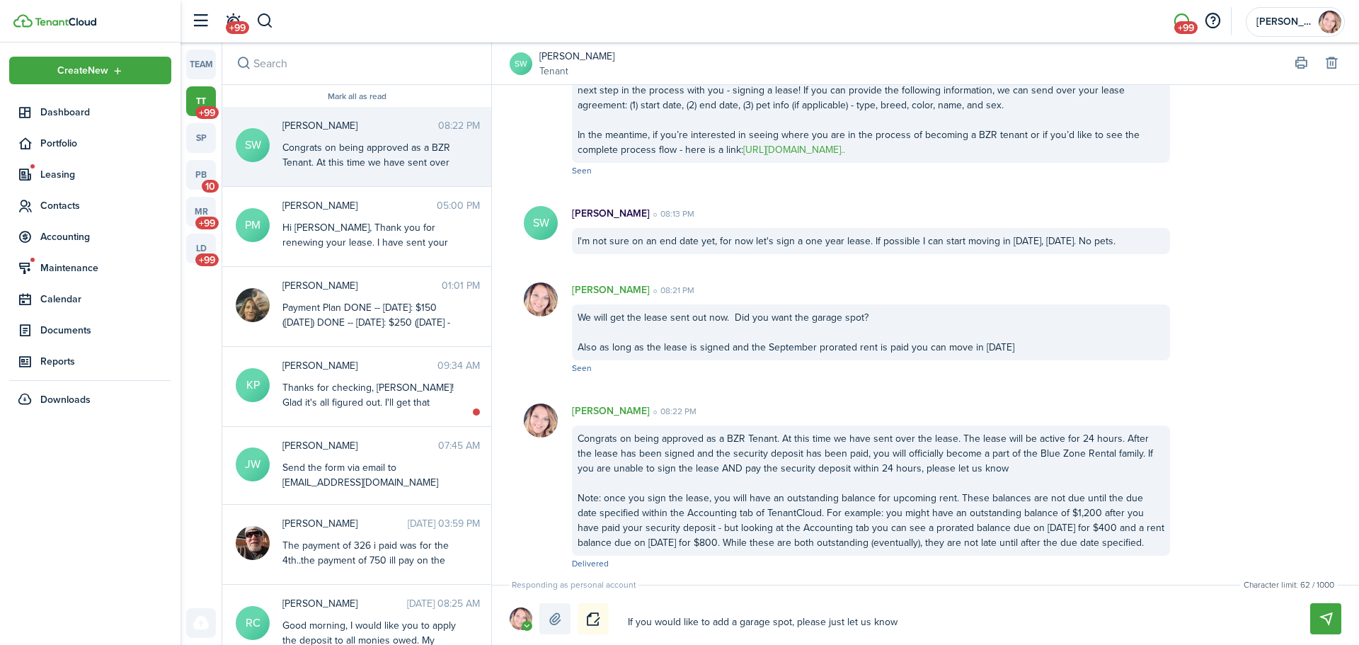
type textarea "If you would like to add a garage spot, please just let us know"
type textarea "If you would like to add a garage spot, please just let us know a"
type textarea "If you would like to add a garage spot, please just let us know an"
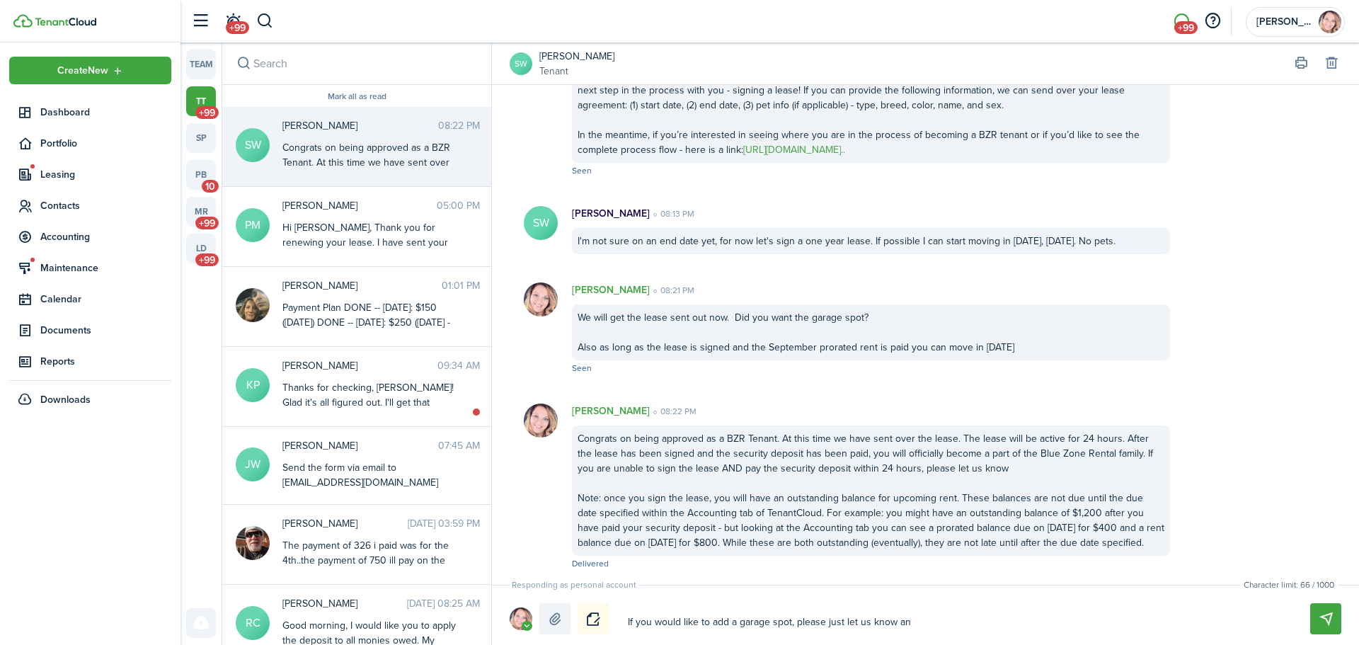
type textarea "If you would like to add a garage spot, please just let us know and"
type textarea "If you would like to add a garage spot, please just let us know and w"
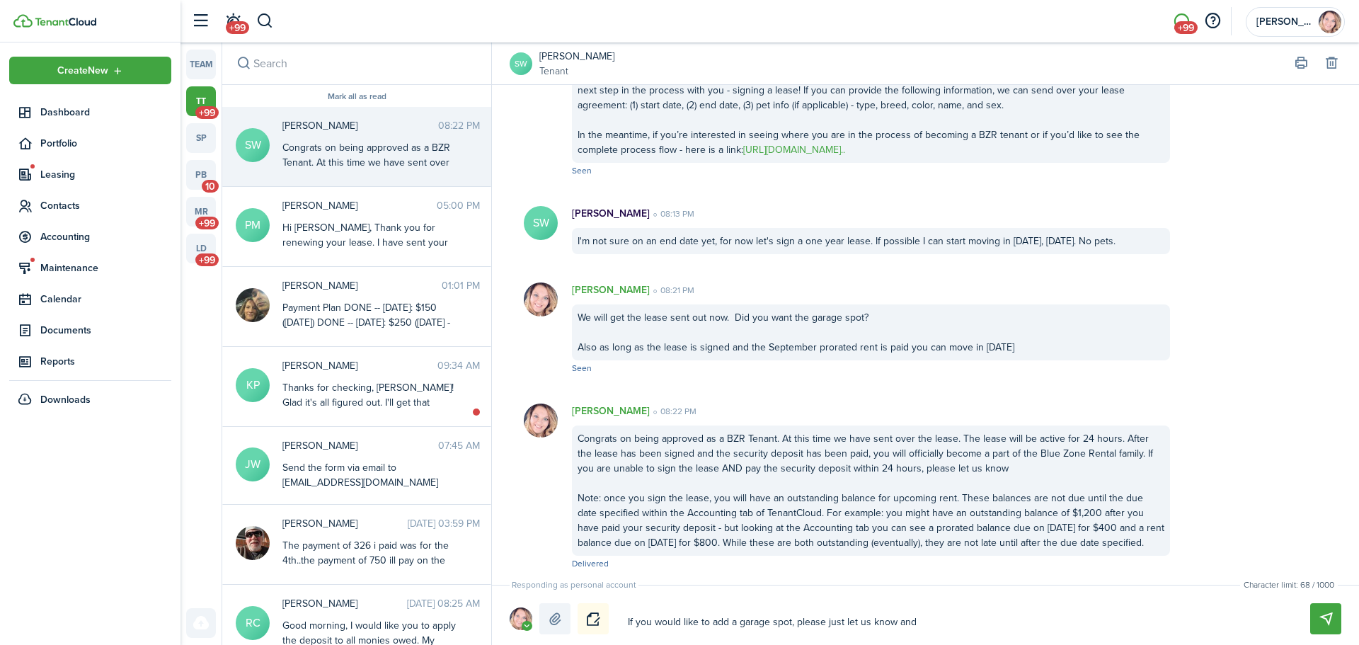
type textarea "If you would like to add a garage spot, please just let us know and w"
type textarea "If you would like to add a garage spot, please just let us know and we"
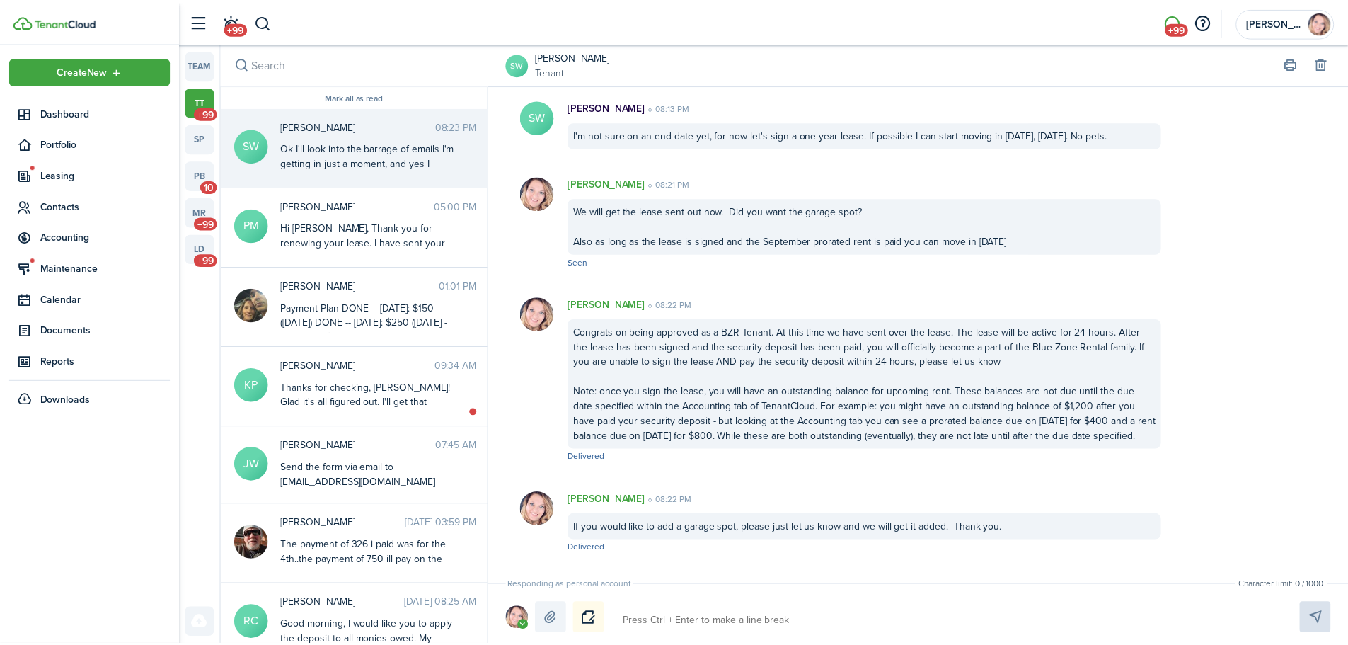
scroll to position [1111, 0]
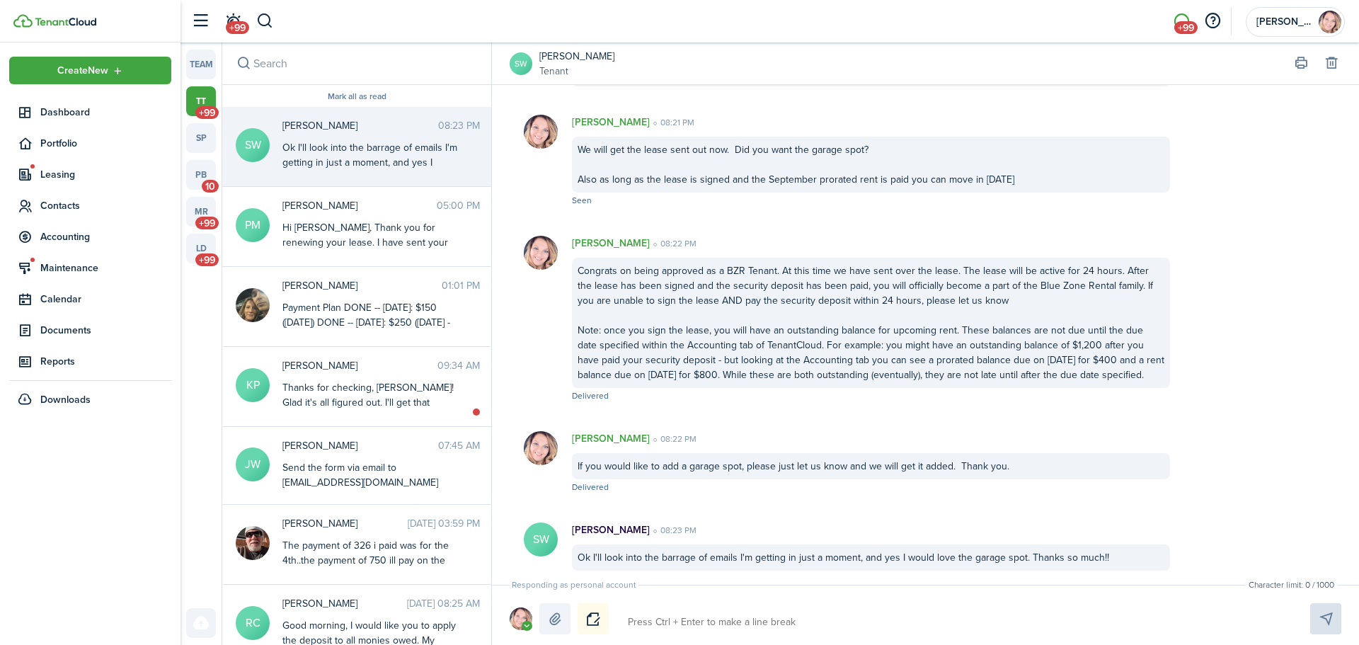
click at [783, 628] on textarea at bounding box center [952, 622] width 659 height 24
click at [740, 562] on div "Ok I'll look into the barrage of emails I'm getting in just a moment, and yes I…" at bounding box center [871, 557] width 598 height 26
click at [547, 61] on link "[PERSON_NAME]" at bounding box center [576, 56] width 75 height 15
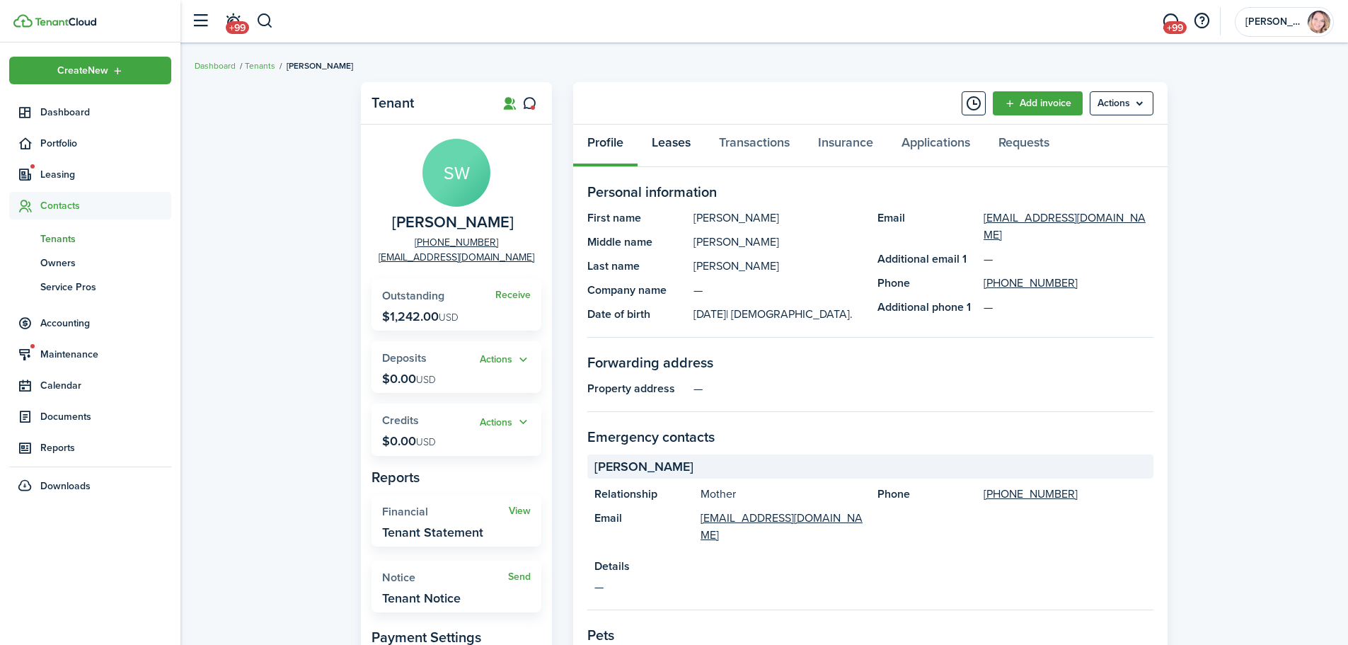
click at [684, 146] on link "Leases" at bounding box center [671, 146] width 67 height 42
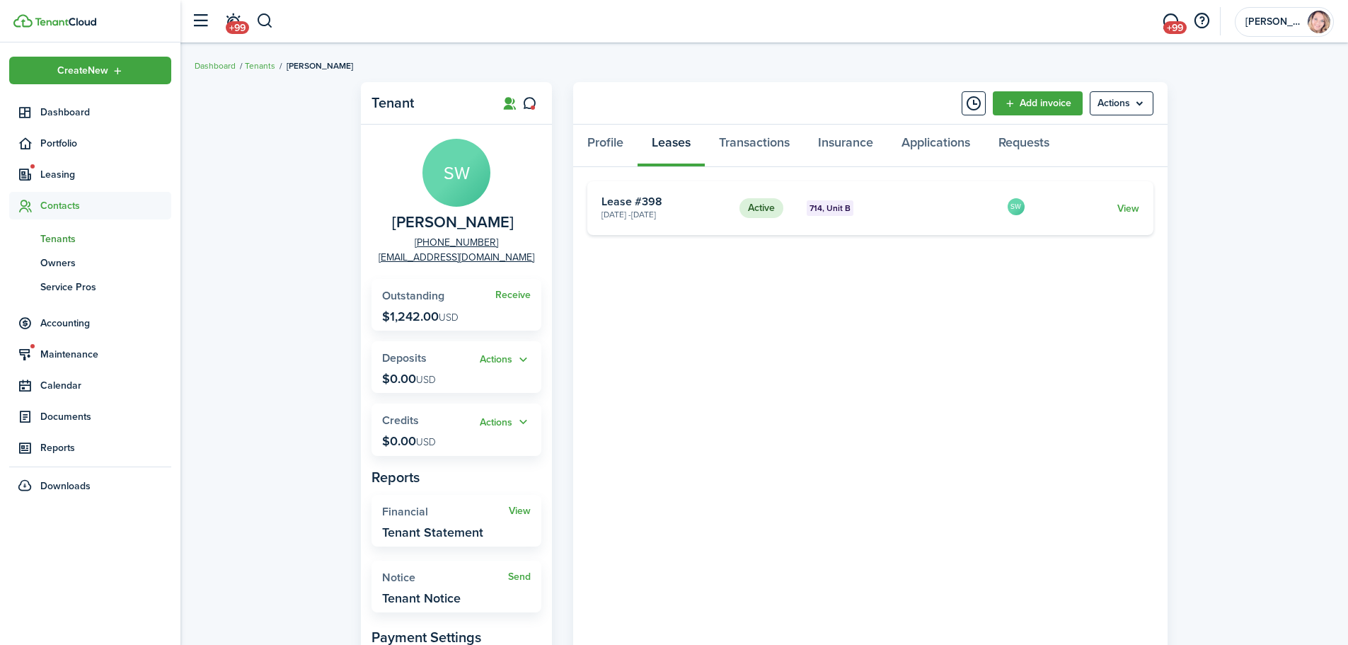
click at [1131, 219] on card "Active 714, Unit B [DATE] - [DATE] Lease #398 SW View" at bounding box center [870, 208] width 566 height 54
click at [1131, 205] on link "View" at bounding box center [1128, 208] width 22 height 15
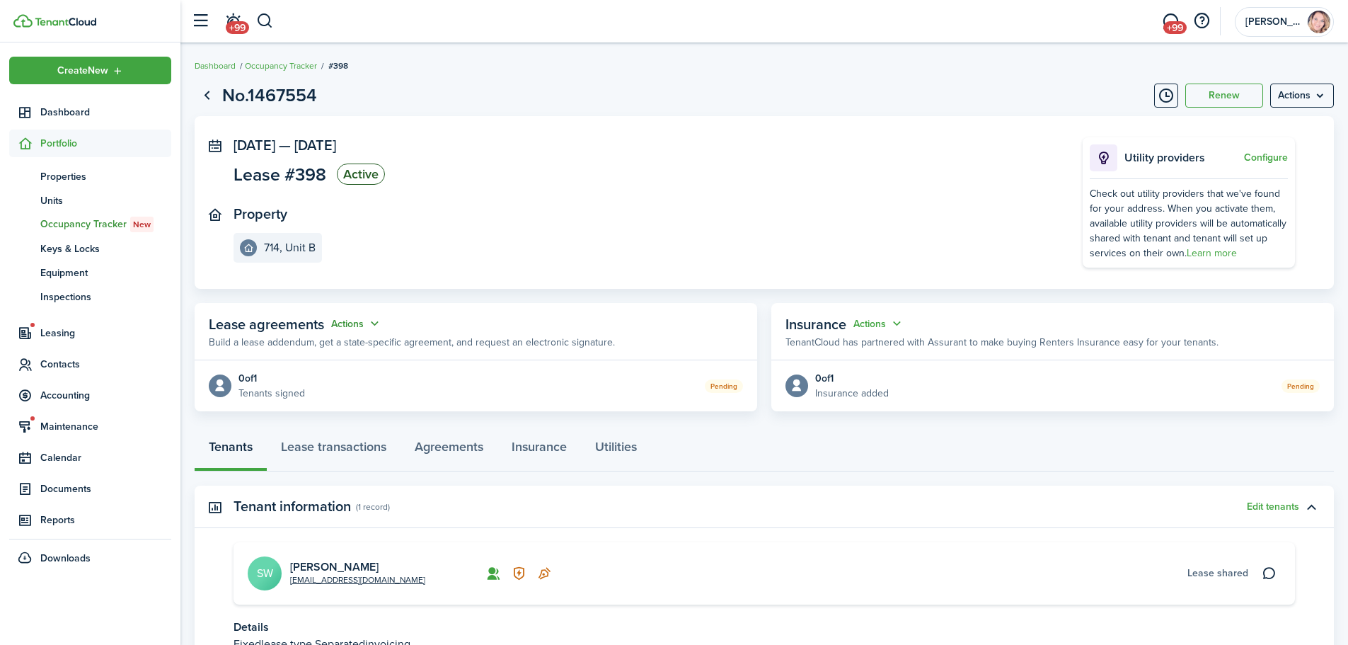
click at [337, 325] on button "Actions" at bounding box center [356, 324] width 51 height 16
click at [318, 355] on link "Edit" at bounding box center [322, 351] width 124 height 25
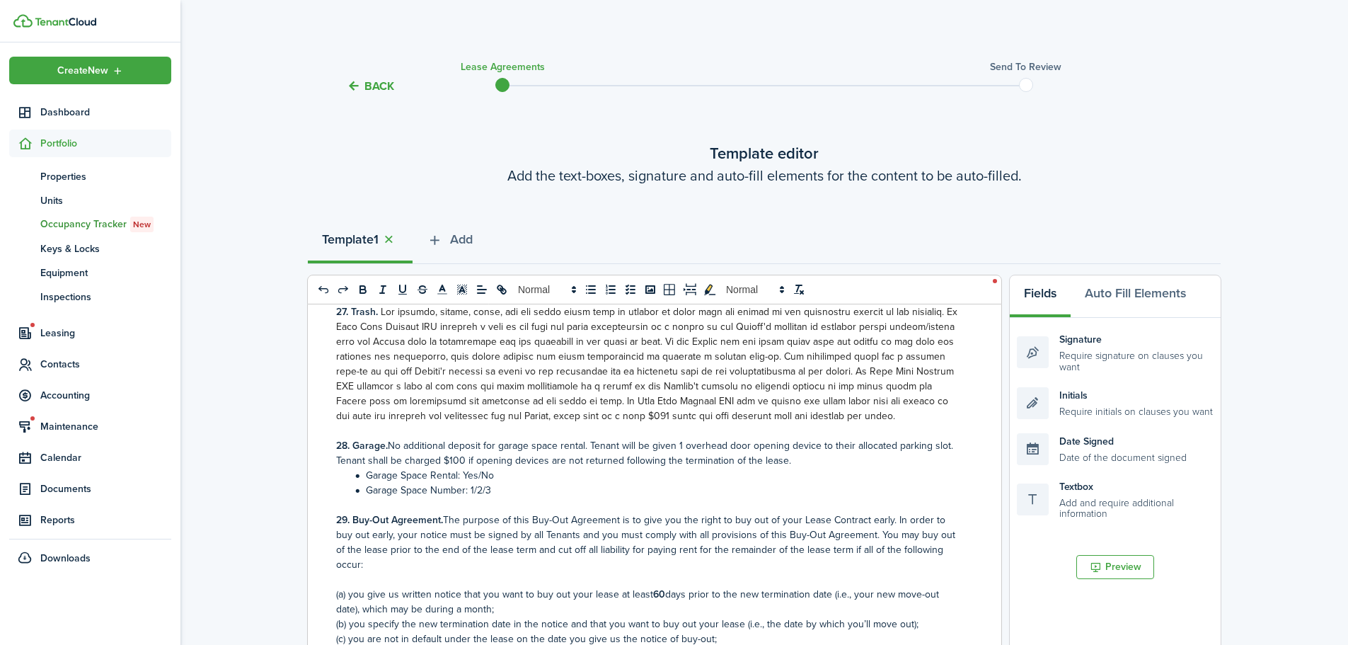
scroll to position [4741, 0]
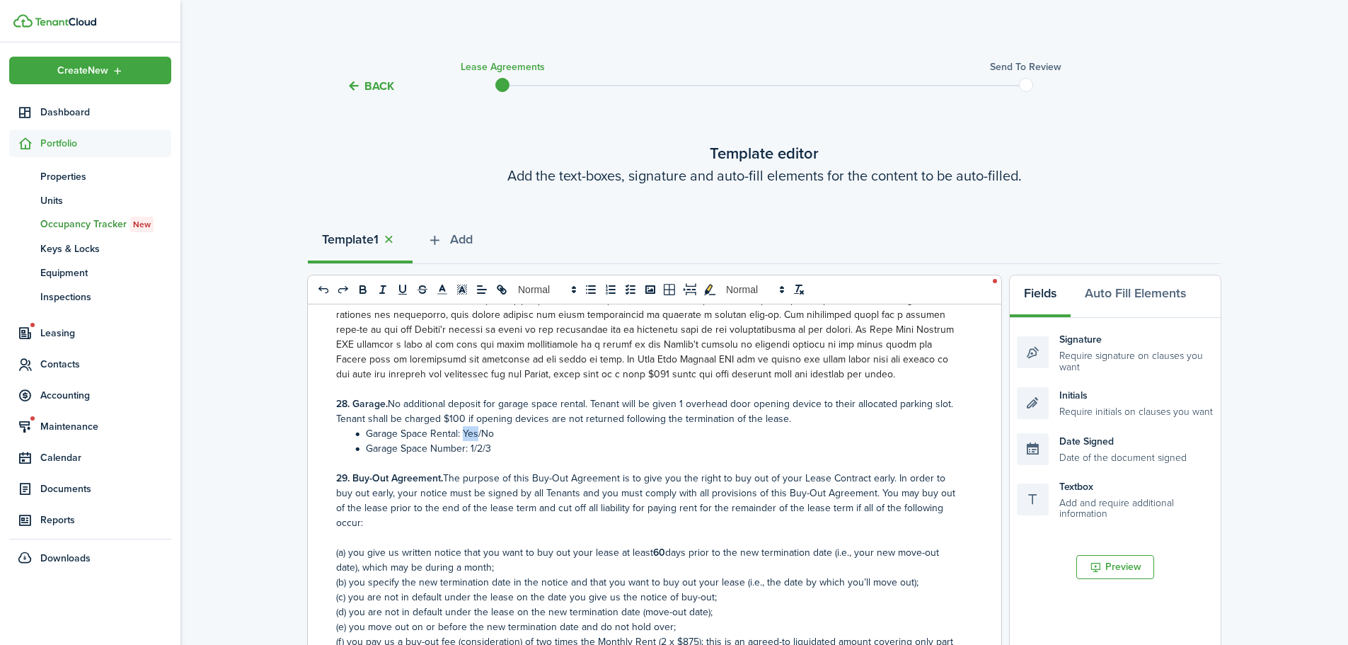
drag, startPoint x: 477, startPoint y: 403, endPoint x: 463, endPoint y: 405, distance: 14.3
click at [463, 426] on li "Garage Space Rental: Yes/No" at bounding box center [656, 433] width 611 height 15
click at [513, 426] on li "Garage Space Rental: Yes /No" at bounding box center [656, 433] width 611 height 15
drag, startPoint x: 497, startPoint y: 415, endPoint x: 468, endPoint y: 425, distance: 30.9
click at [468, 441] on li "Garage Space Number: 1/2/3" at bounding box center [656, 448] width 611 height 15
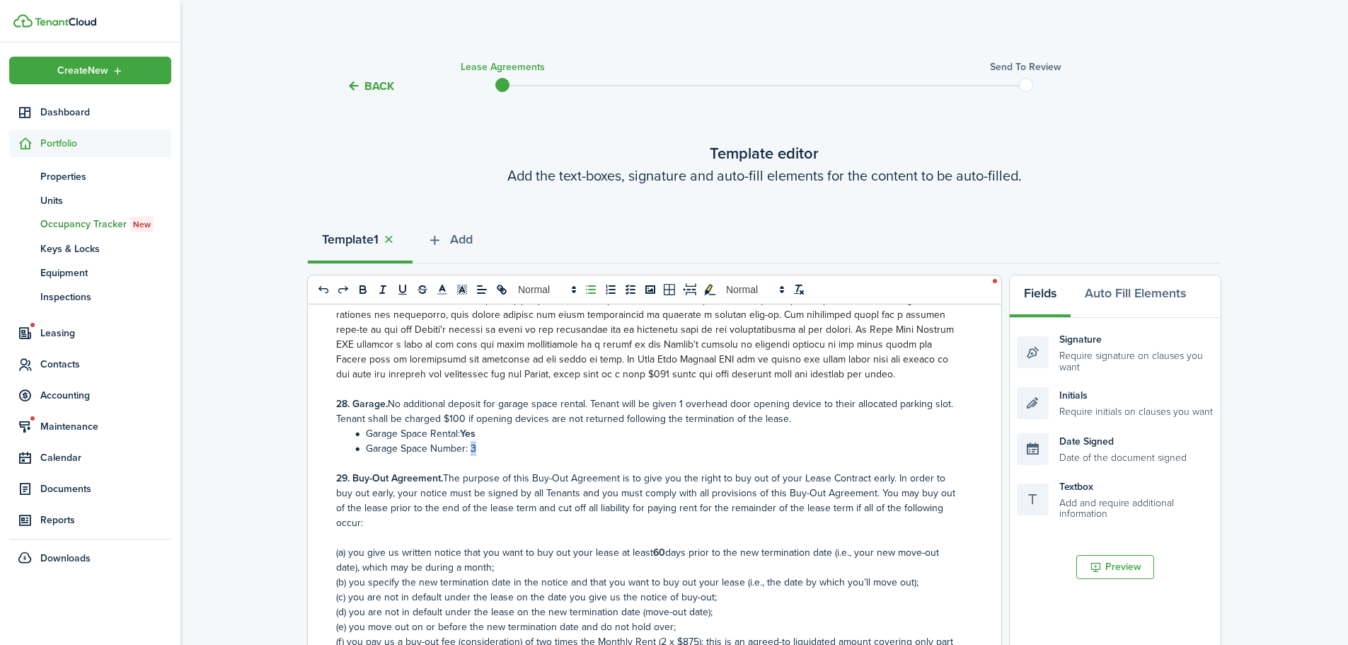
click at [470, 441] on li "Garage Space Number: 3" at bounding box center [656, 448] width 611 height 15
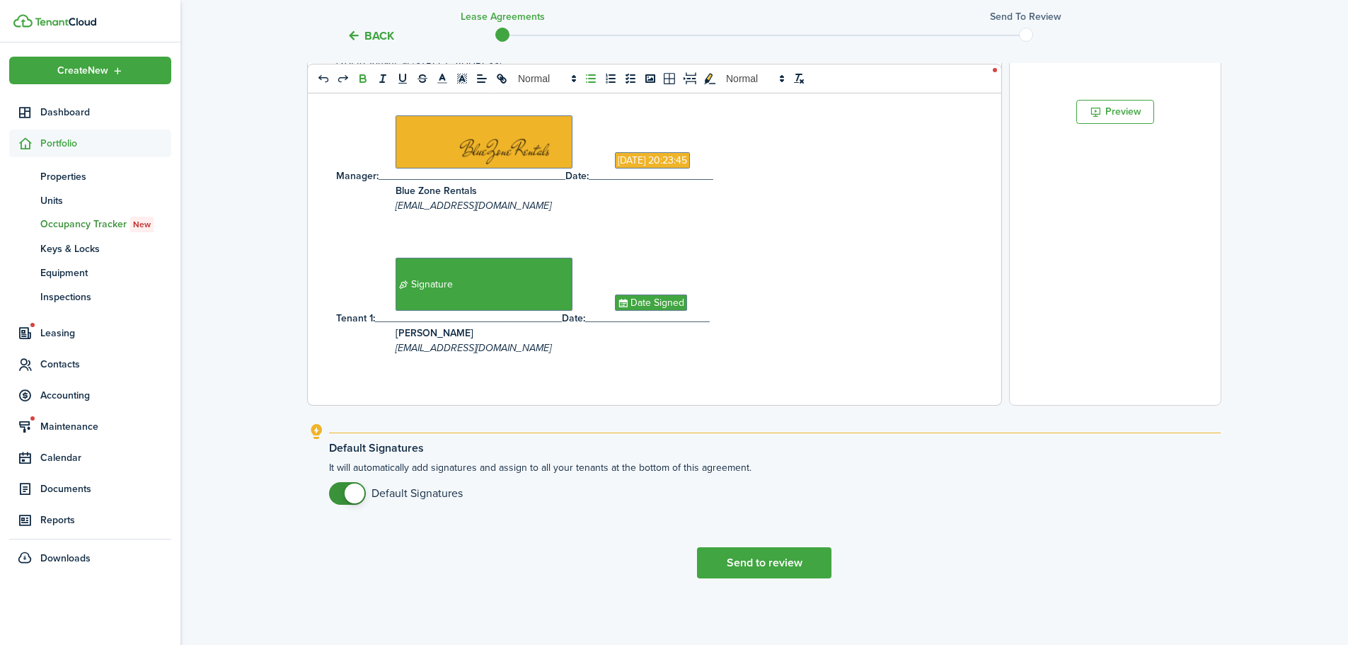
scroll to position [456, 0]
click at [785, 559] on button "Send to review" at bounding box center [764, 561] width 134 height 31
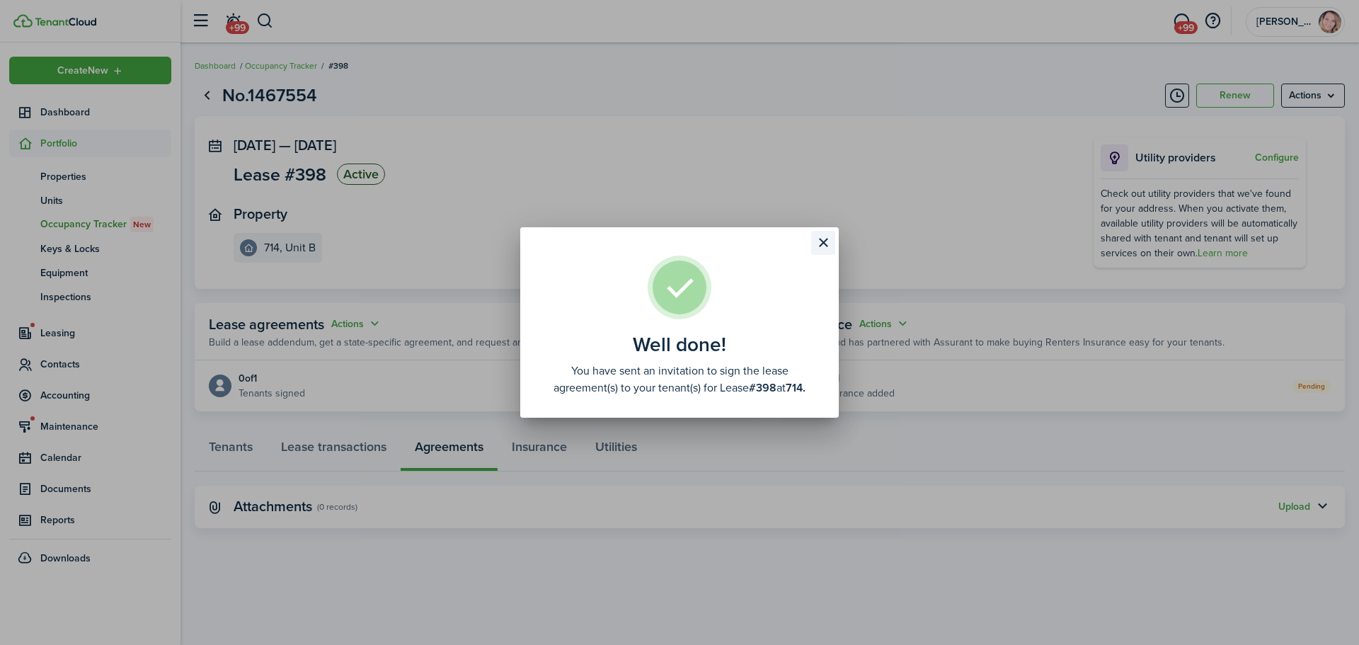
click at [826, 248] on button "Close modal" at bounding box center [823, 243] width 24 height 24
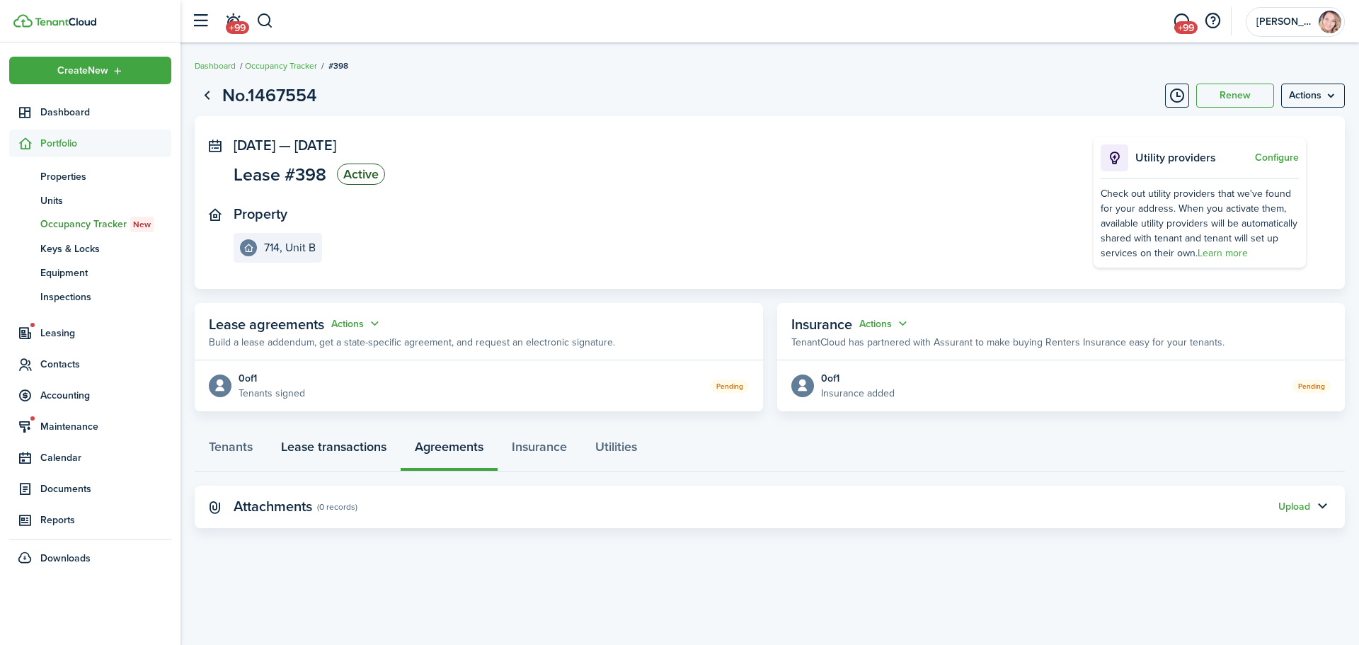
click at [320, 446] on link "Lease transactions" at bounding box center [334, 450] width 134 height 42
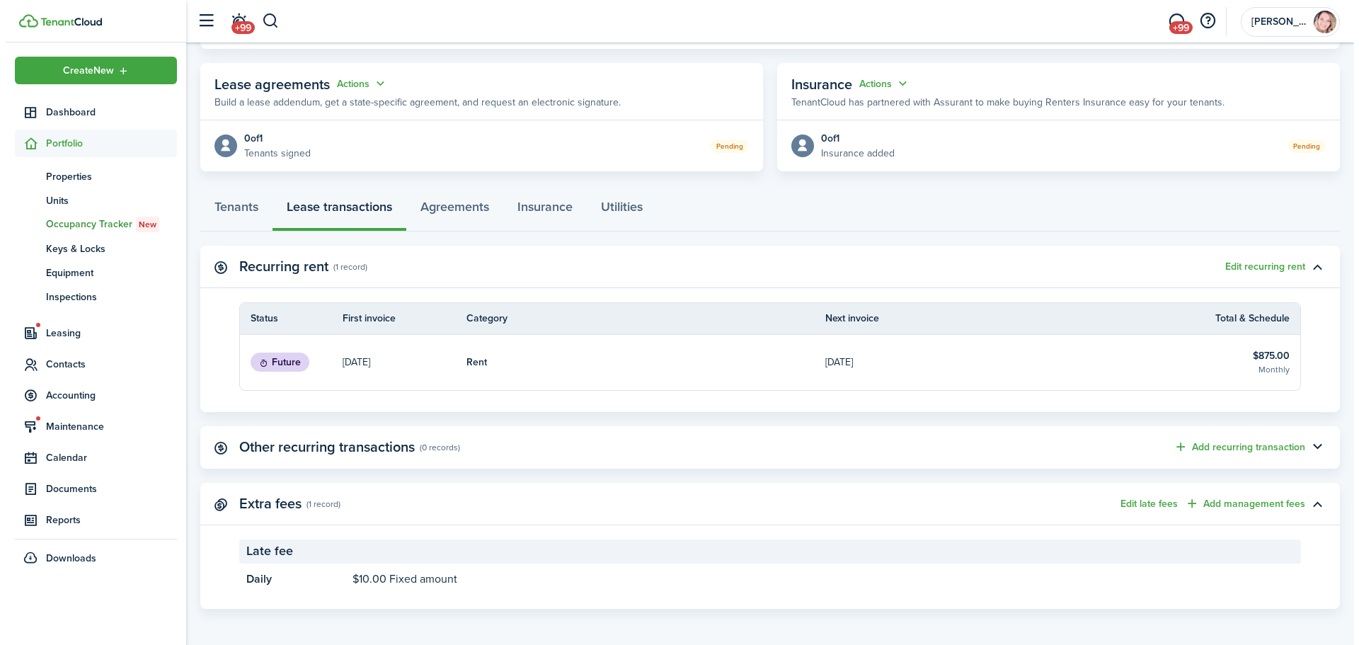
scroll to position [243, 0]
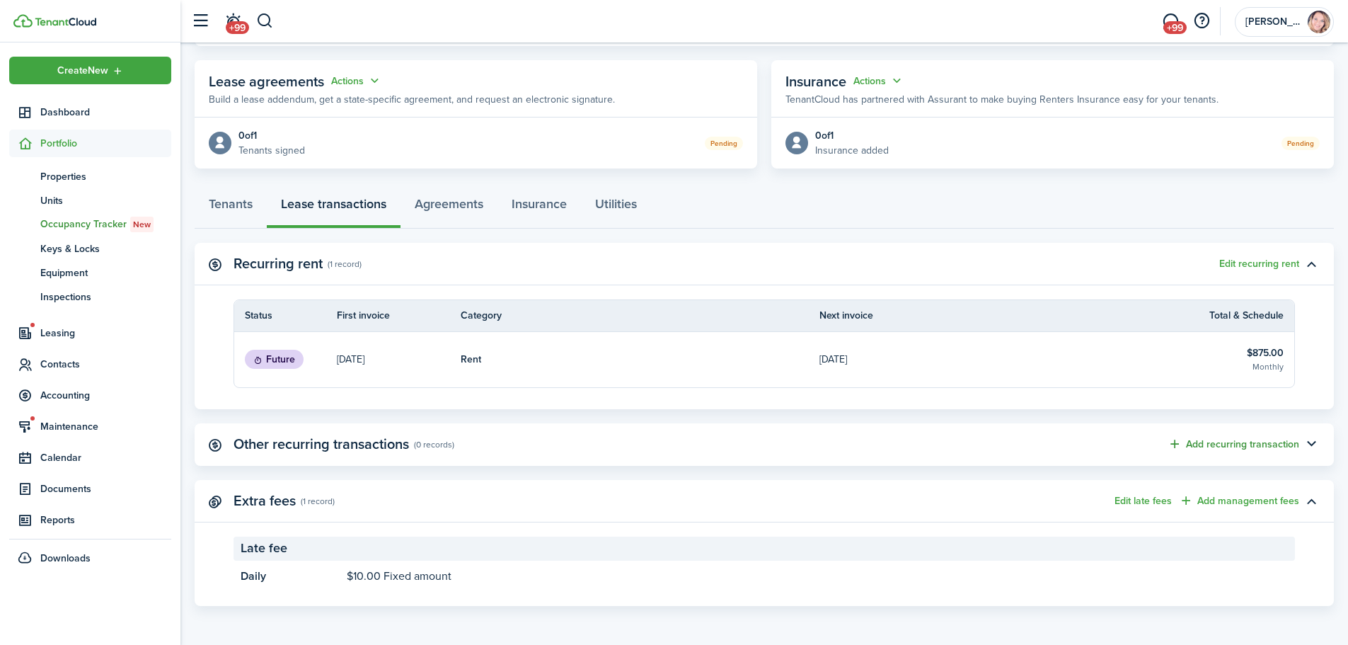
click at [1261, 443] on button "Add recurring transaction" at bounding box center [1234, 444] width 132 height 16
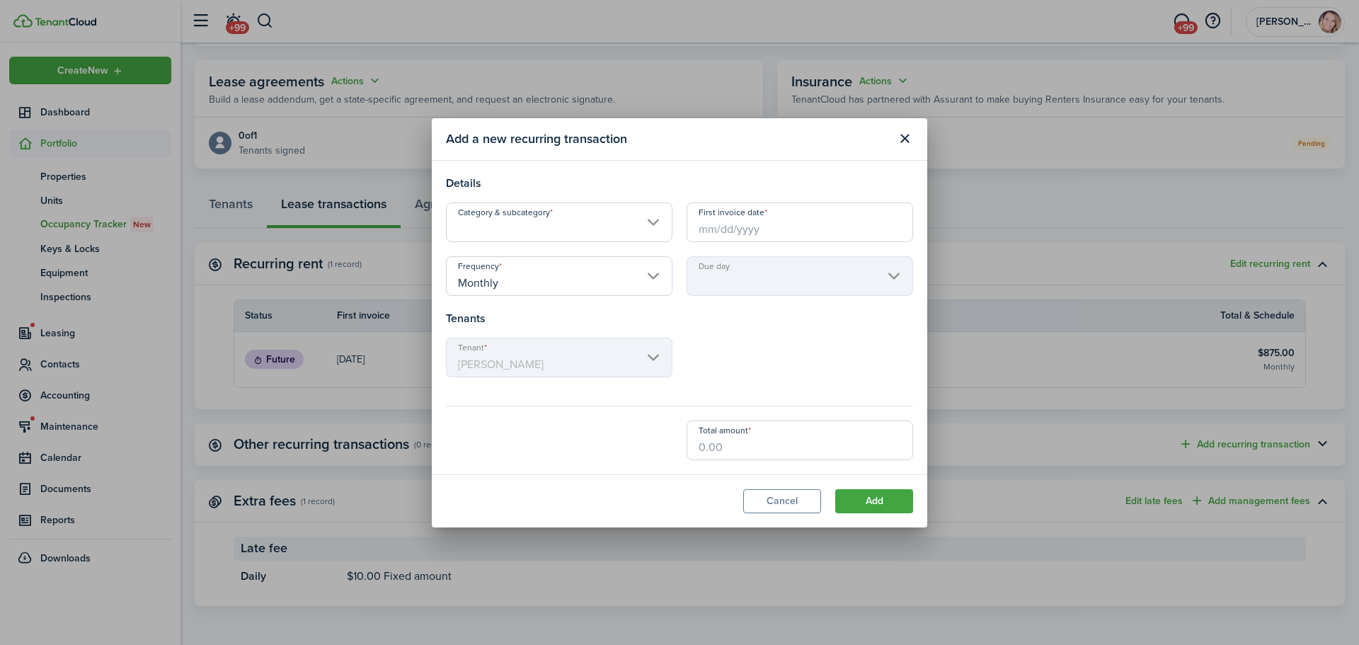
click at [512, 237] on input "Category & subcategory" at bounding box center [559, 222] width 226 height 40
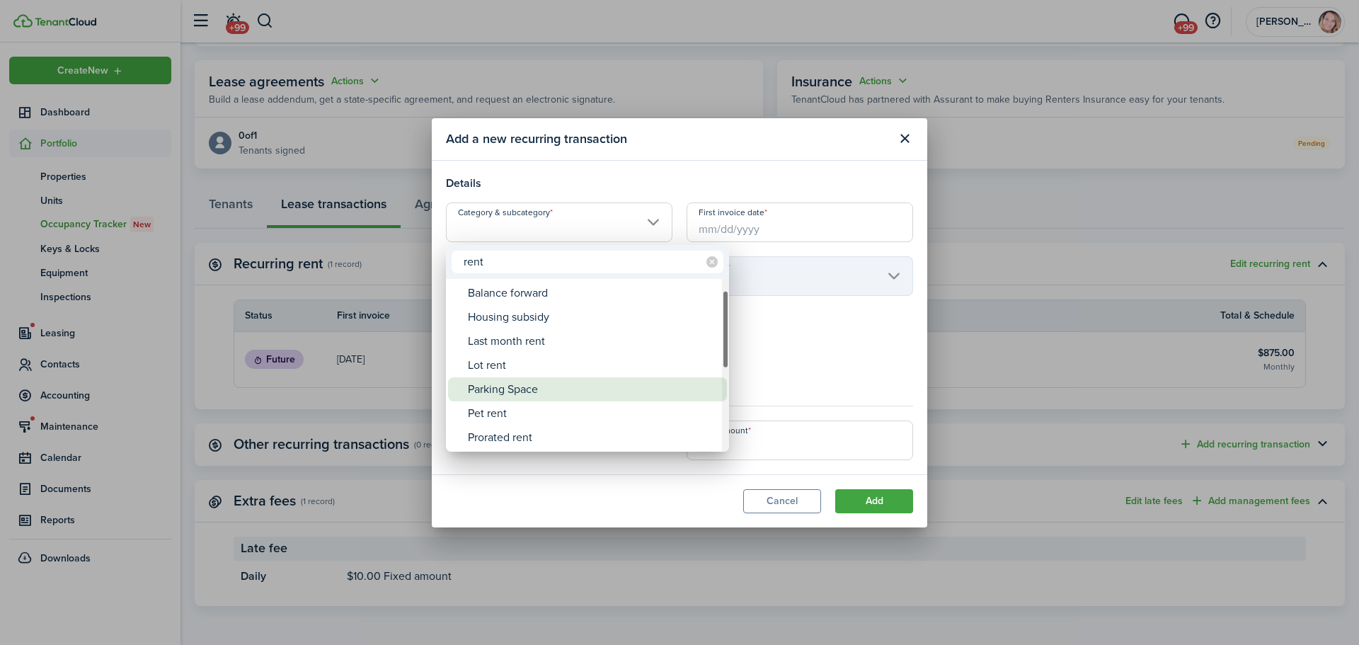
click at [564, 393] on div "Parking Space" at bounding box center [593, 389] width 251 height 24
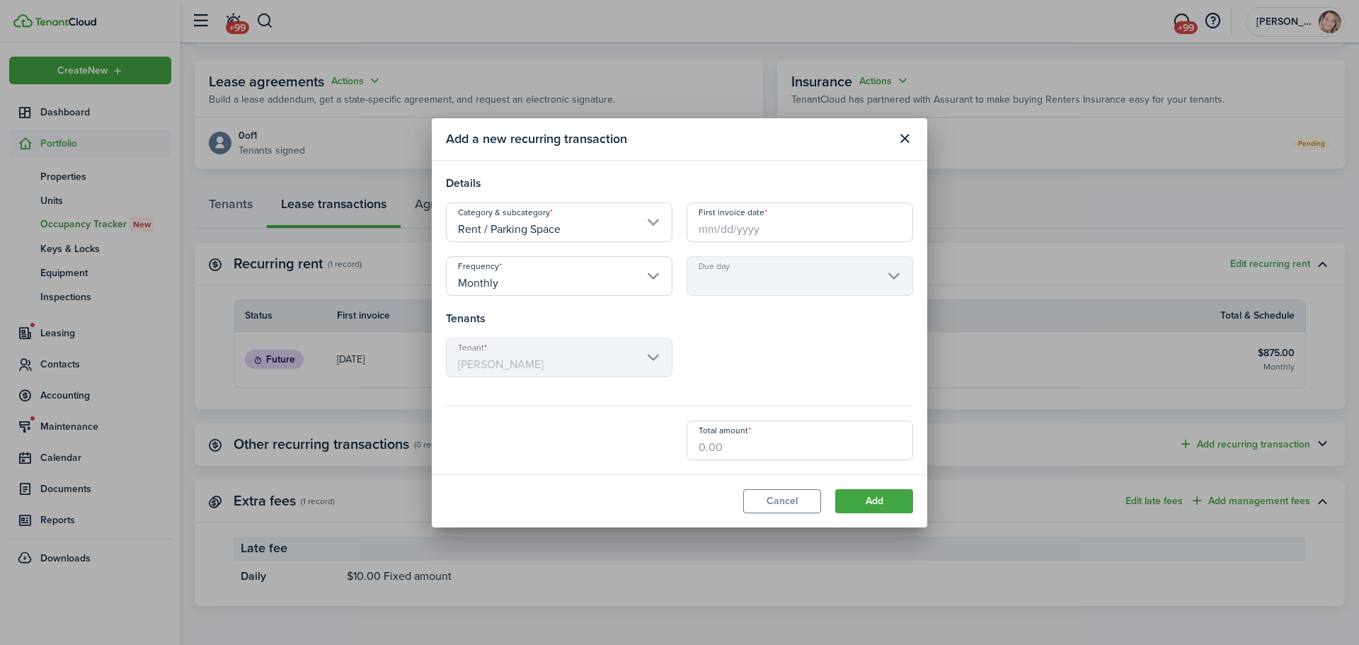
click at [781, 229] on input "First invoice date" at bounding box center [799, 222] width 226 height 40
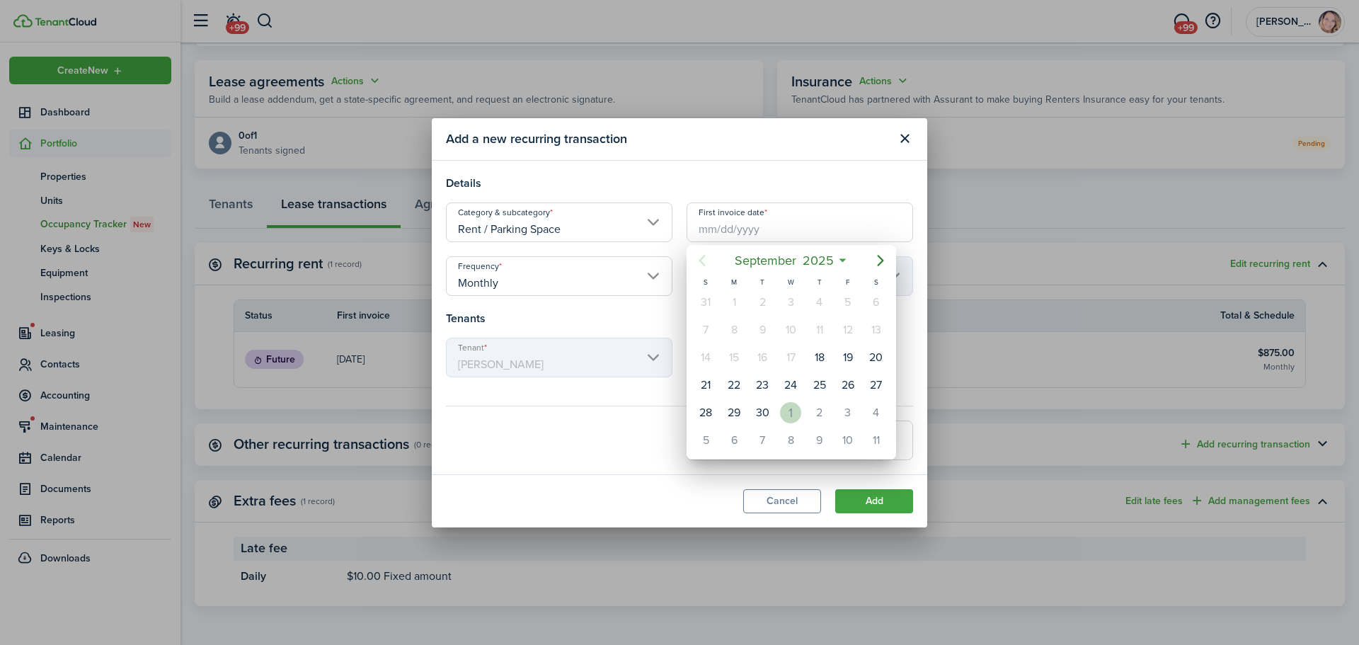
click at [788, 407] on div "1" at bounding box center [790, 412] width 21 height 21
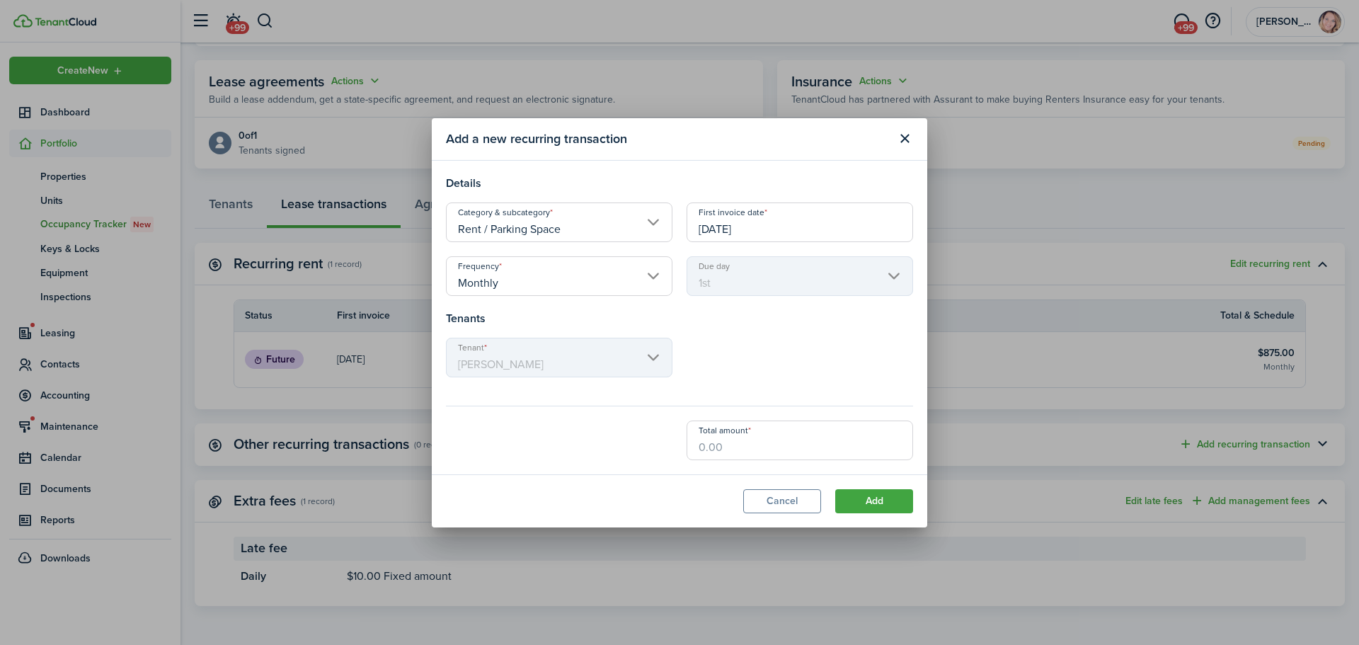
scroll to position [0, 0]
click at [756, 436] on input "Total amount" at bounding box center [799, 440] width 226 height 40
click at [865, 487] on modal-footer "Cancel Add" at bounding box center [679, 500] width 495 height 53
click at [876, 501] on button "Add" at bounding box center [874, 501] width 78 height 24
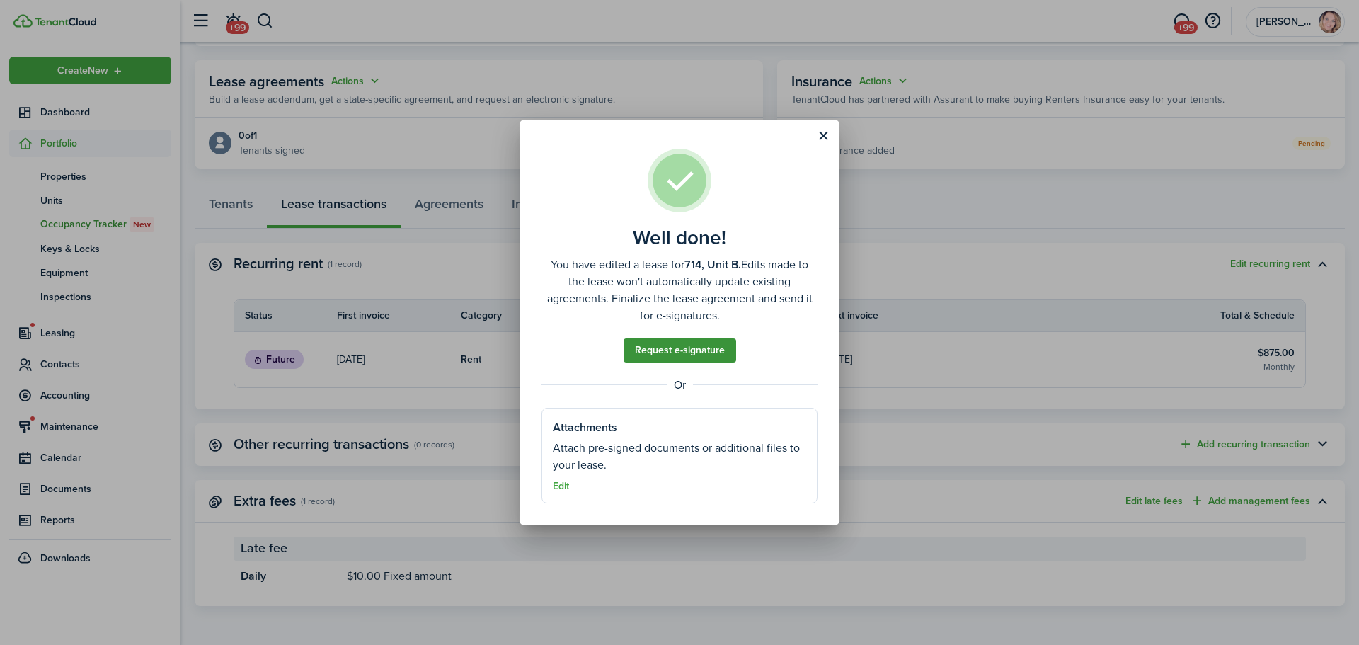
click at [662, 355] on link "Request e-signature" at bounding box center [679, 350] width 113 height 24
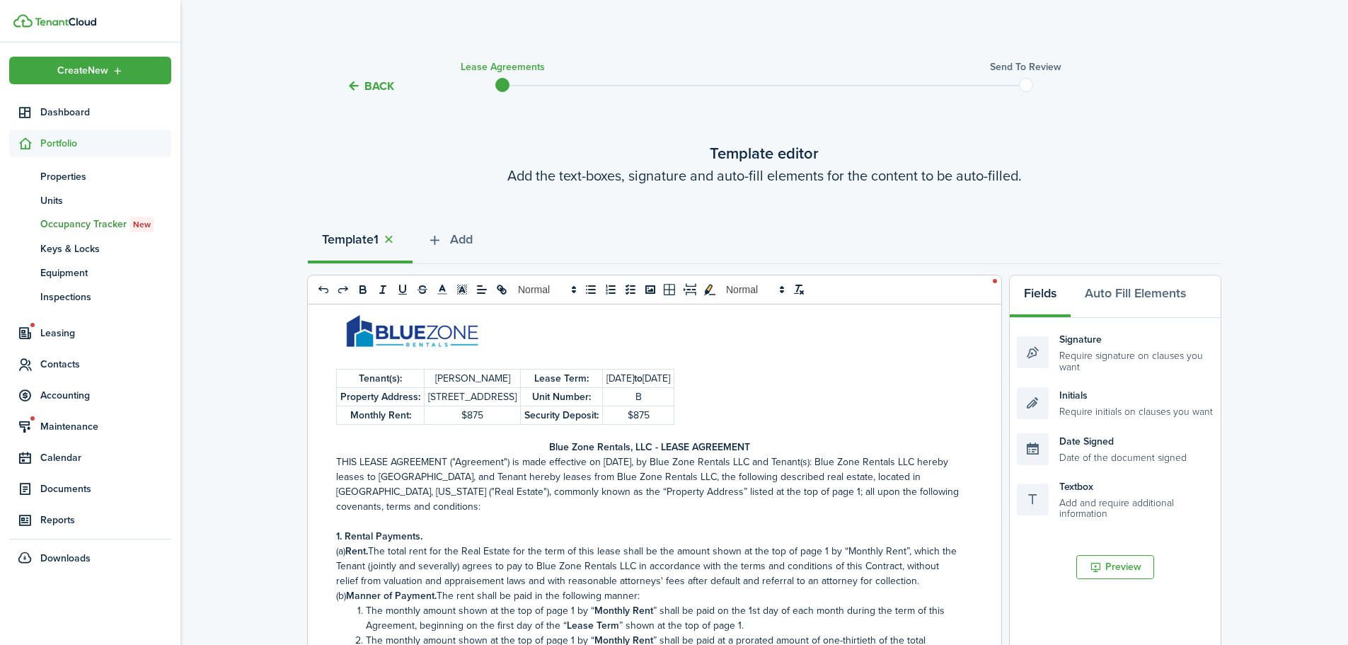
scroll to position [142, 0]
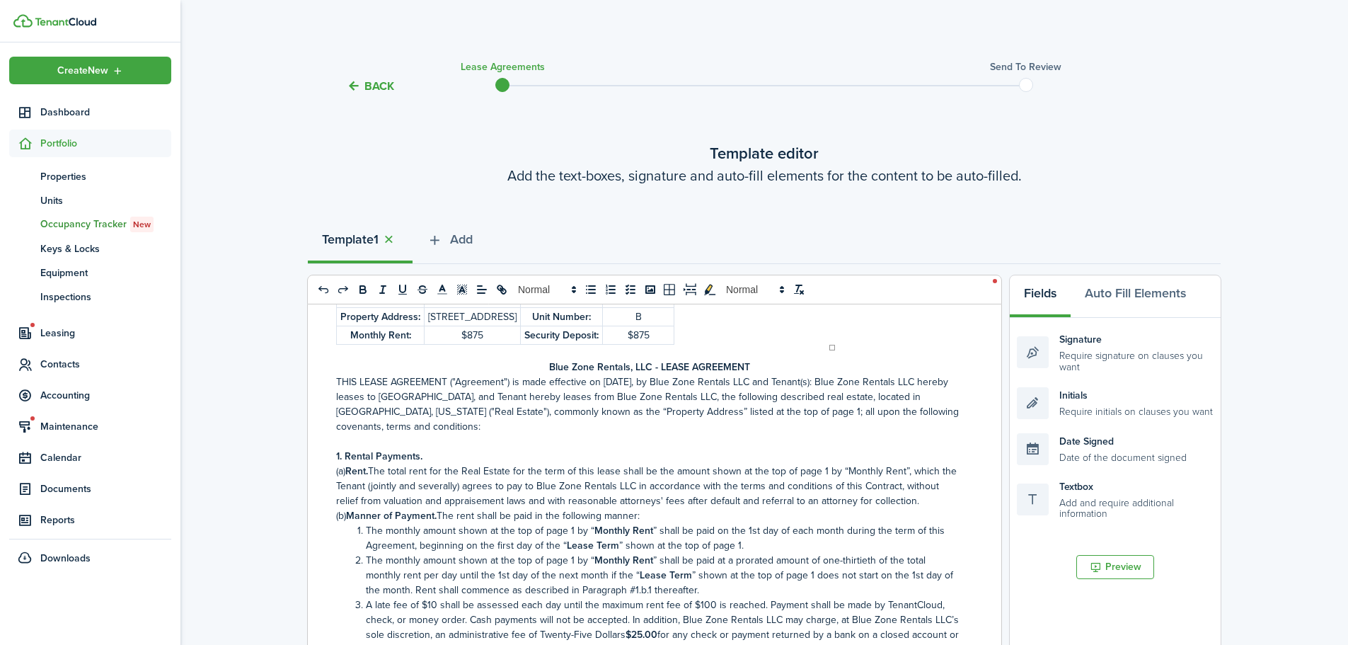
click at [661, 187] on lease-agreement-wizard-select-templates "Template editor Add the text-boxes, signature and auto-fill elements for the co…" at bounding box center [764, 588] width 913 height 892
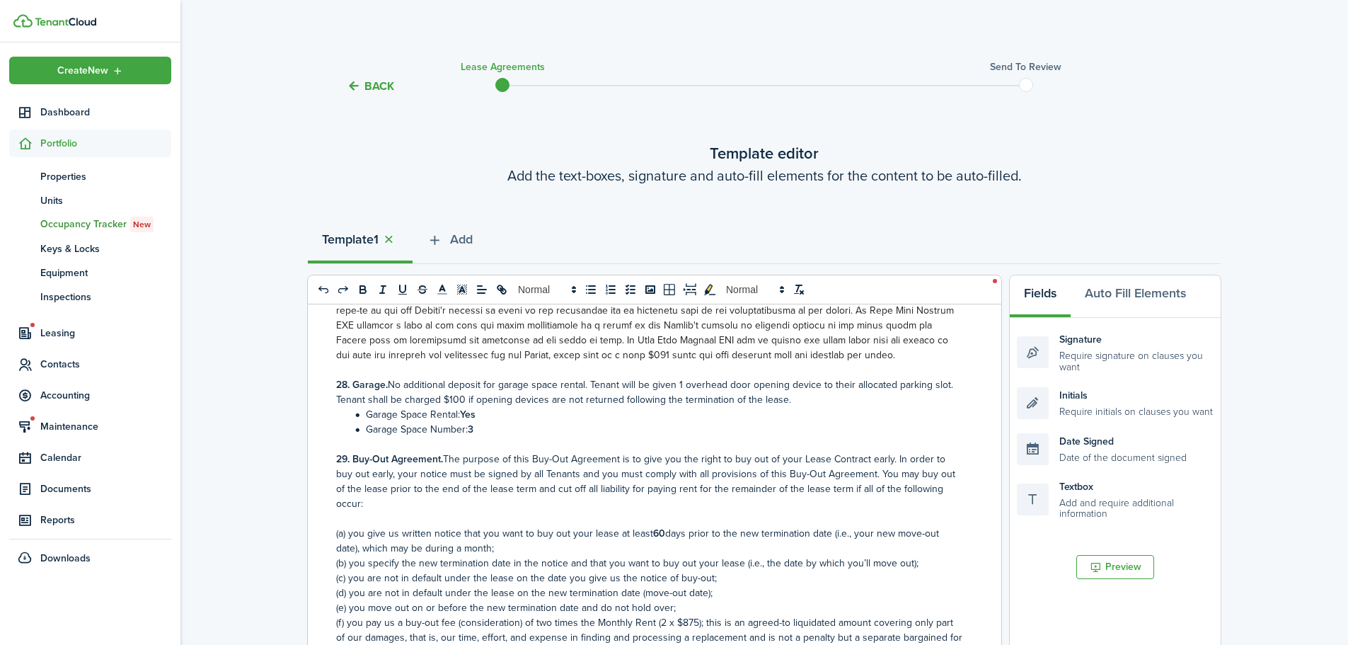
scroll to position [4733, 0]
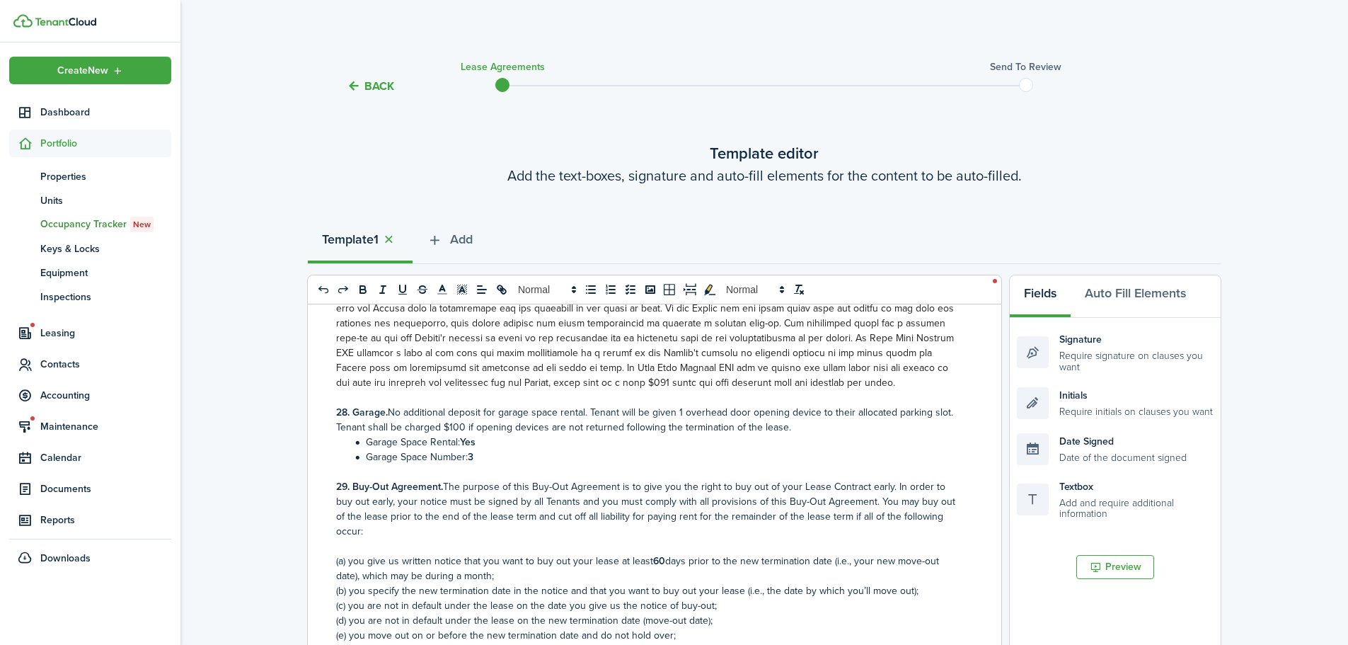
click at [1236, 142] on div "Back Lease Agreements Send to review Template editor Add the text-boxes, signat…" at bounding box center [764, 556] width 1168 height 1012
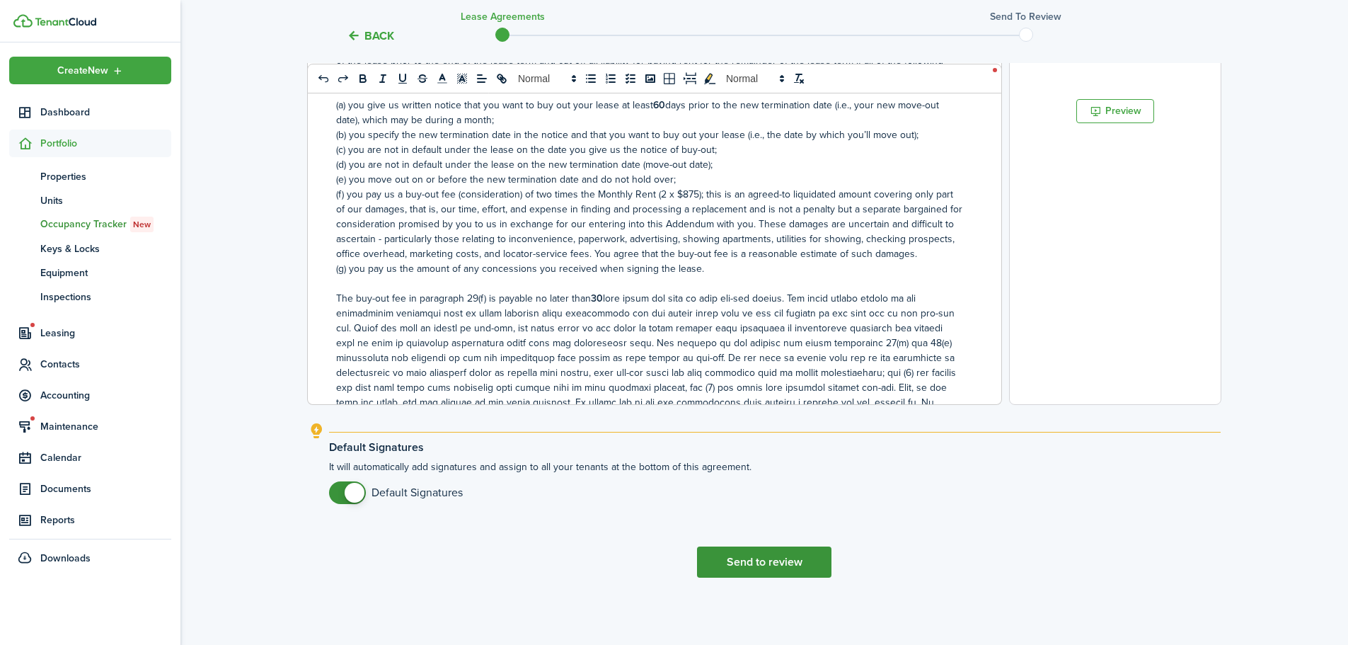
click at [779, 570] on button "Send to review" at bounding box center [764, 561] width 134 height 31
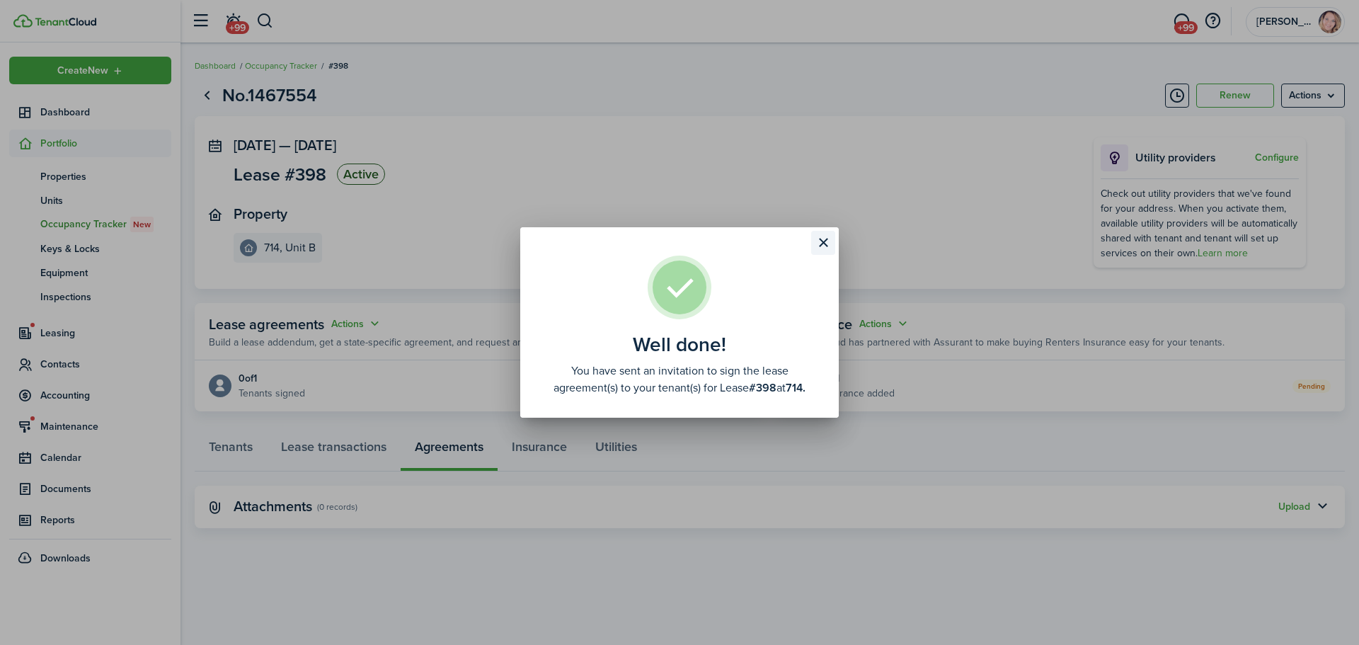
click at [822, 245] on button "Close modal" at bounding box center [823, 243] width 24 height 24
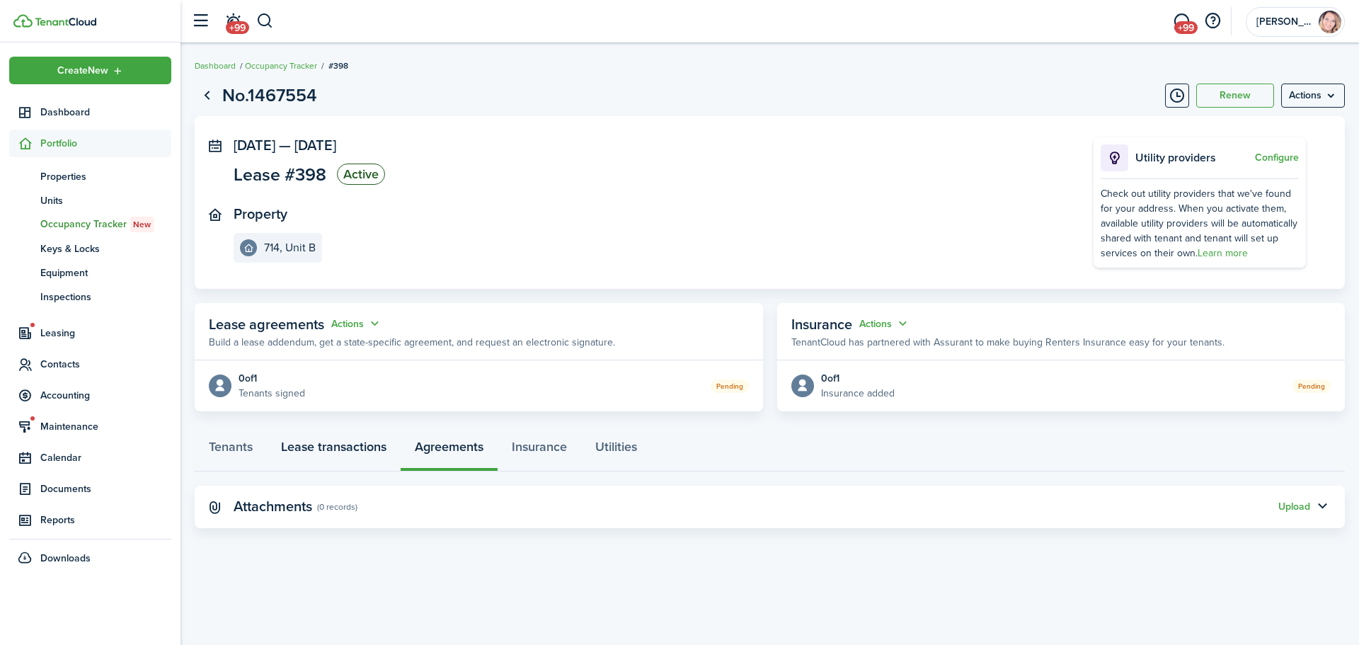
click at [355, 456] on link "Lease transactions" at bounding box center [334, 450] width 134 height 42
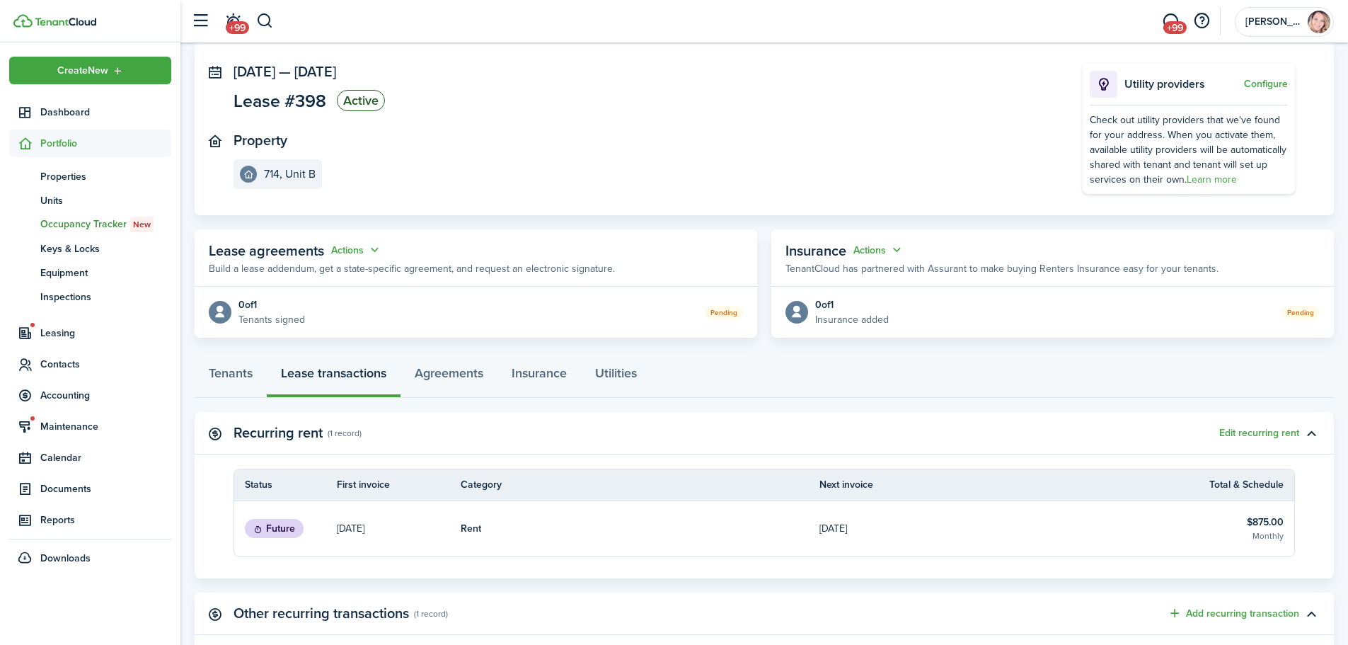
scroll to position [13, 0]
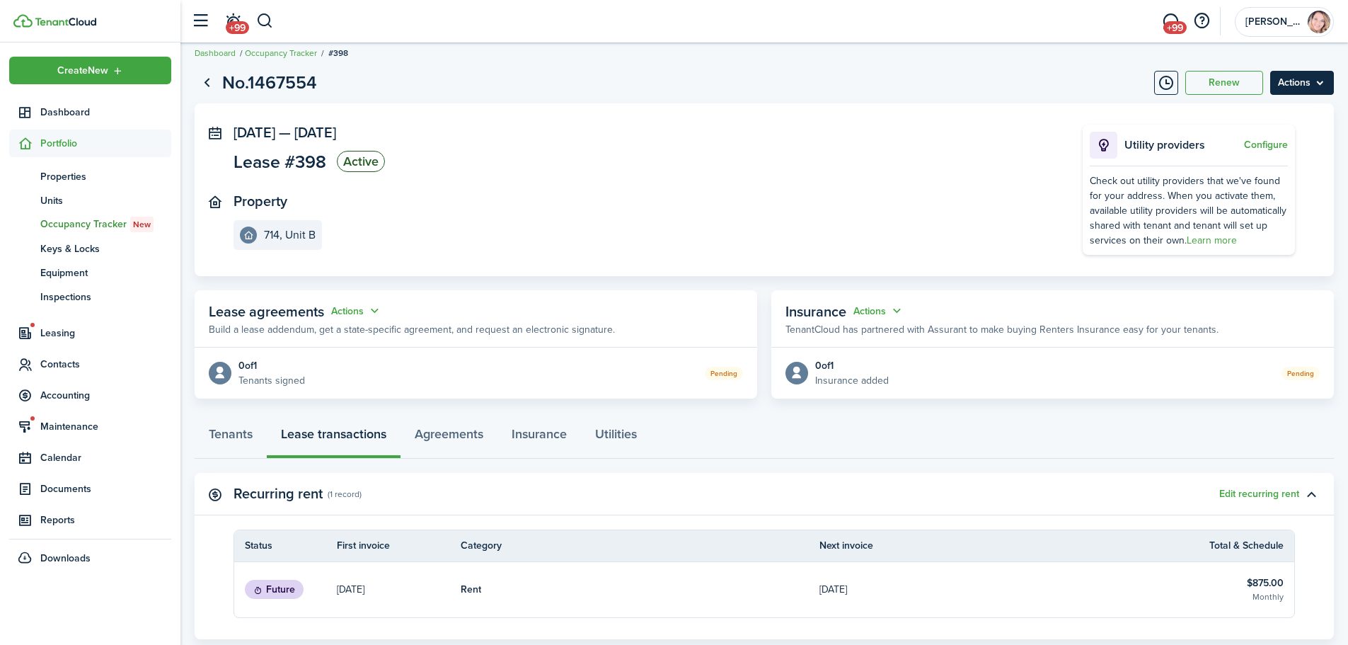
click at [1313, 78] on menu-btn "Actions" at bounding box center [1302, 83] width 64 height 24
click at [908, 163] on panel-main-section "[DATE] — [DATE] Lease #398 Active" at bounding box center [637, 151] width 807 height 52
click at [233, 442] on link "Tenants" at bounding box center [231, 437] width 72 height 42
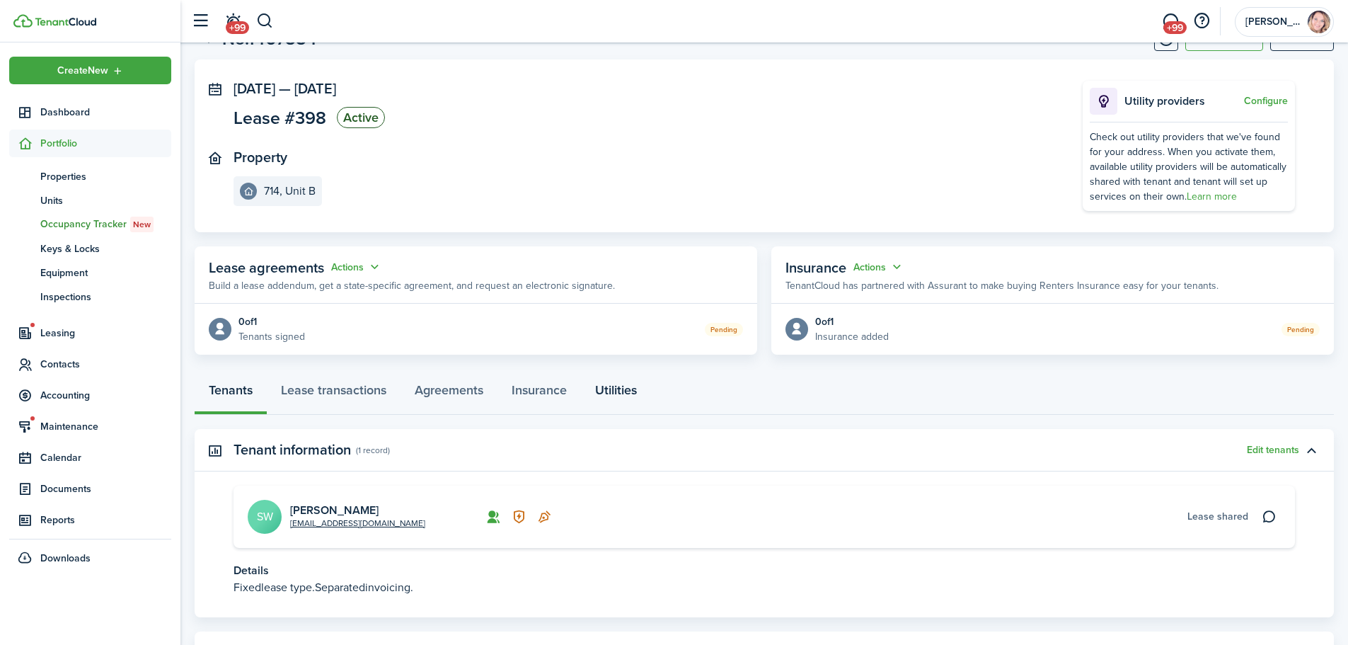
scroll to position [125, 0]
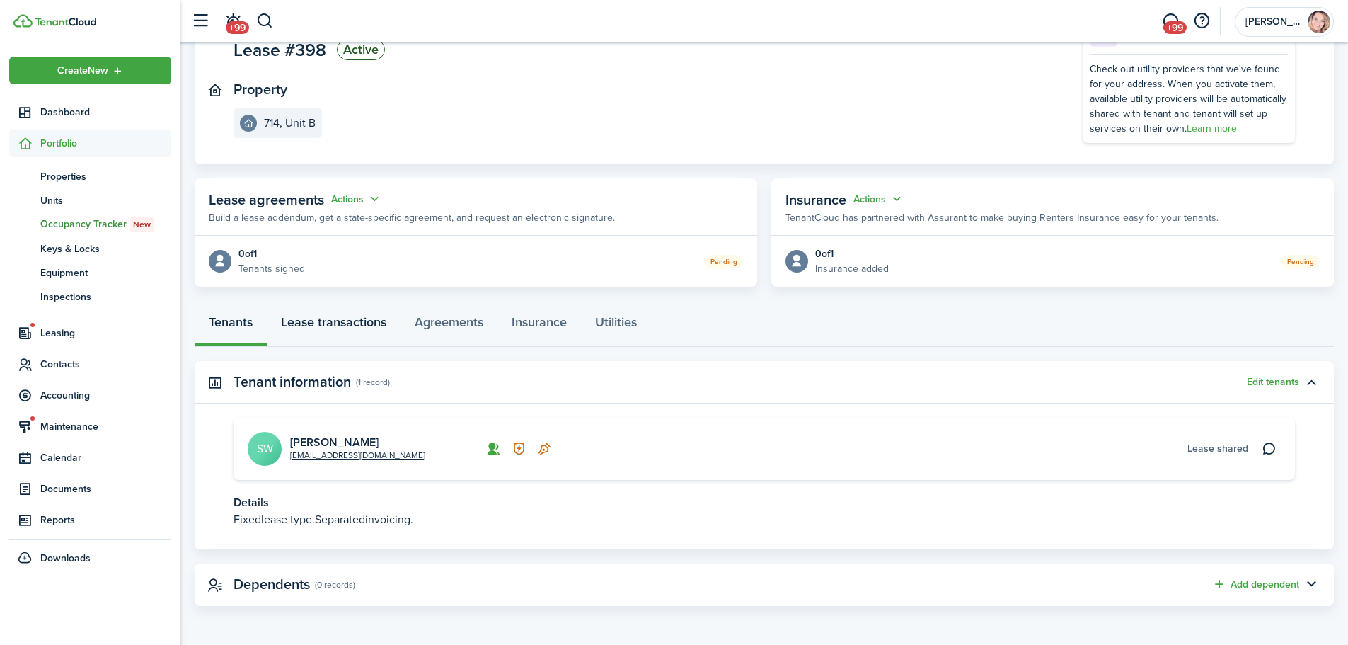
click at [345, 318] on link "Lease transactions" at bounding box center [334, 325] width 134 height 42
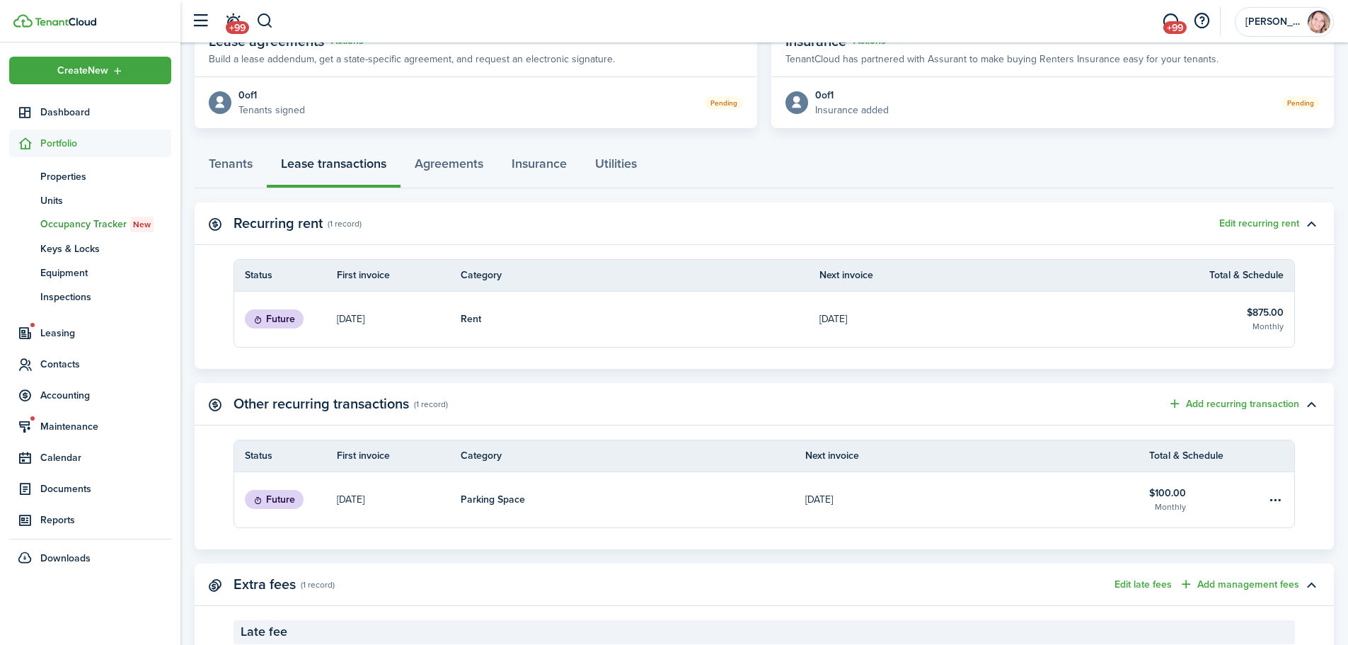
scroll to position [367, 0]
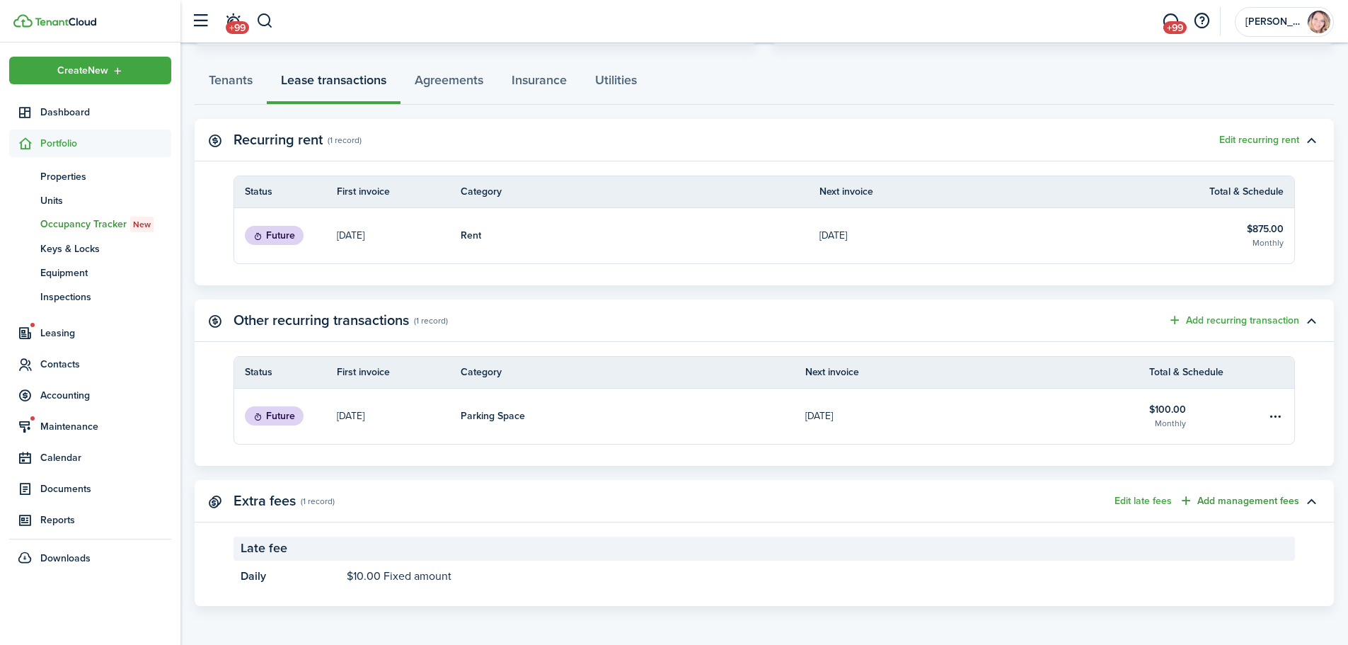
click at [1224, 505] on button "Add management fees" at bounding box center [1239, 501] width 120 height 16
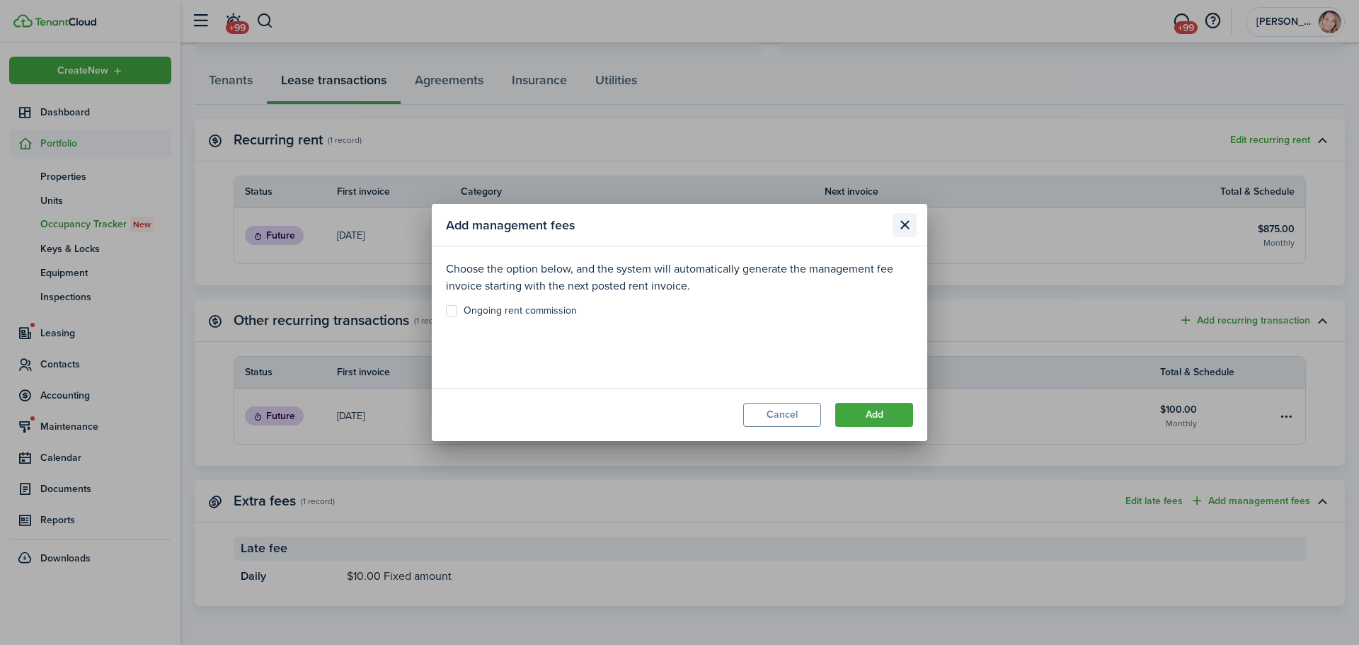
click at [908, 233] on button "Close modal" at bounding box center [904, 225] width 24 height 24
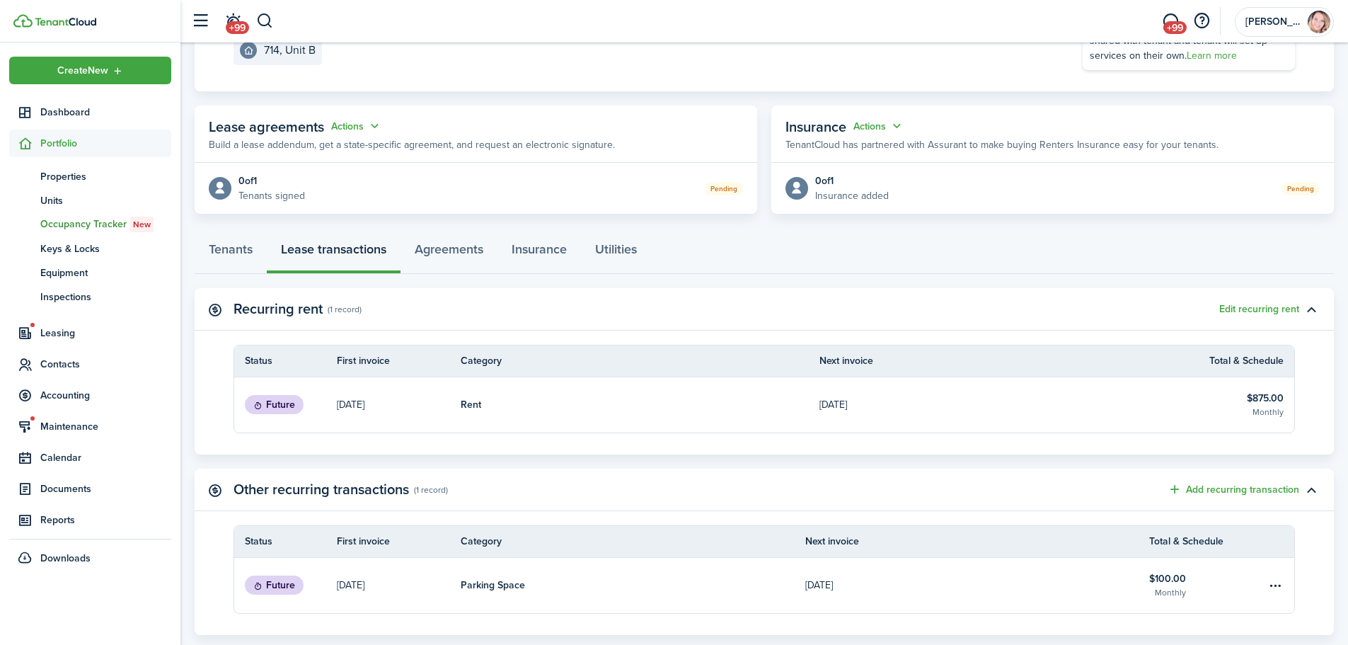
scroll to position [212, 0]
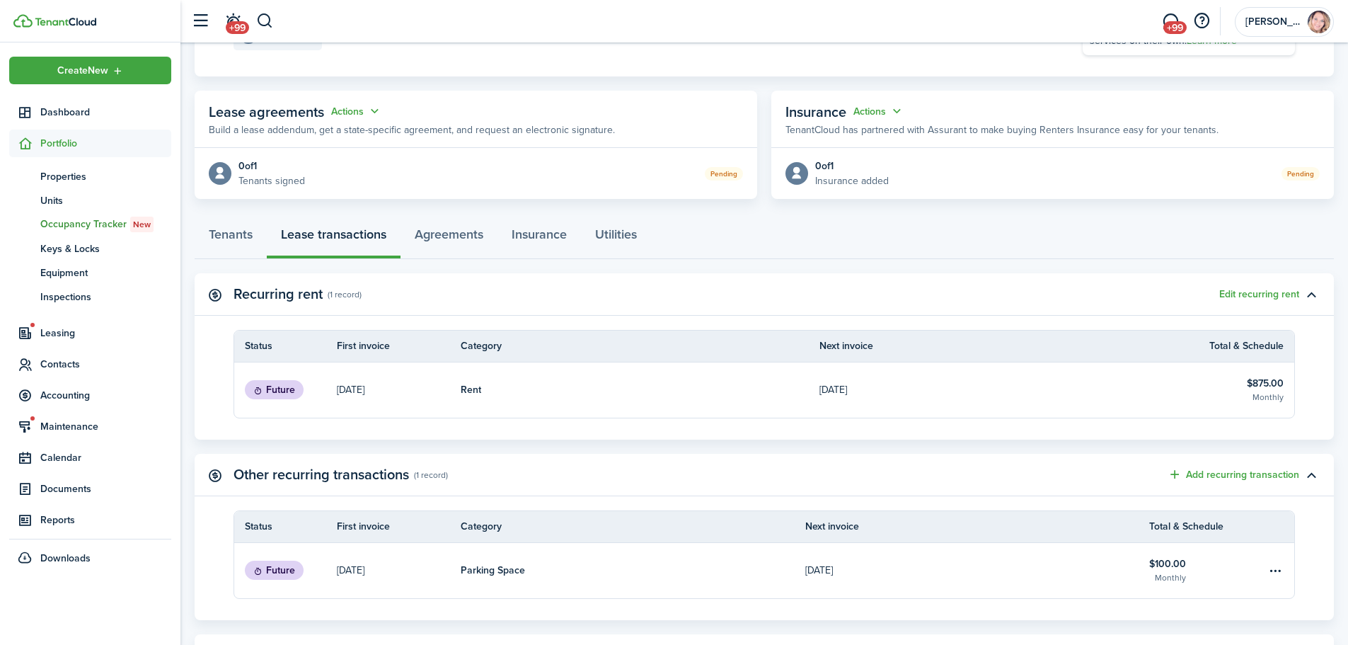
click at [355, 391] on p "[DATE]" at bounding box center [351, 389] width 28 height 15
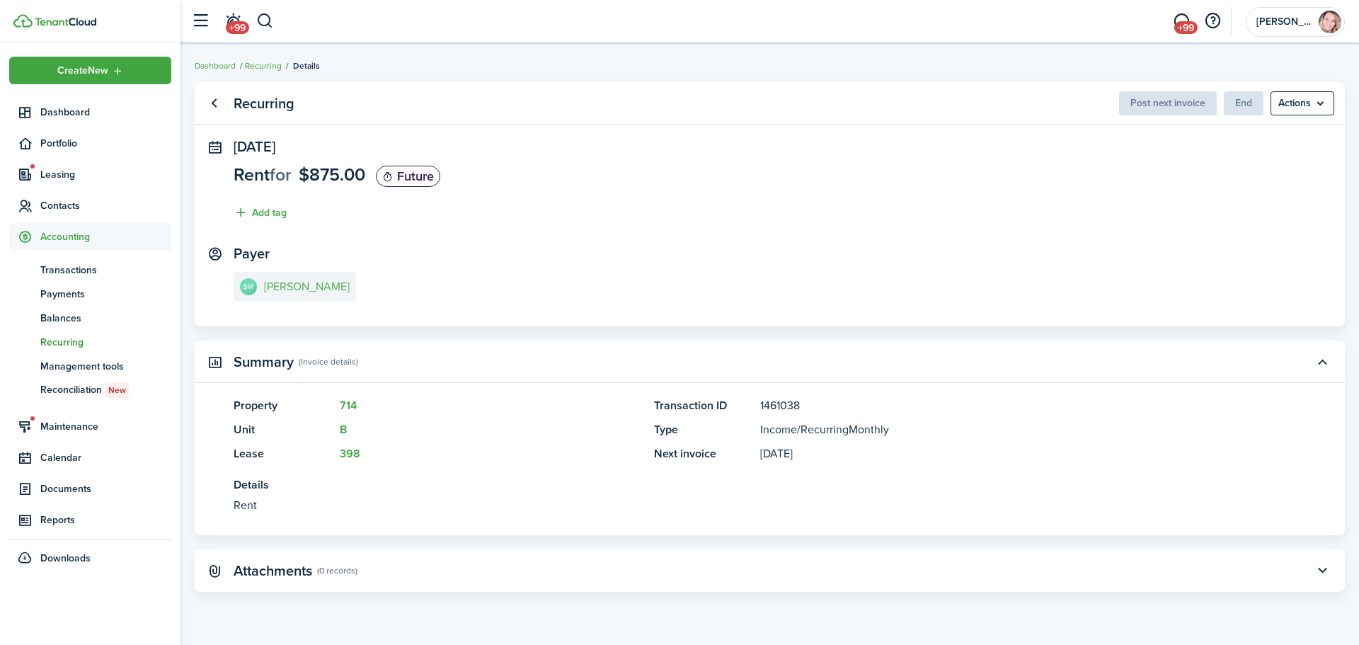
click at [273, 277] on link "SW [PERSON_NAME]" at bounding box center [295, 287] width 122 height 30
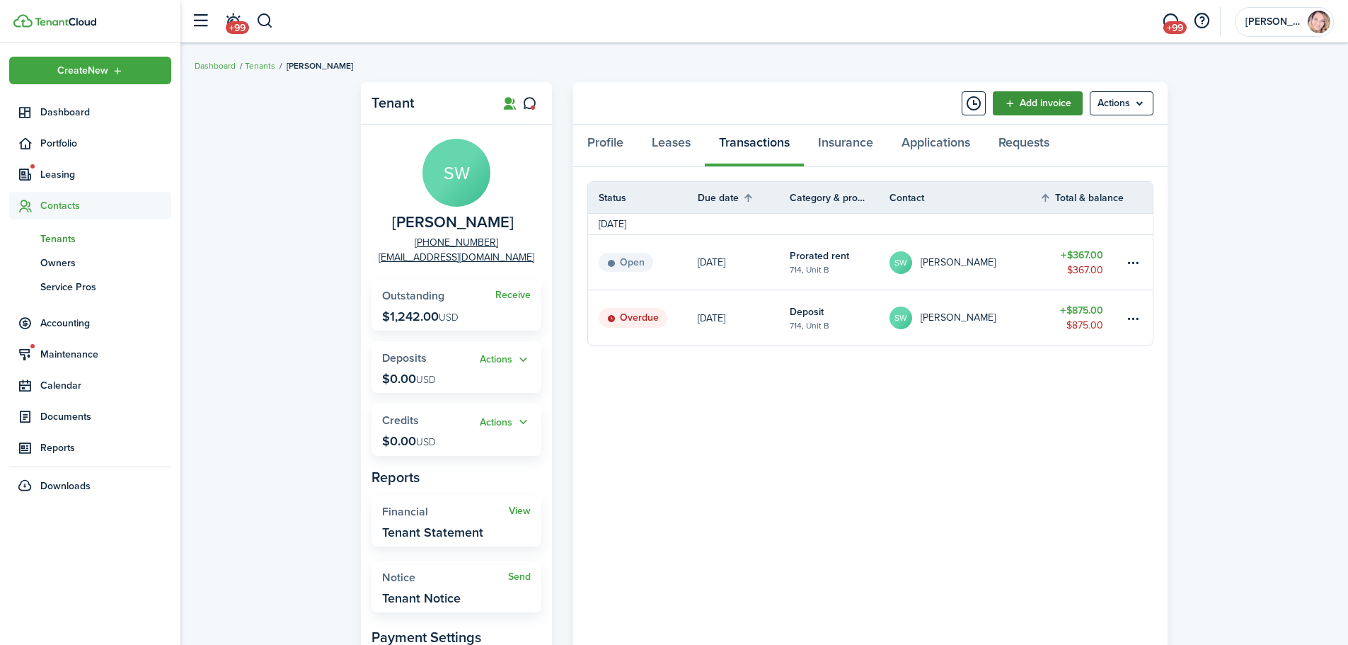
click at [1052, 110] on link "Add invoice" at bounding box center [1038, 103] width 90 height 24
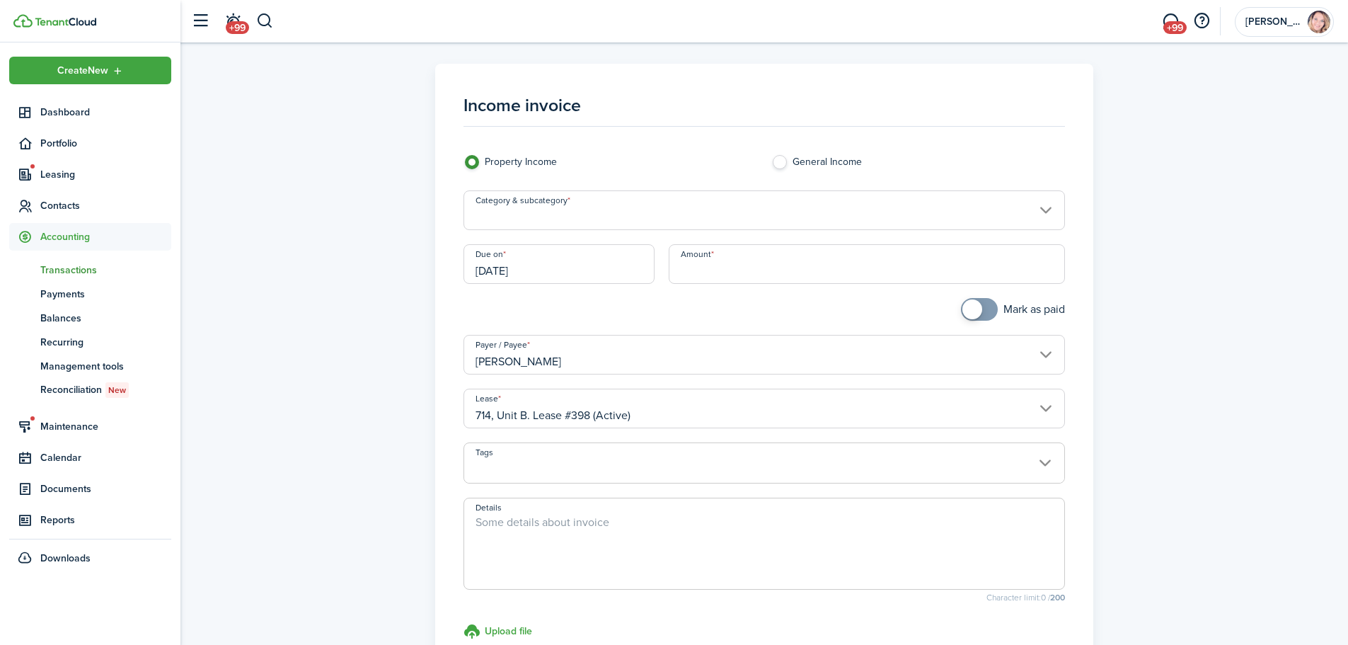
click at [575, 220] on input "Category & subcategory" at bounding box center [765, 210] width 602 height 40
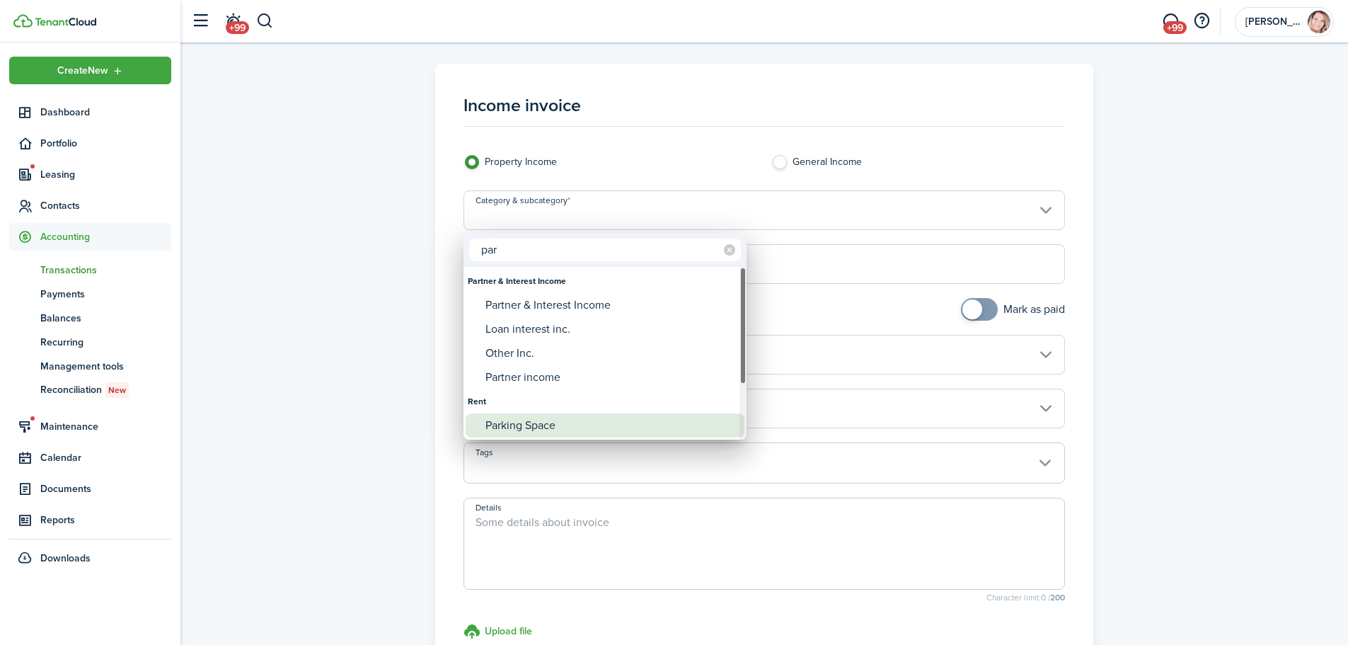
click at [570, 433] on div "Parking Space" at bounding box center [610, 425] width 251 height 24
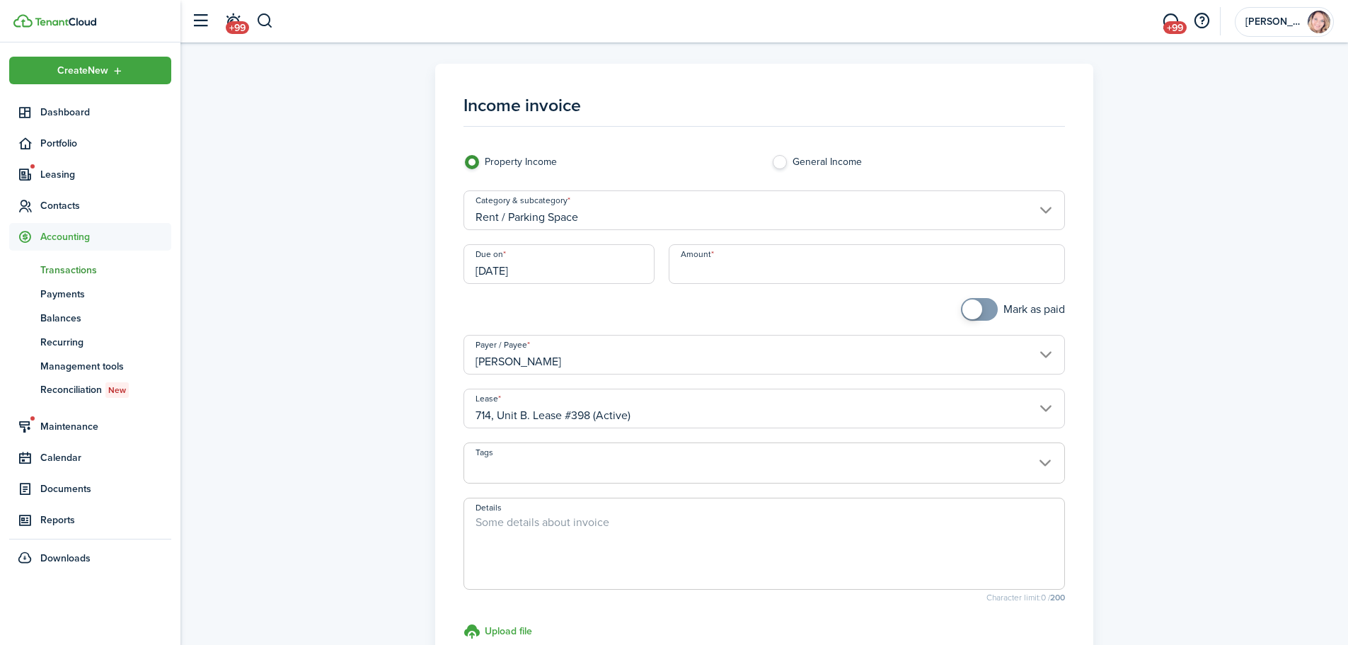
click at [587, 268] on input "[DATE]" at bounding box center [559, 264] width 191 height 40
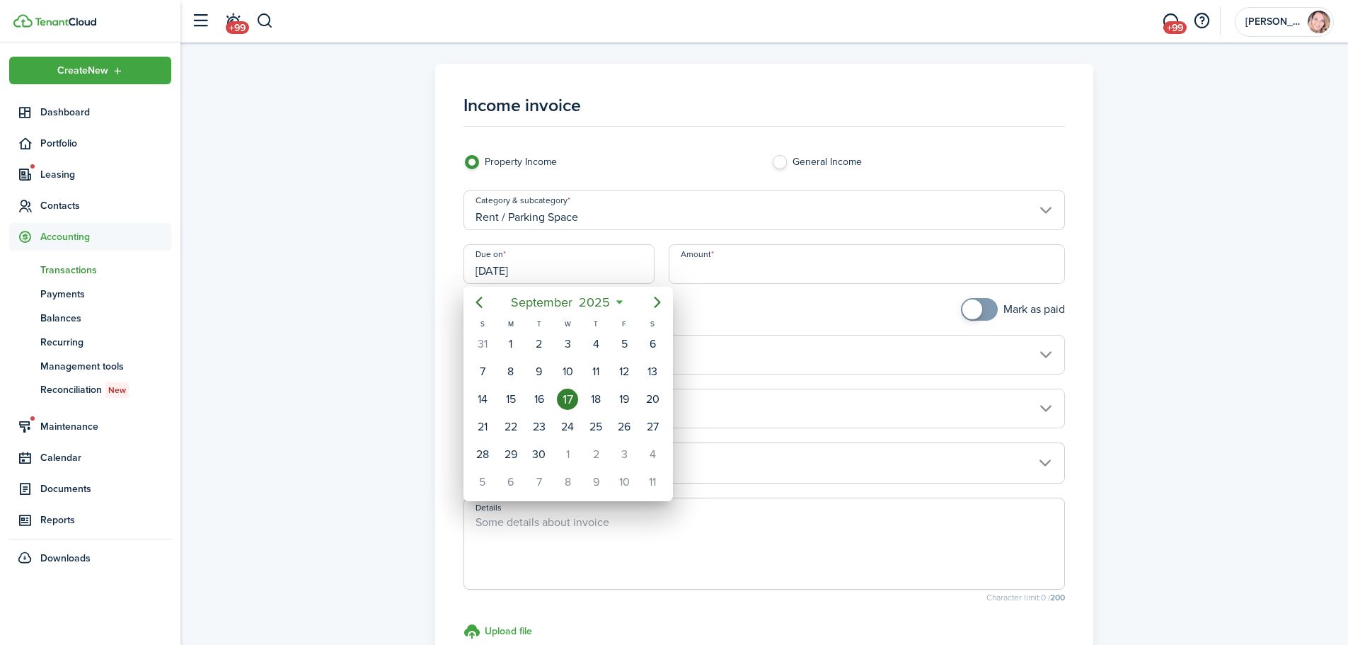
click at [560, 395] on div "17" at bounding box center [567, 398] width 21 height 21
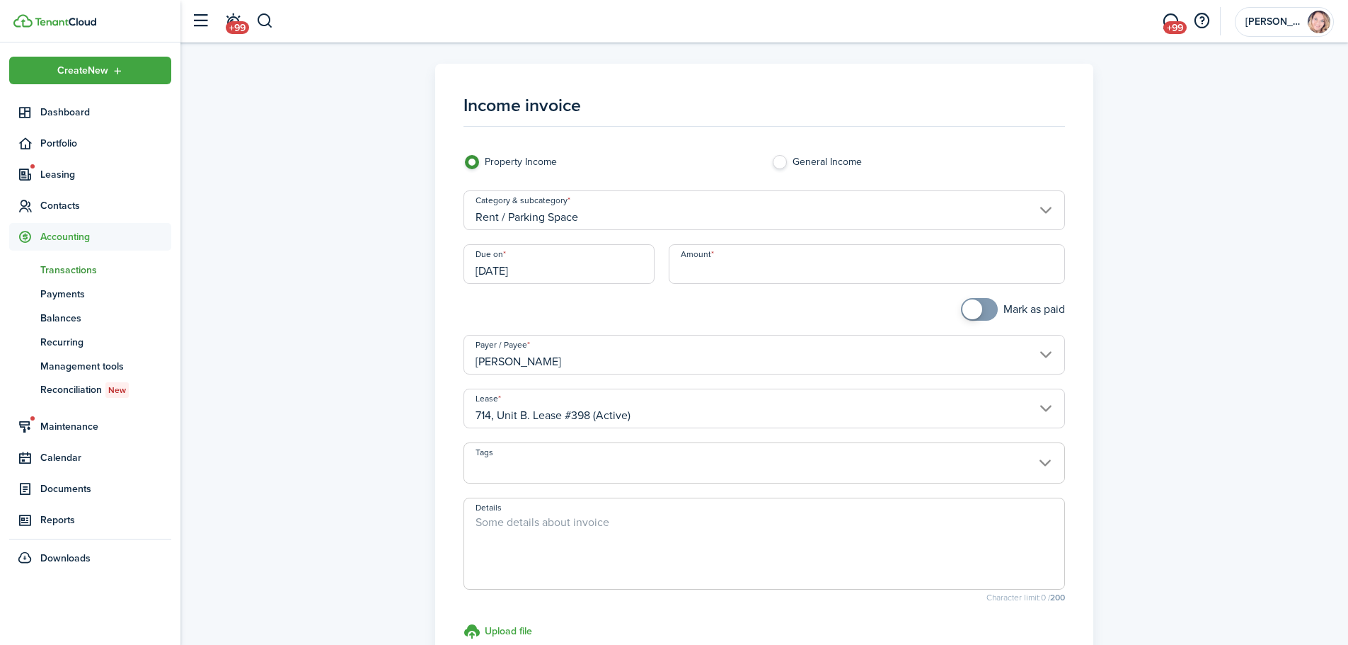
click at [766, 272] on input "Amount" at bounding box center [867, 264] width 397 height 40
click at [846, 326] on div "Mark as paid" at bounding box center [918, 316] width 308 height 37
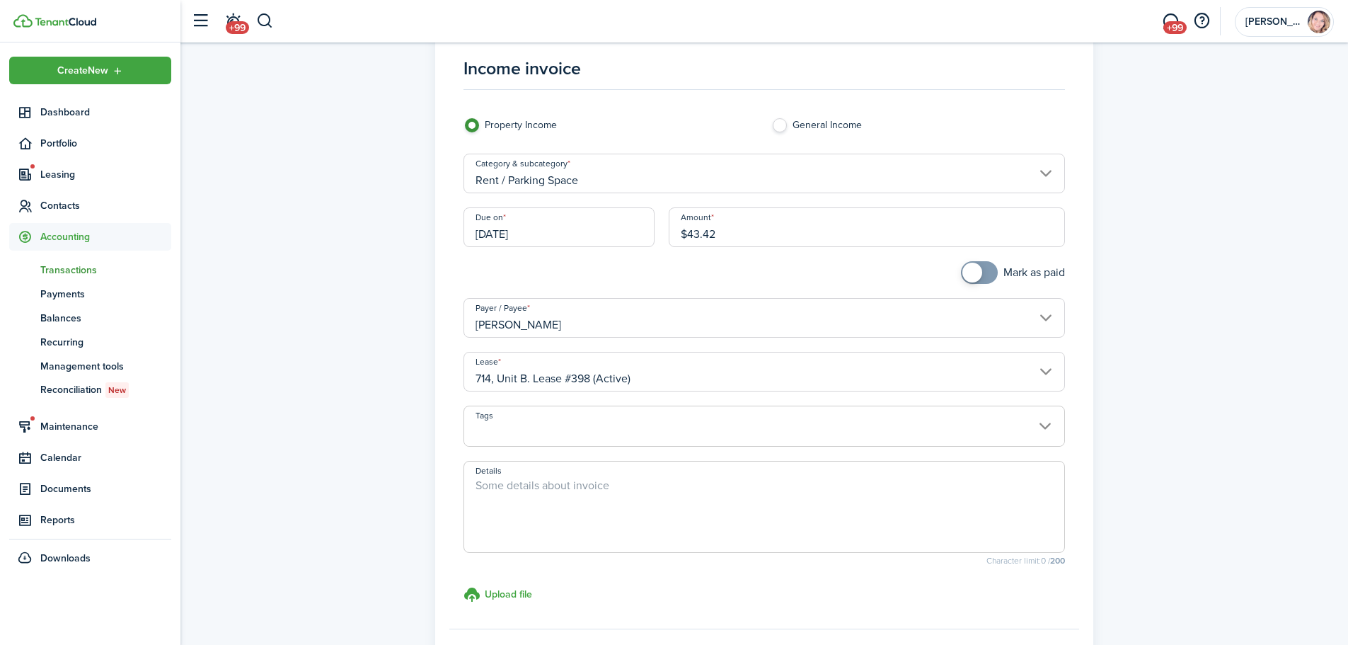
scroll to position [71, 0]
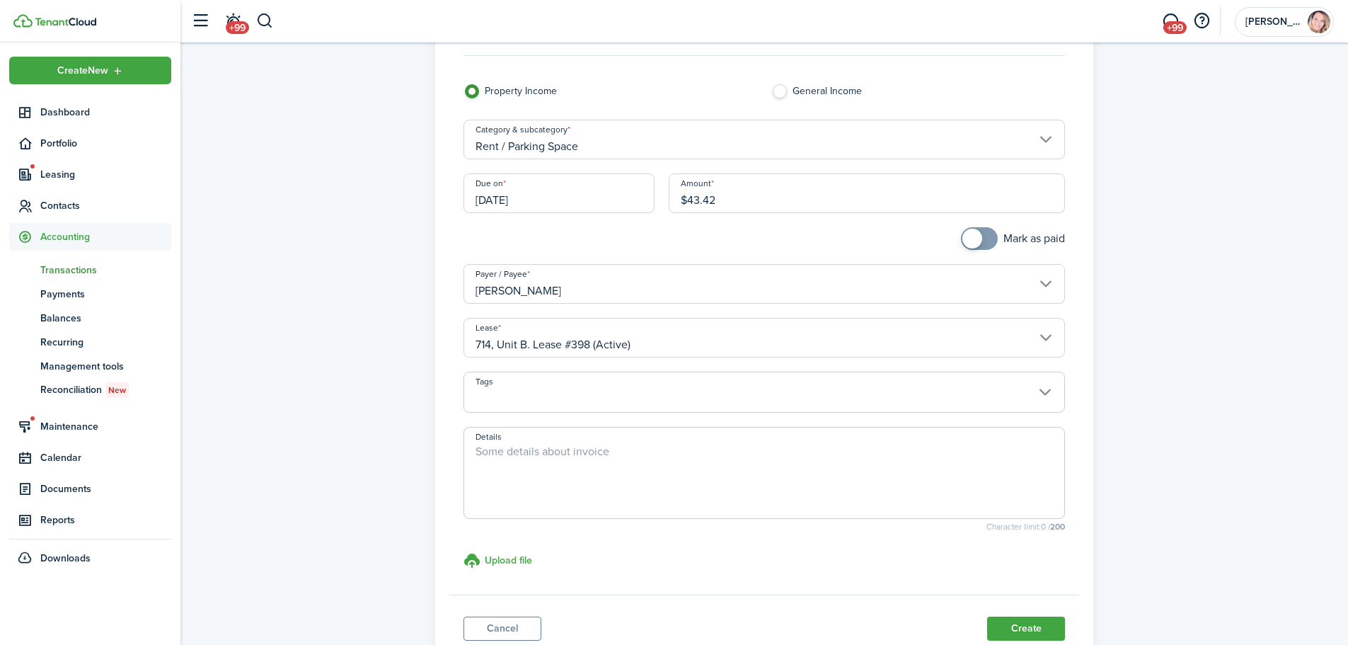
click at [601, 396] on span at bounding box center [764, 400] width 601 height 24
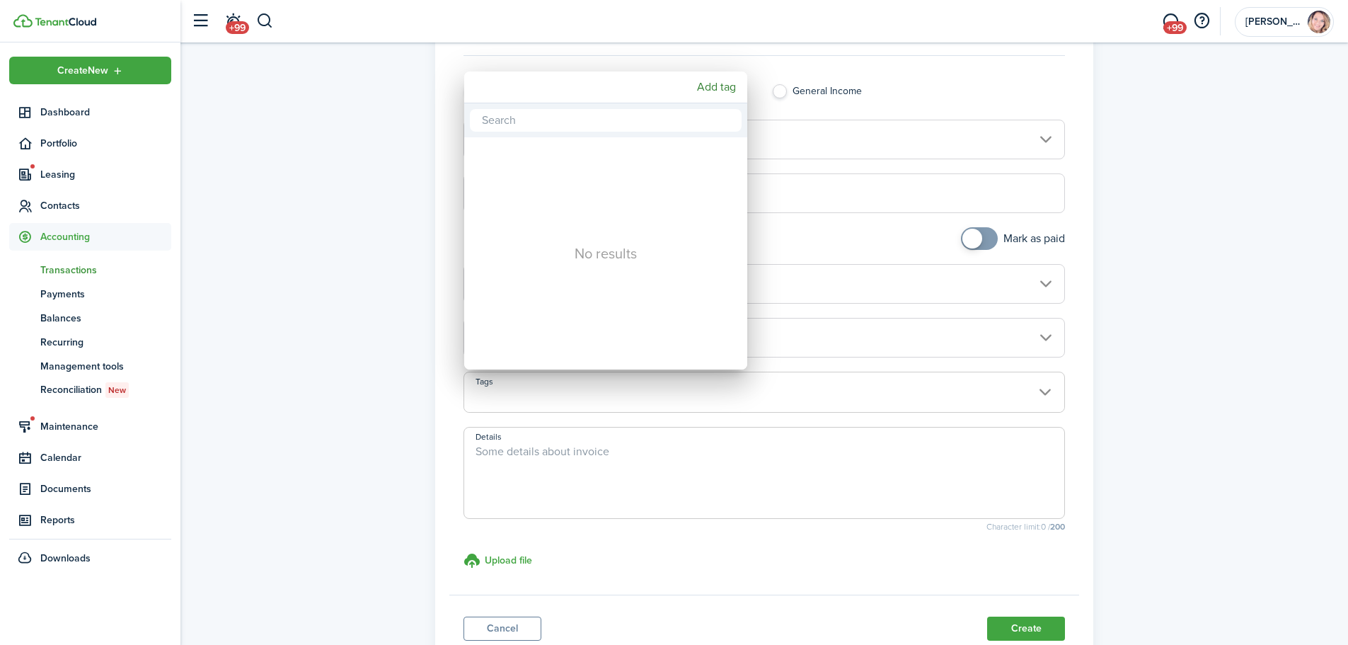
click at [601, 396] on div at bounding box center [674, 322] width 1575 height 871
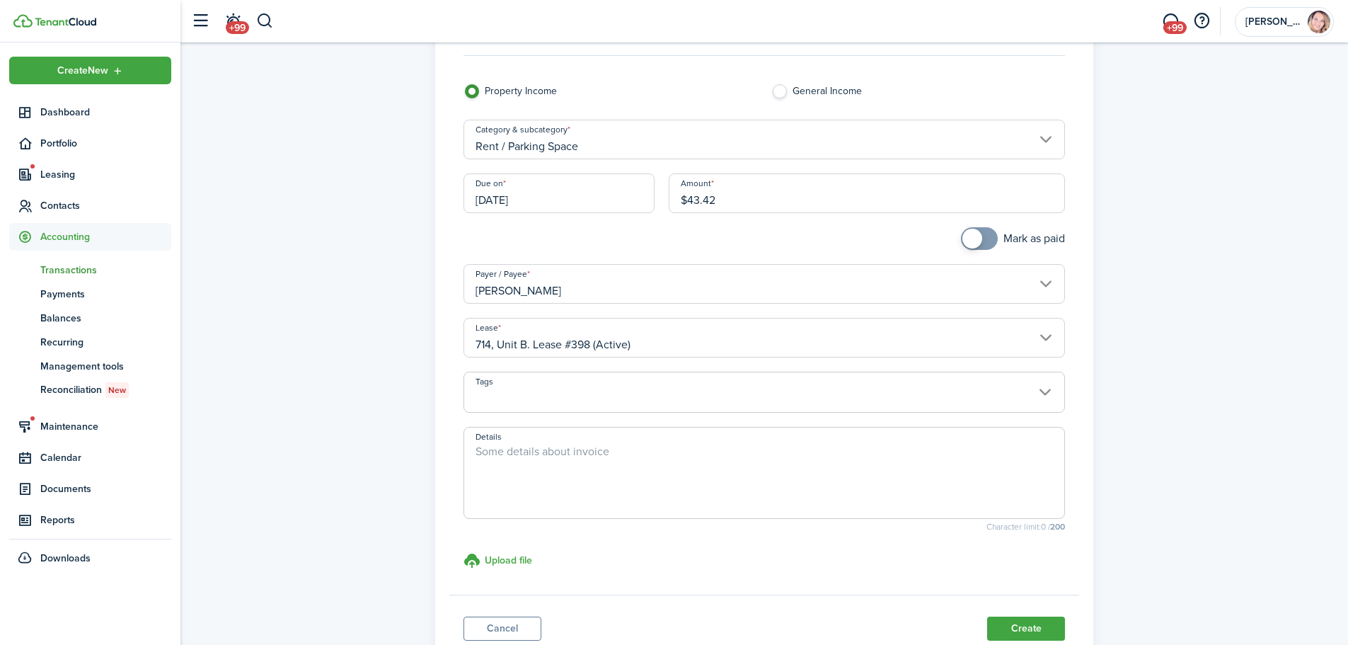
click at [614, 473] on textarea "Details" at bounding box center [764, 477] width 601 height 68
click at [1036, 626] on button "Create" at bounding box center [1026, 628] width 78 height 24
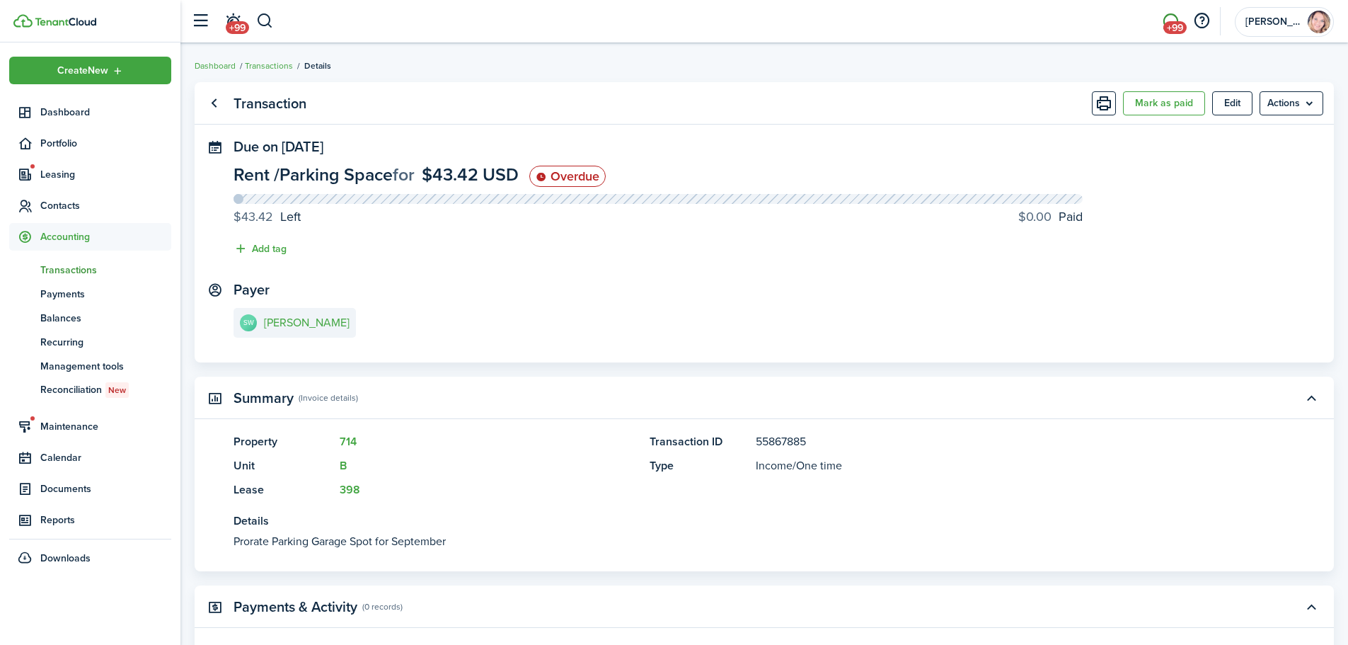
click at [1178, 23] on span "+99" at bounding box center [1174, 27] width 23 height 13
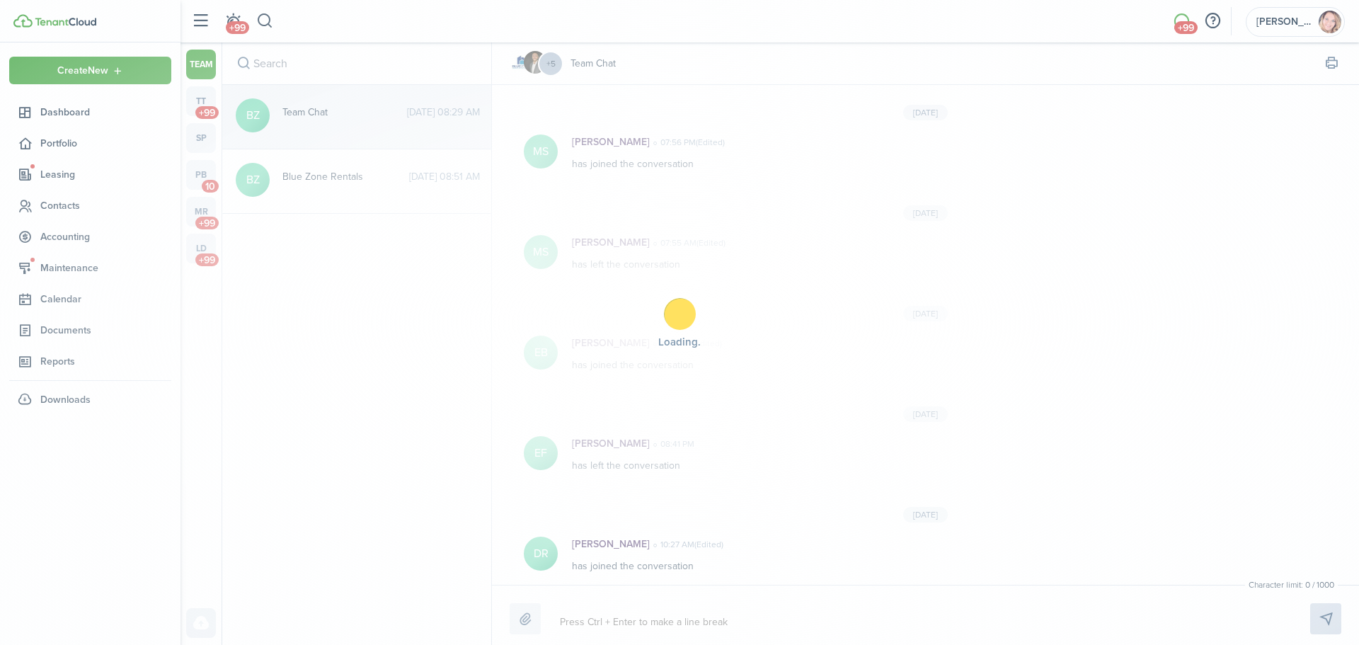
scroll to position [1404, 0]
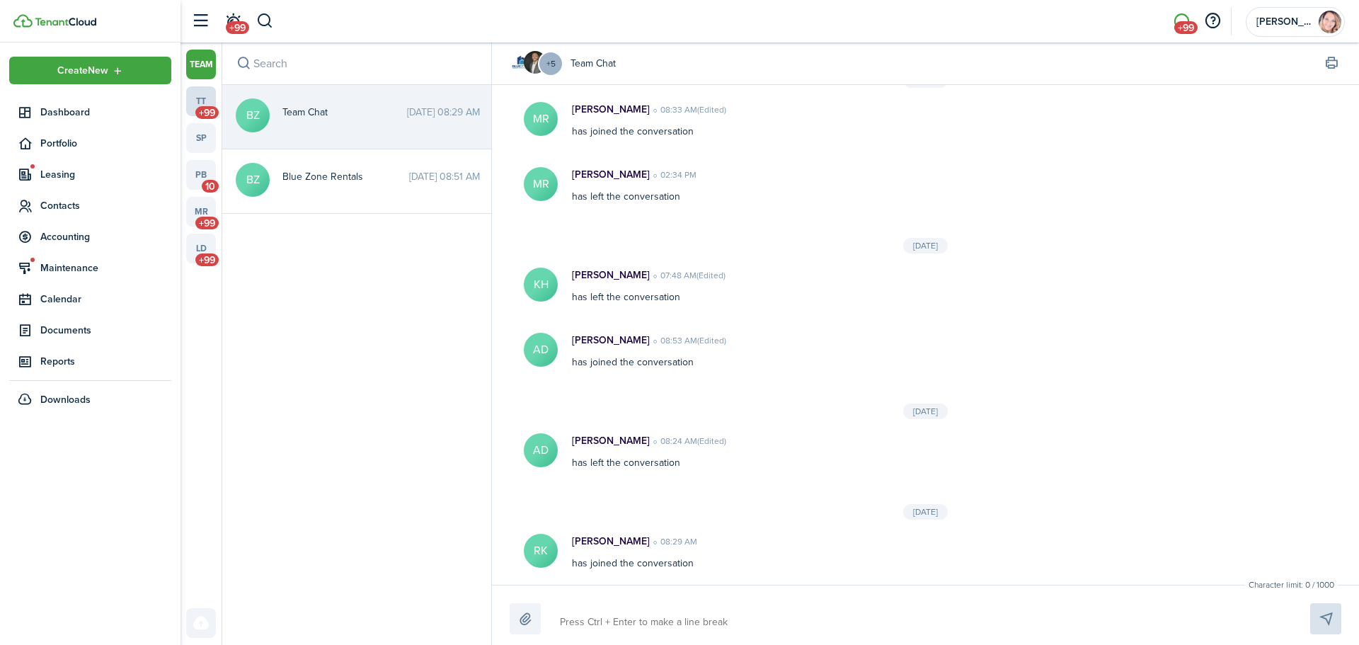
click at [196, 103] on link "tt +99" at bounding box center [201, 101] width 30 height 30
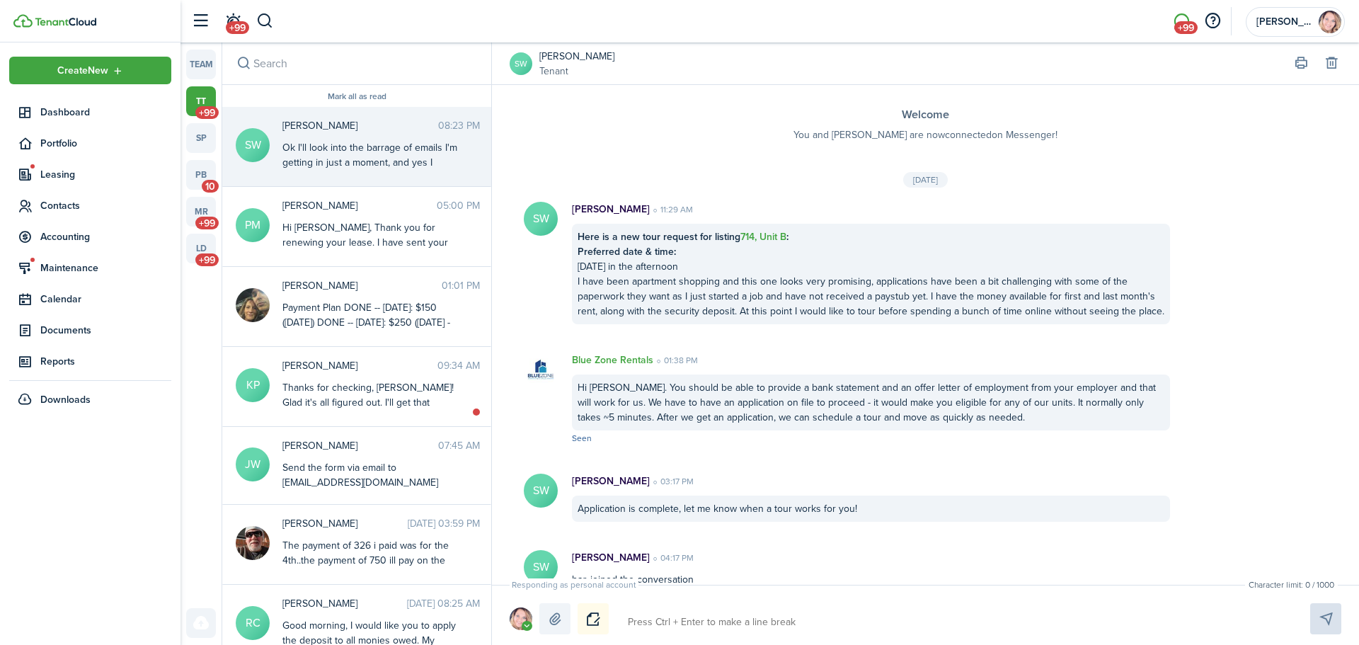
scroll to position [1111, 0]
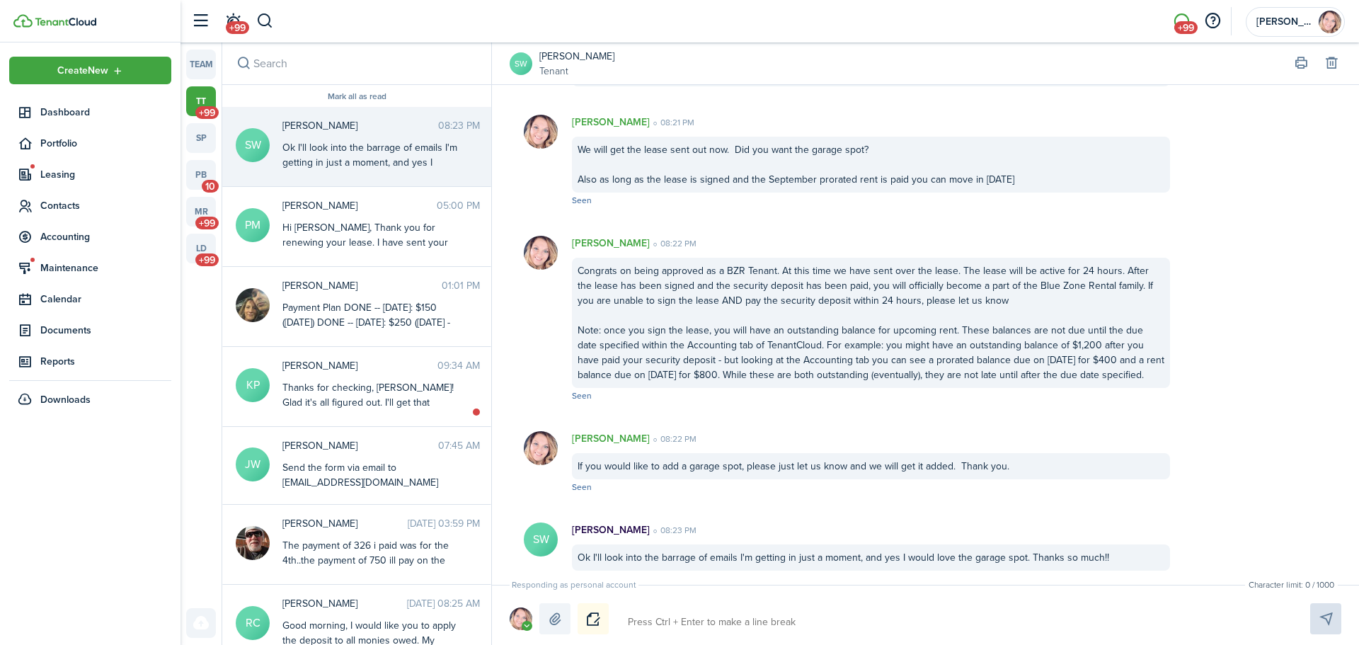
click at [818, 611] on textarea at bounding box center [952, 622] width 659 height 24
click at [1323, 620] on button "Send" at bounding box center [1325, 618] width 31 height 31
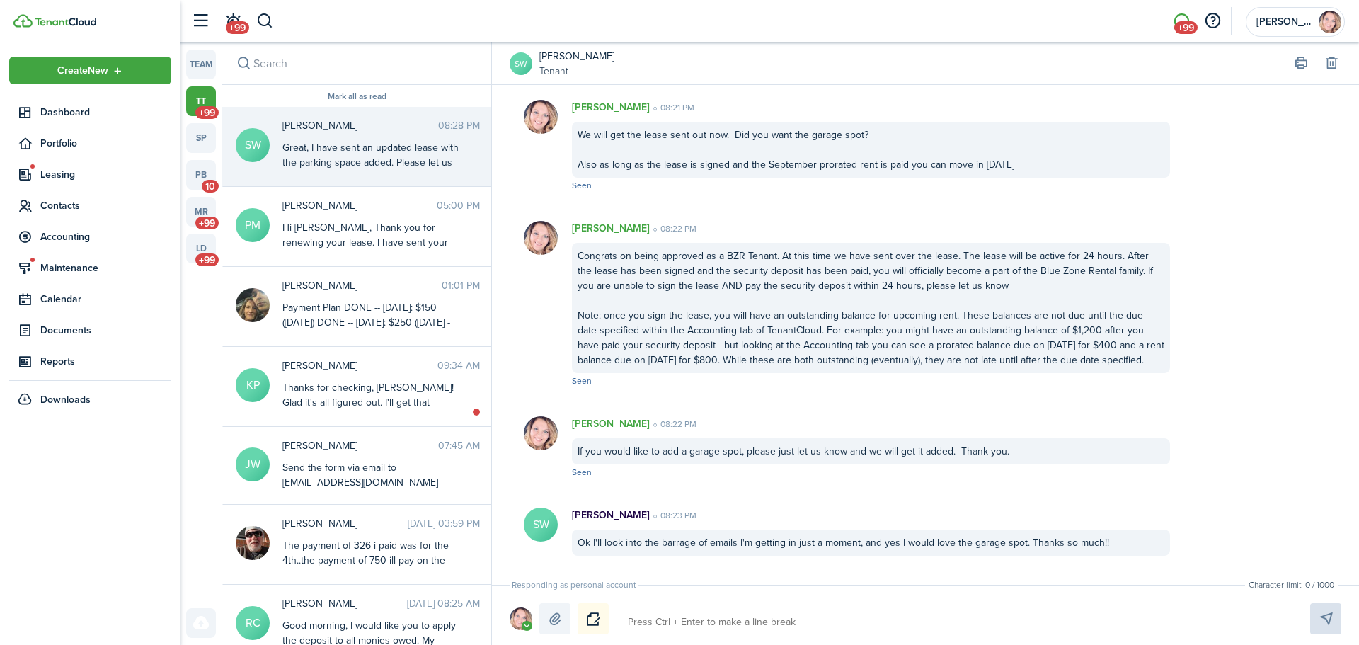
scroll to position [1202, 0]
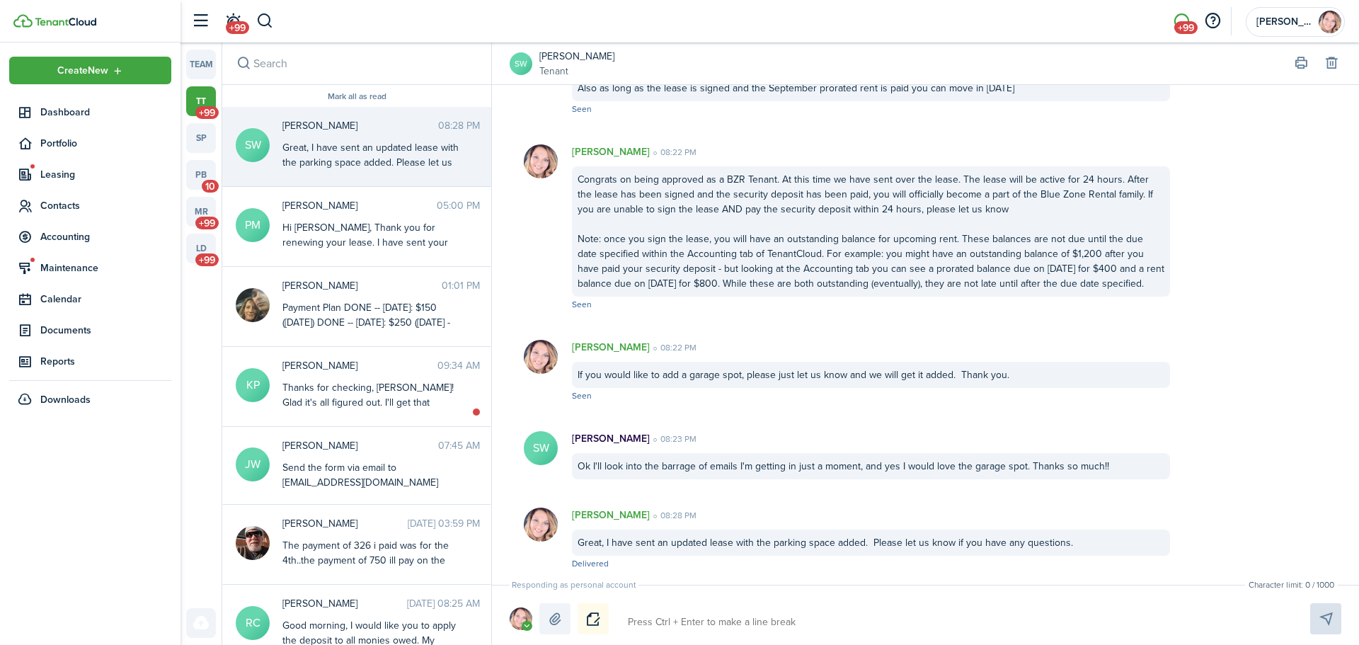
click at [390, 148] on div "Great, I have sent an updated lease with the parking space added. Please let us…" at bounding box center [370, 162] width 177 height 45
click at [407, 164] on div "Great, I have sent an updated lease with the parking space added. Please let us…" at bounding box center [370, 162] width 177 height 45
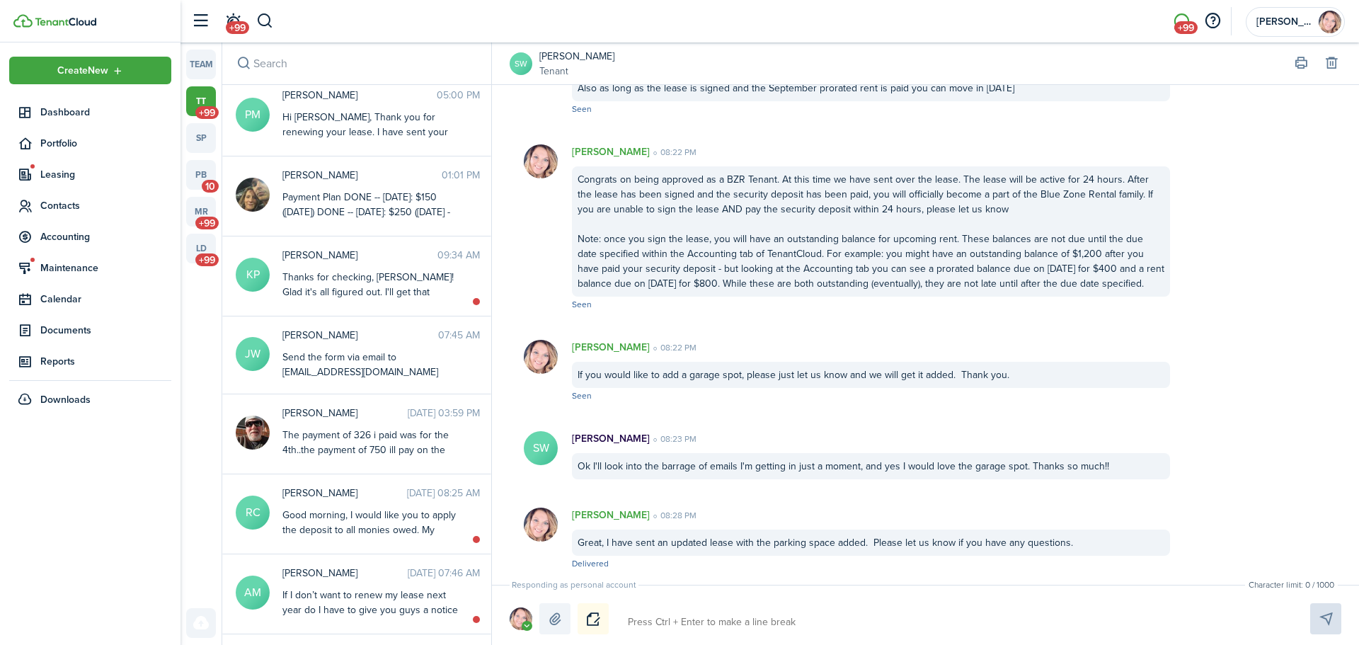
scroll to position [0, 0]
